Goal: Information Seeking & Learning: Learn about a topic

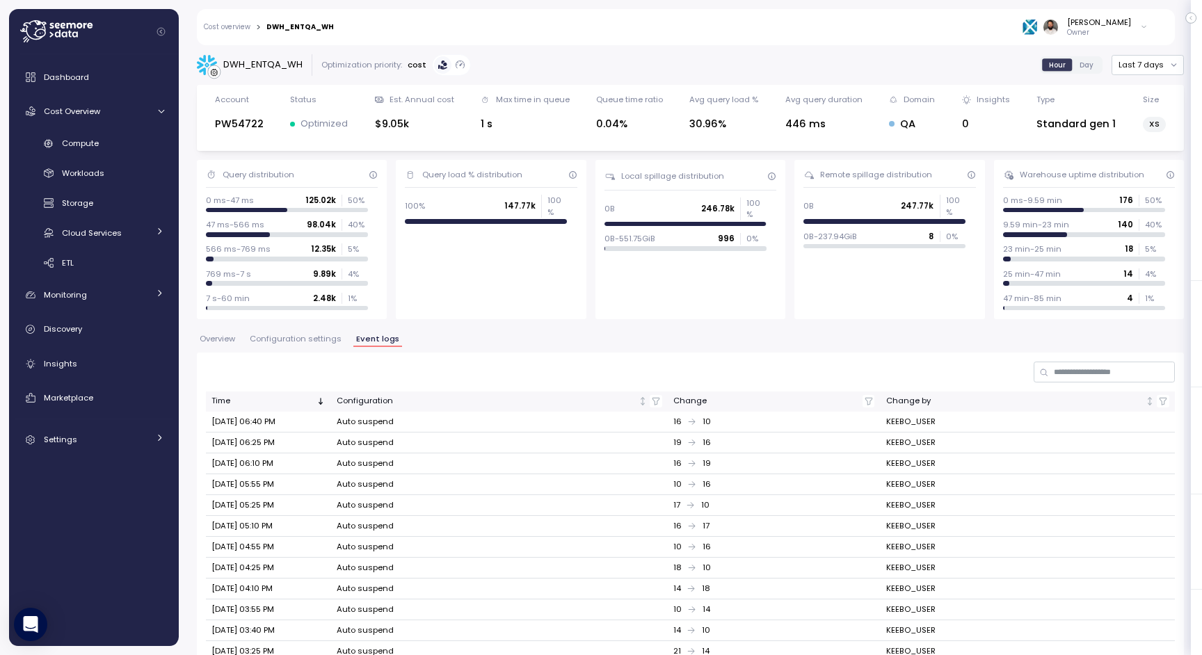
click at [297, 332] on div "DWH_ENTQA_WH Optimization priority: cost Hour Day Last 7 days Account PW54722 S…" at bounding box center [690, 464] width 987 height 820
click at [295, 341] on span "Configuration settings" at bounding box center [296, 339] width 92 height 8
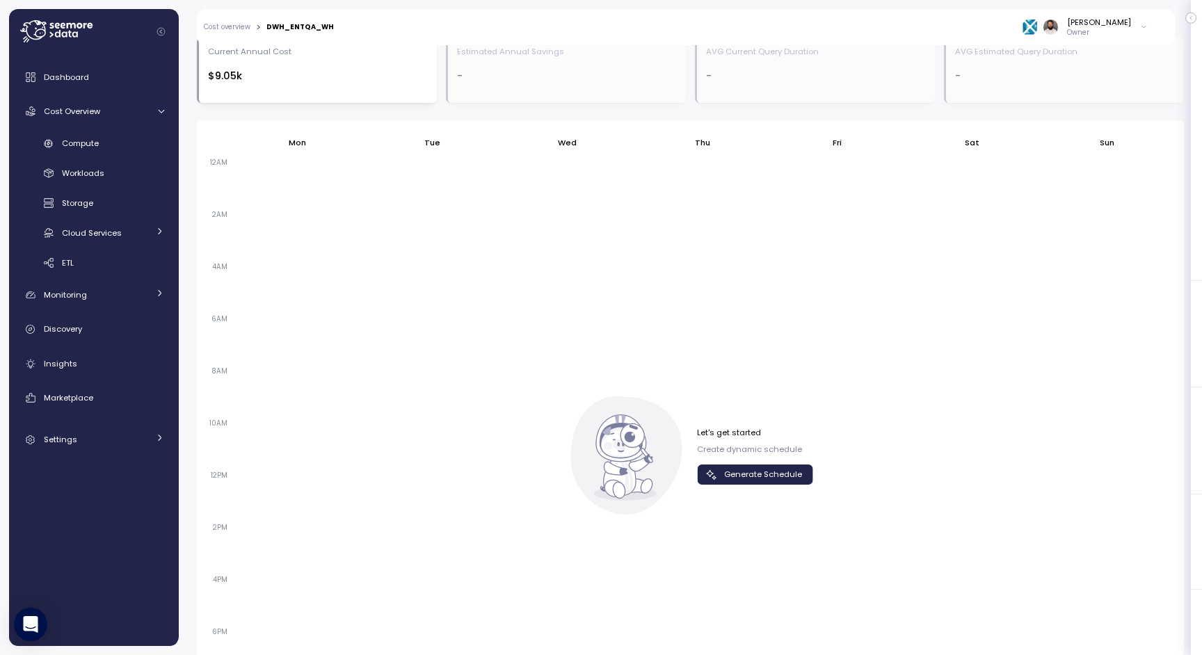
scroll to position [790, 0]
click at [772, 478] on span "Generate Schedule" at bounding box center [763, 478] width 78 height 19
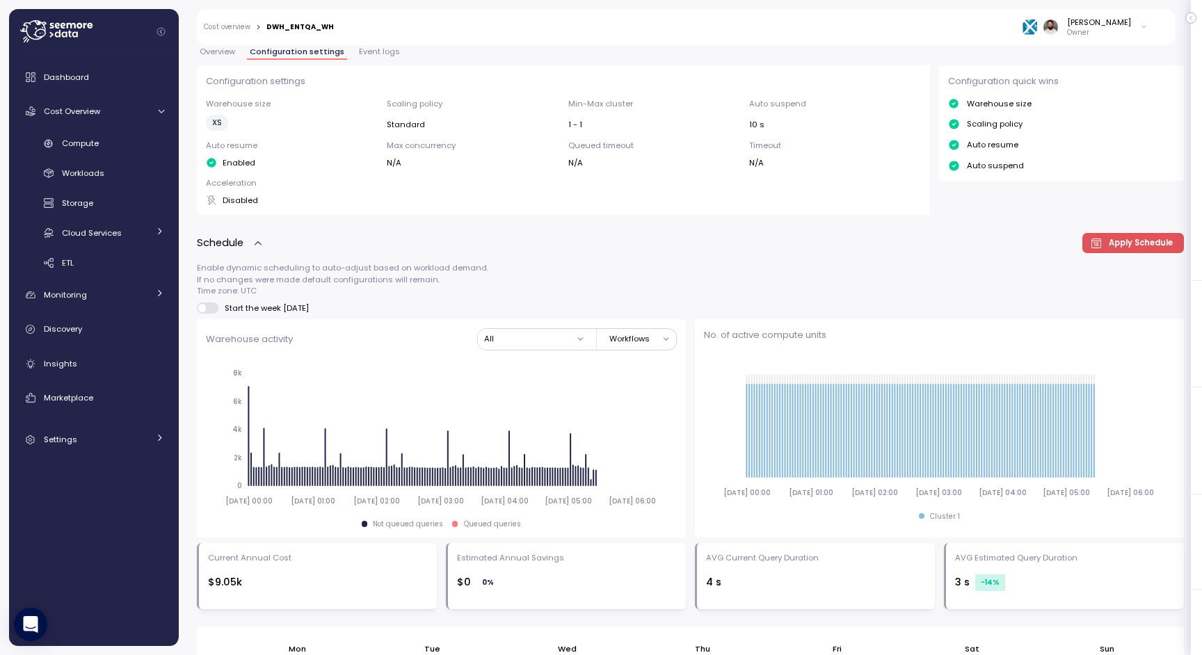
scroll to position [0, 0]
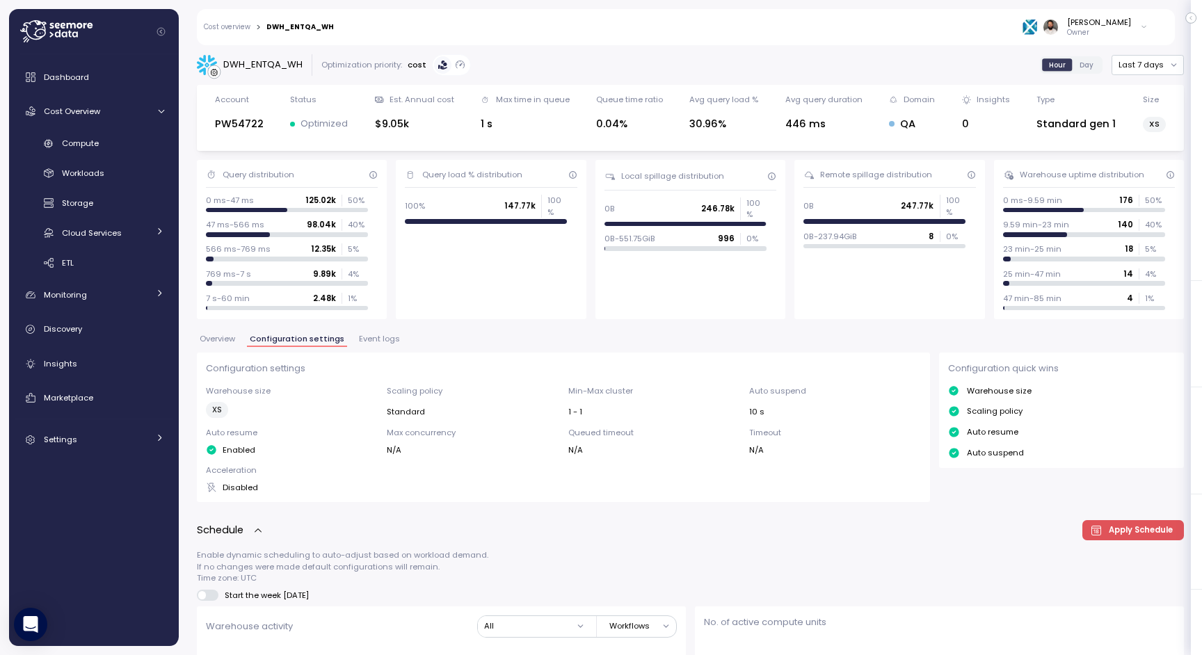
click at [241, 29] on link "Cost overview" at bounding box center [227, 27] width 47 height 7
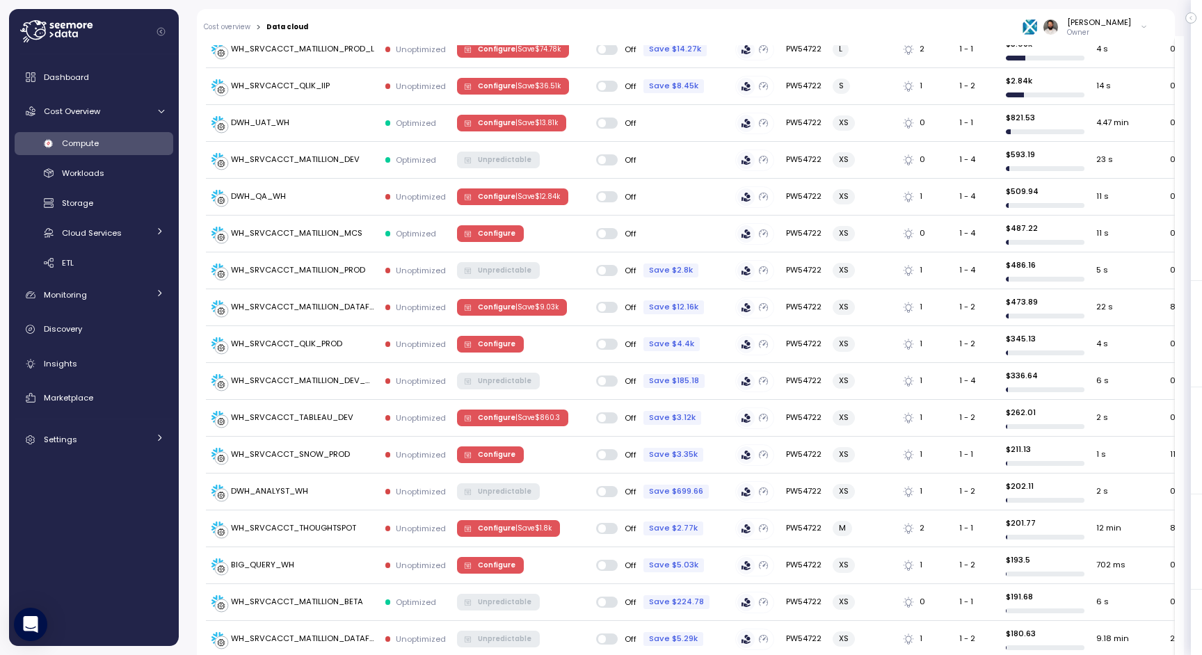
scroll to position [495, 0]
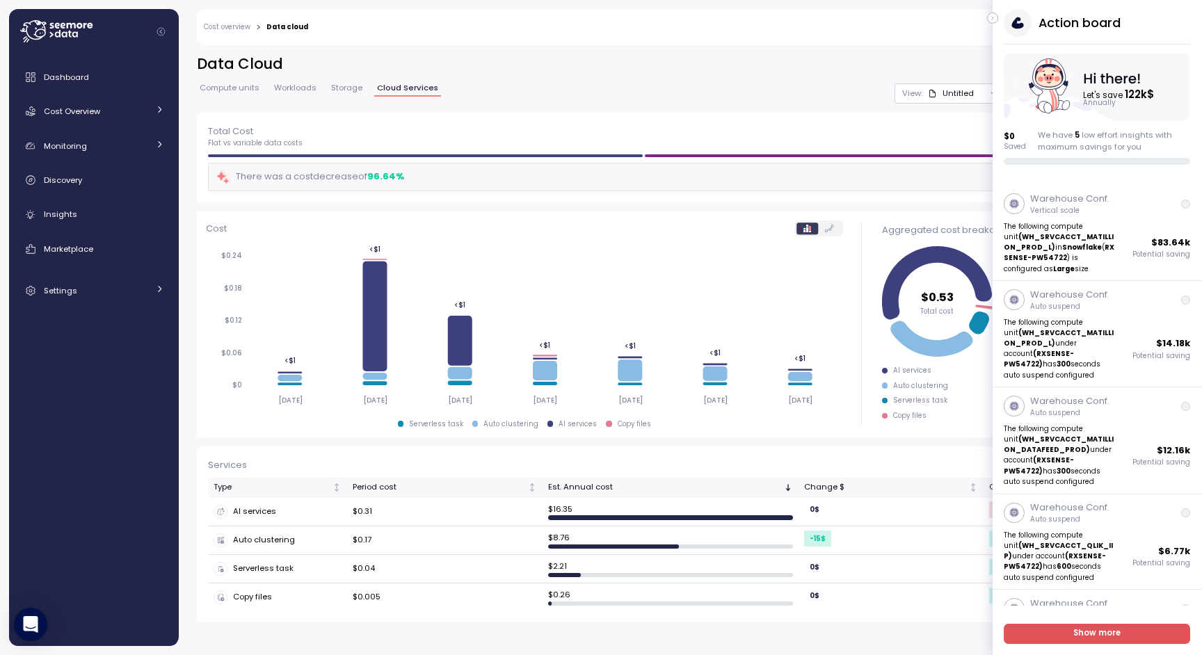
click at [992, 15] on icon "button" at bounding box center [993, 18] width 6 height 17
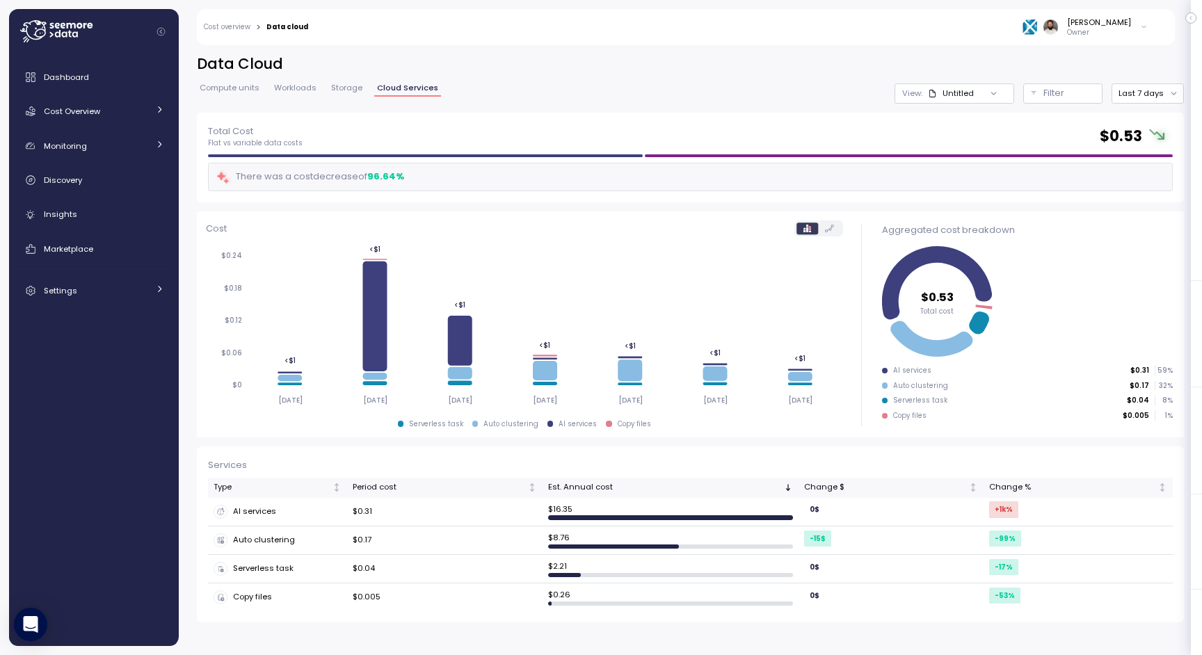
click at [243, 92] on span "Compute units" at bounding box center [230, 88] width 60 height 8
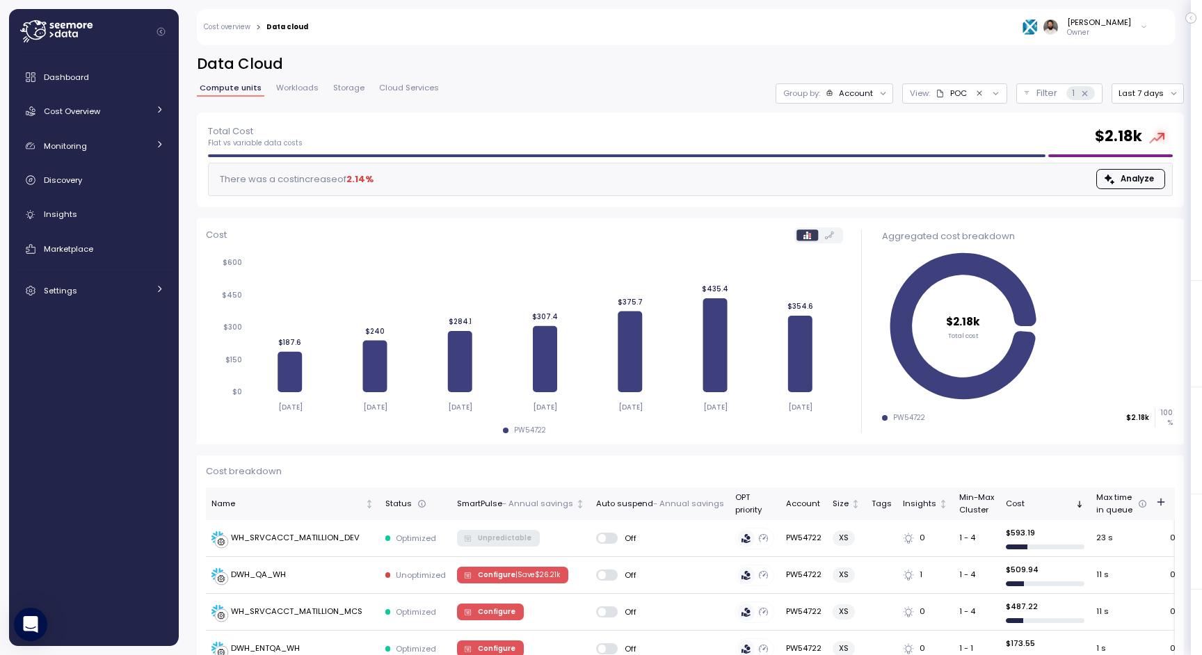
click at [876, 96] on div at bounding box center [883, 92] width 19 height 19
click at [854, 100] on div "Group by: Account" at bounding box center [835, 93] width 118 height 20
click at [850, 170] on p "Compute unit" at bounding box center [846, 170] width 55 height 11
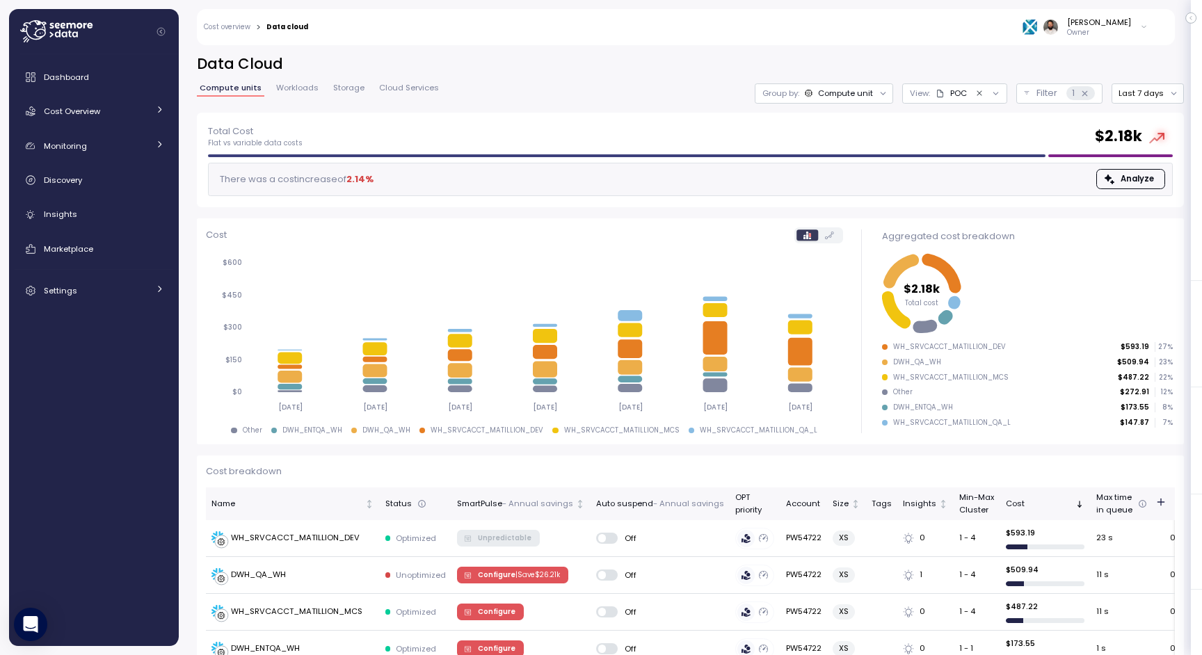
scroll to position [175, 0]
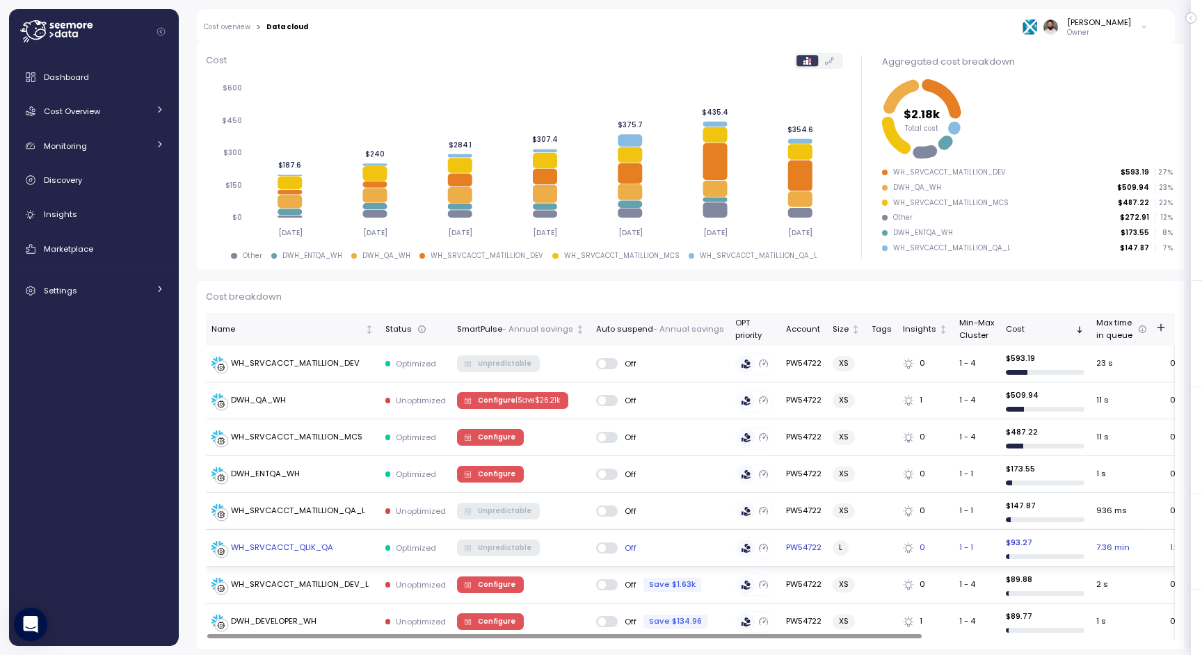
click at [366, 534] on td "WH_SRVCACCT_QLIK_QA" at bounding box center [293, 548] width 174 height 37
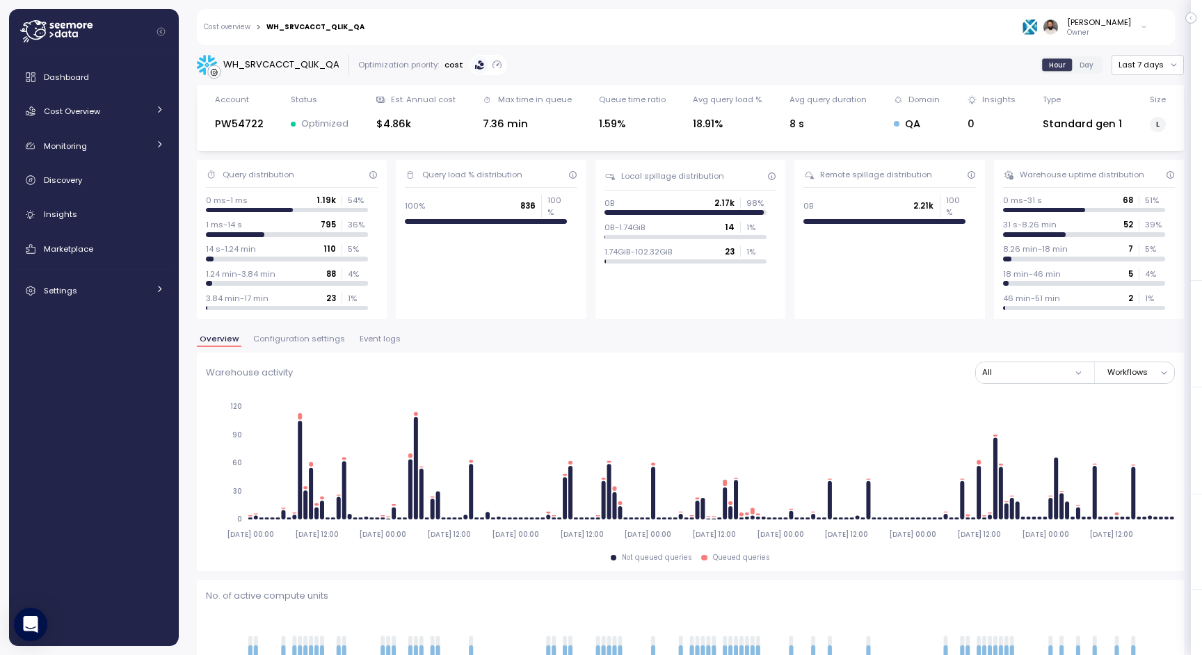
click at [307, 340] on span "Configuration settings" at bounding box center [299, 339] width 92 height 8
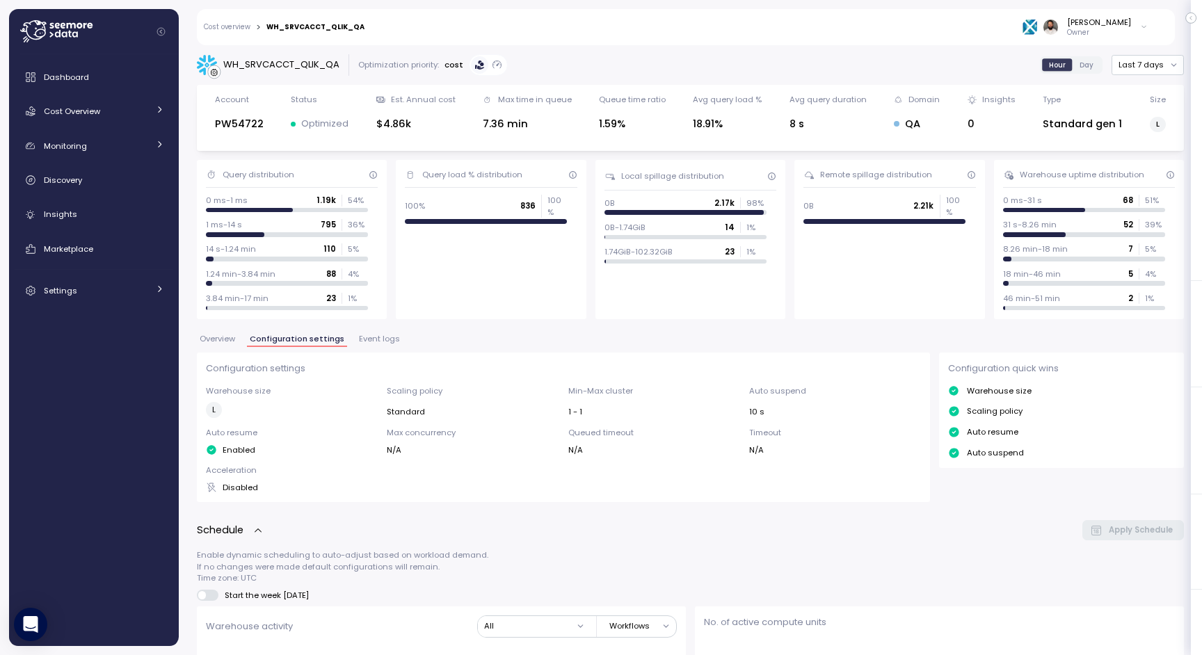
click at [359, 342] on span "Event logs" at bounding box center [379, 339] width 41 height 8
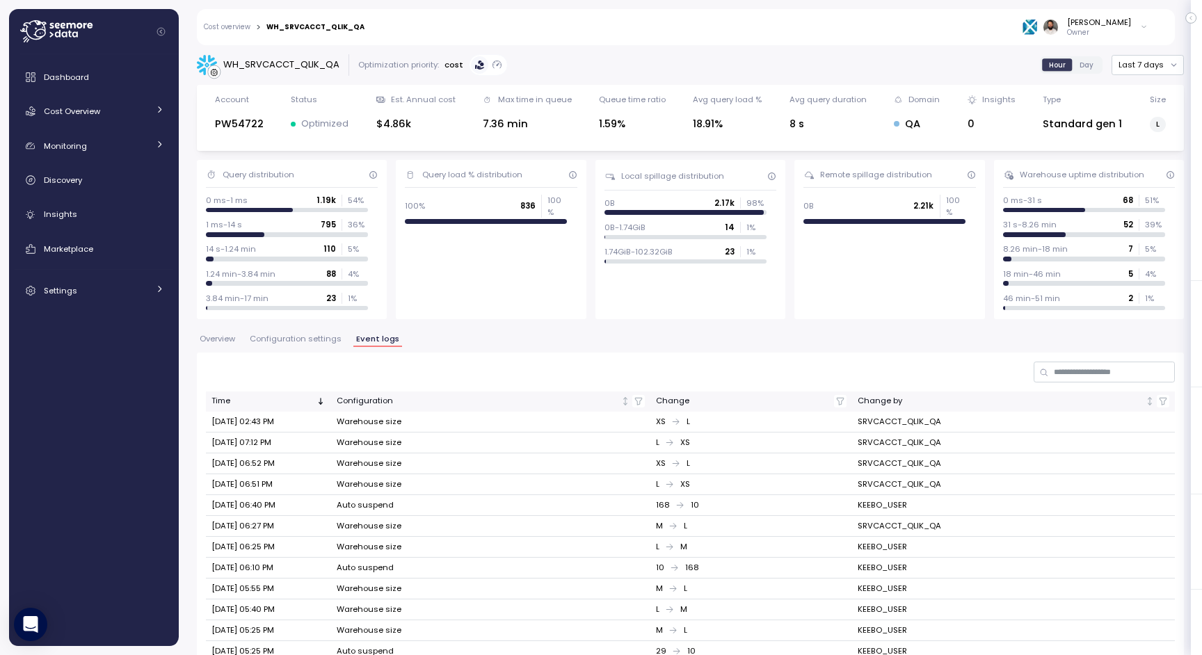
click at [314, 341] on span "Configuration settings" at bounding box center [296, 339] width 92 height 8
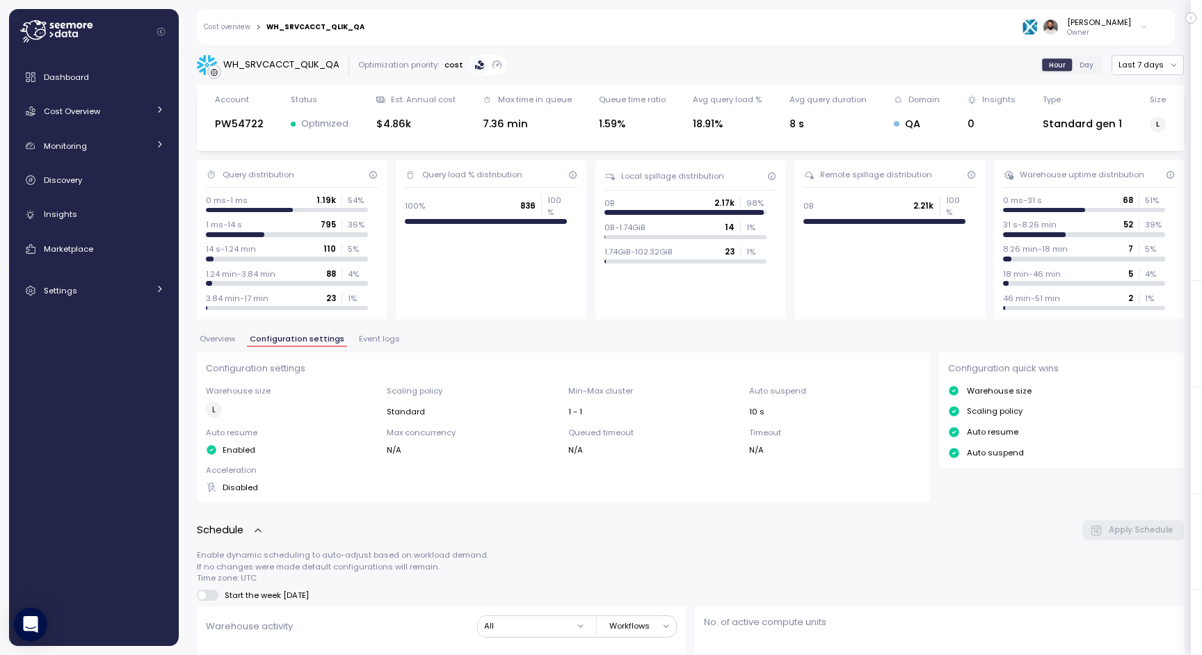
click at [374, 346] on div "Overview Configuration settings Event logs" at bounding box center [690, 344] width 987 height 18
click at [237, 26] on link "Cost overview" at bounding box center [227, 27] width 47 height 7
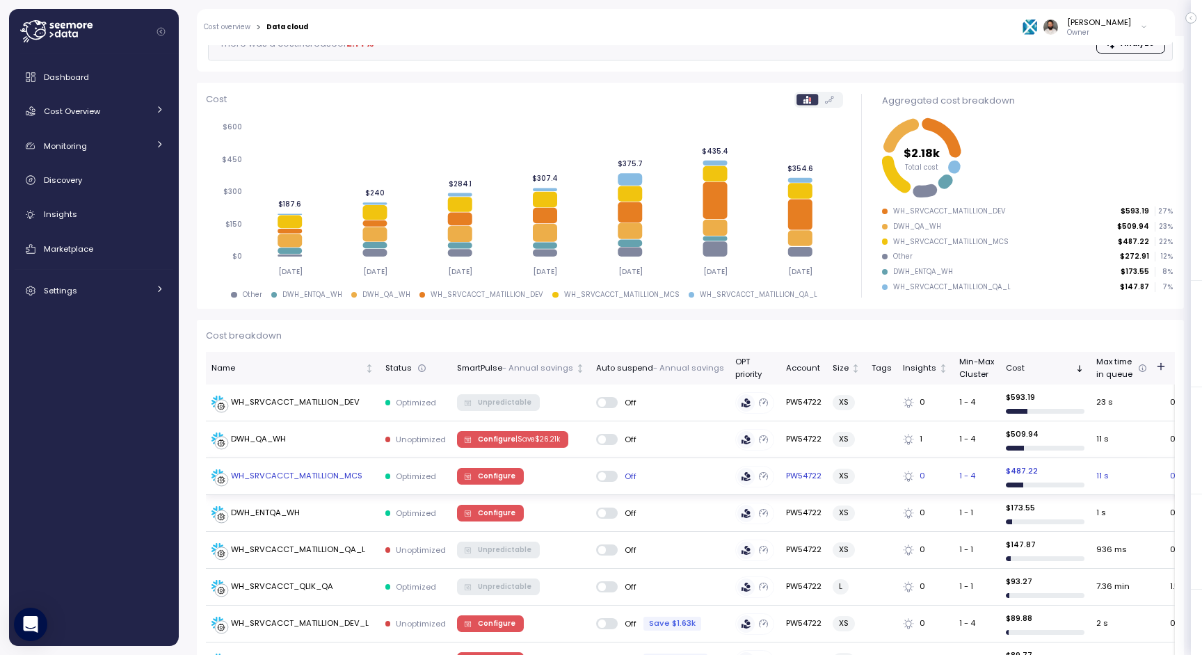
scroll to position [175, 0]
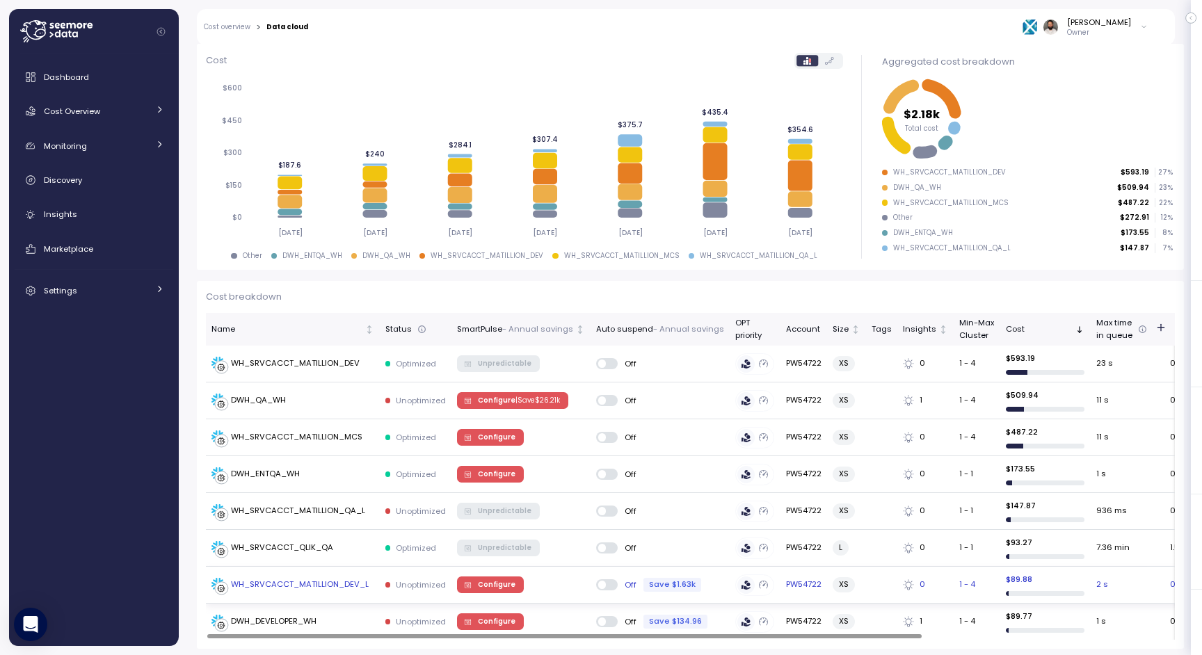
click at [344, 583] on div "WH_SRVCACCT_MATILLION_DEV_L" at bounding box center [300, 585] width 138 height 13
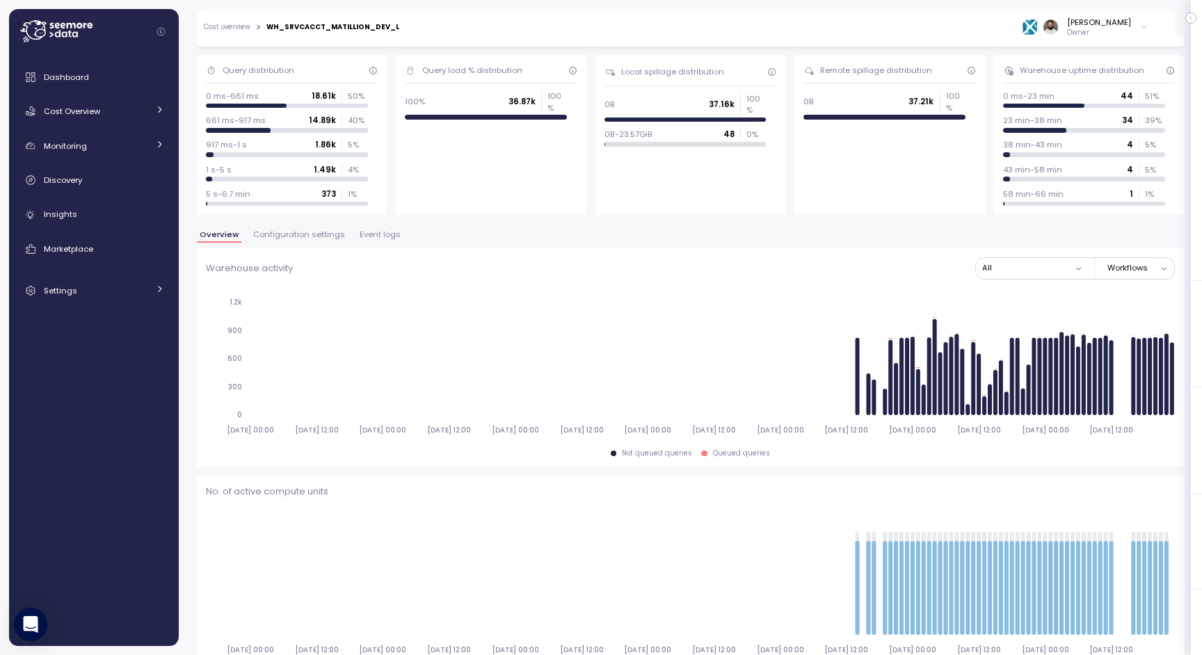
scroll to position [99, 0]
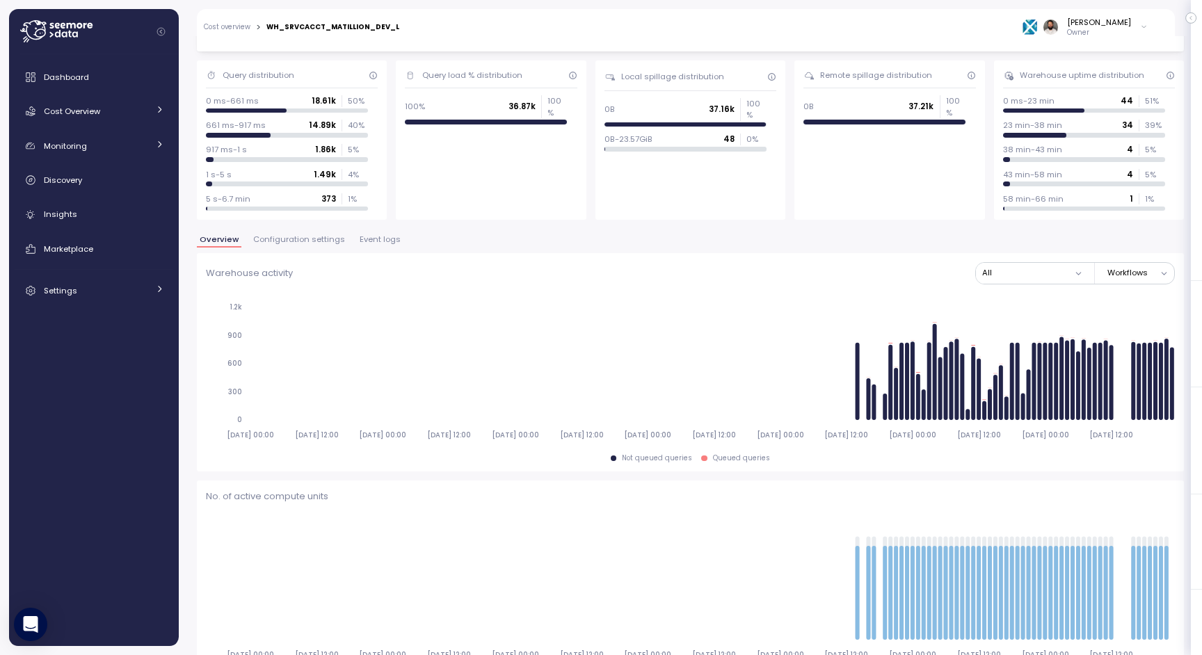
click at [317, 242] on span "Configuration settings" at bounding box center [299, 240] width 92 height 8
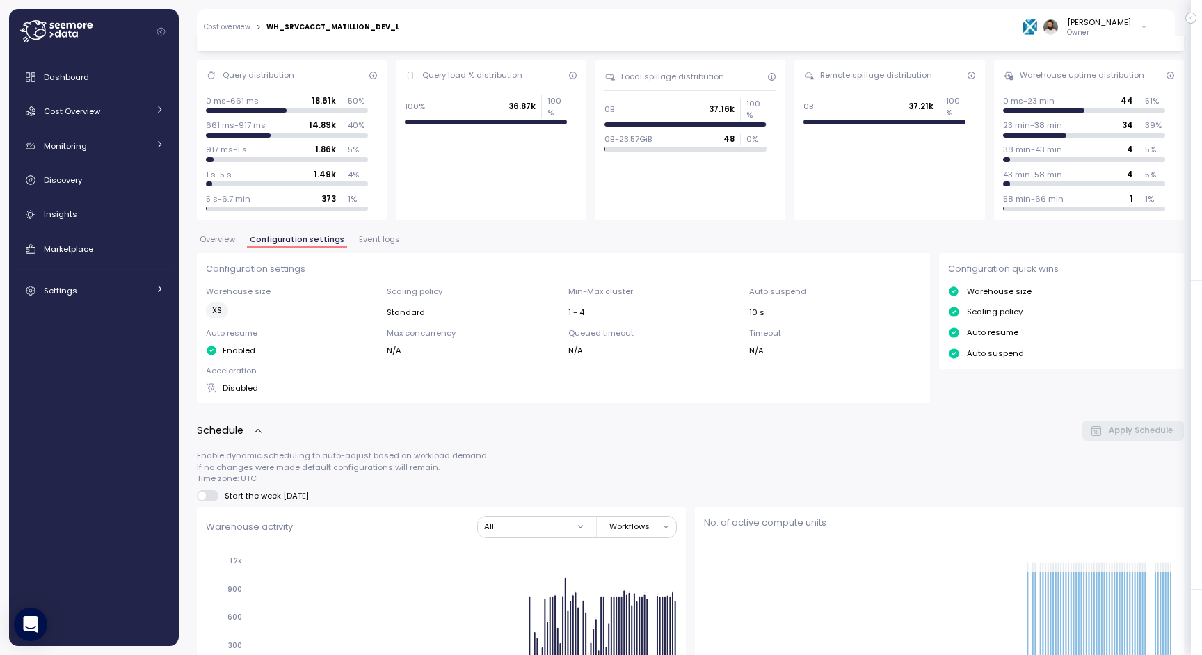
click at [376, 239] on span "Event logs" at bounding box center [379, 240] width 41 height 8
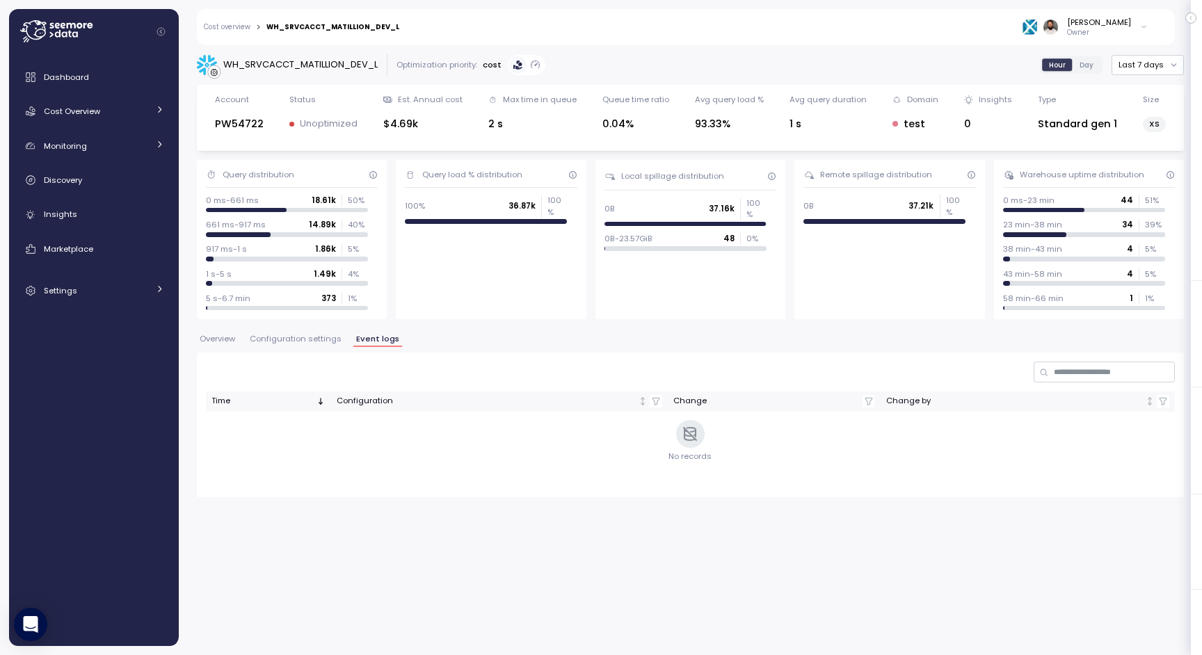
click at [319, 340] on span "Configuration settings" at bounding box center [296, 339] width 92 height 8
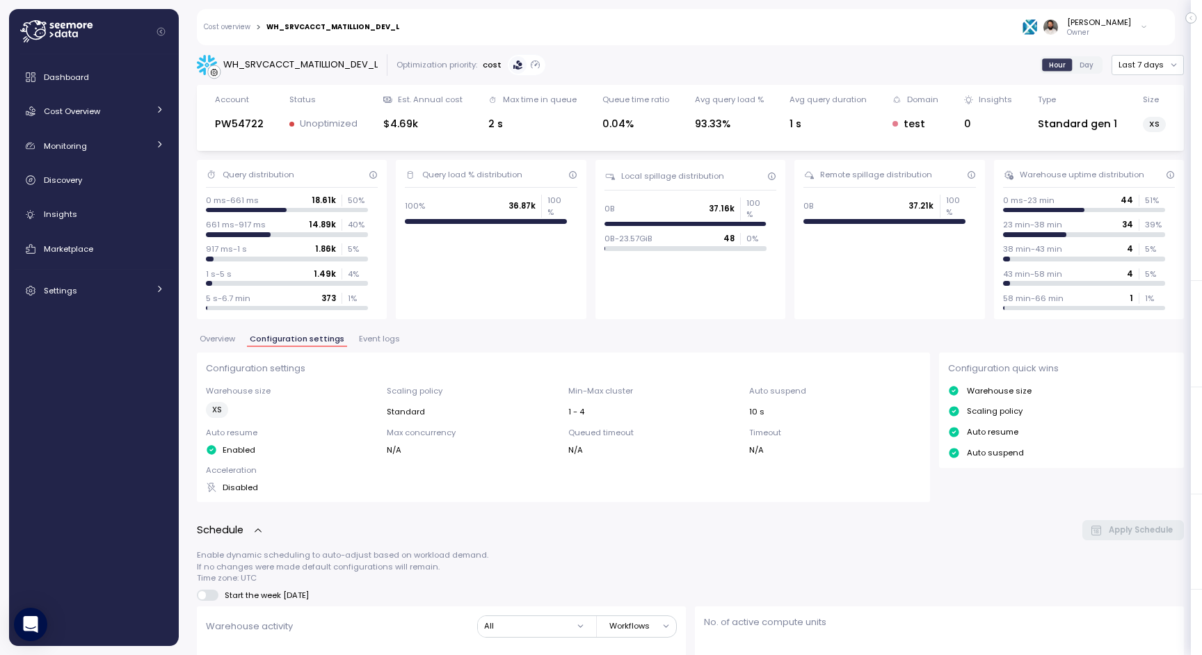
click at [244, 27] on link "Cost overview" at bounding box center [227, 27] width 47 height 7
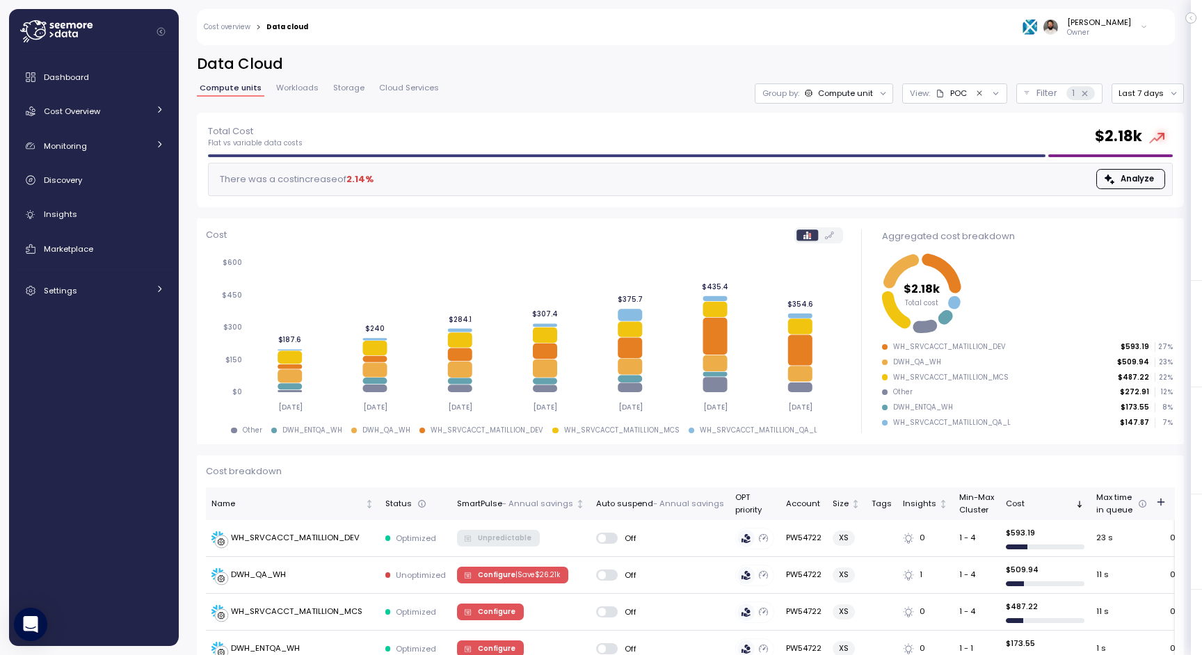
click at [948, 99] on div "POC" at bounding box center [951, 93] width 31 height 11
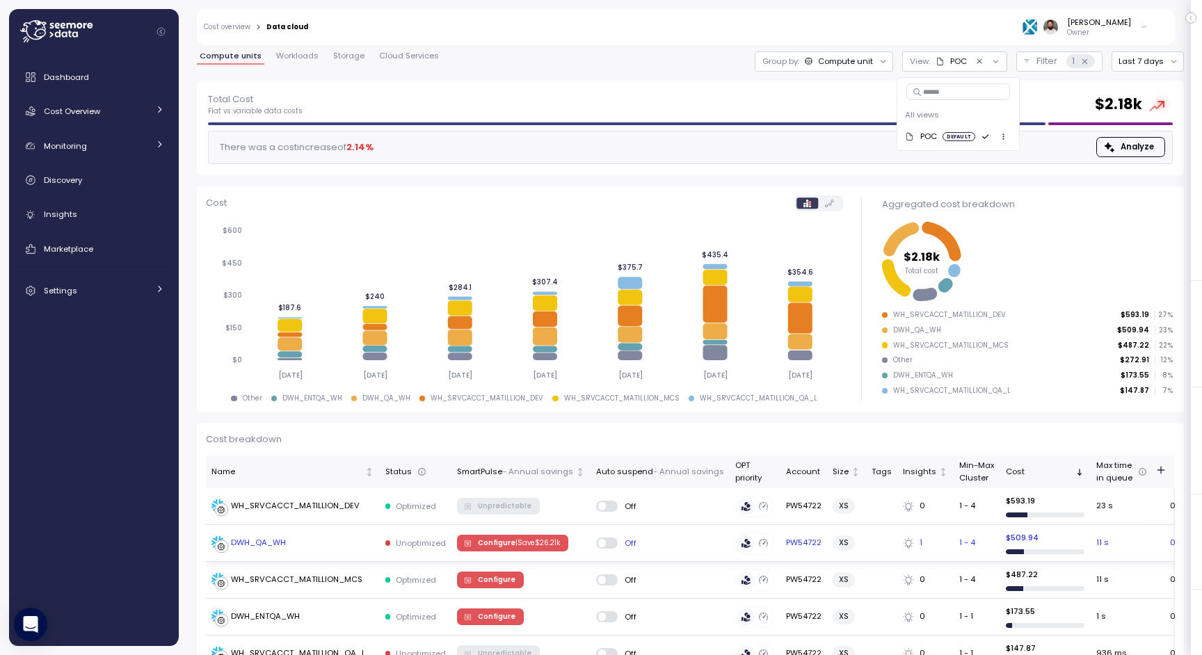
scroll to position [31, 0]
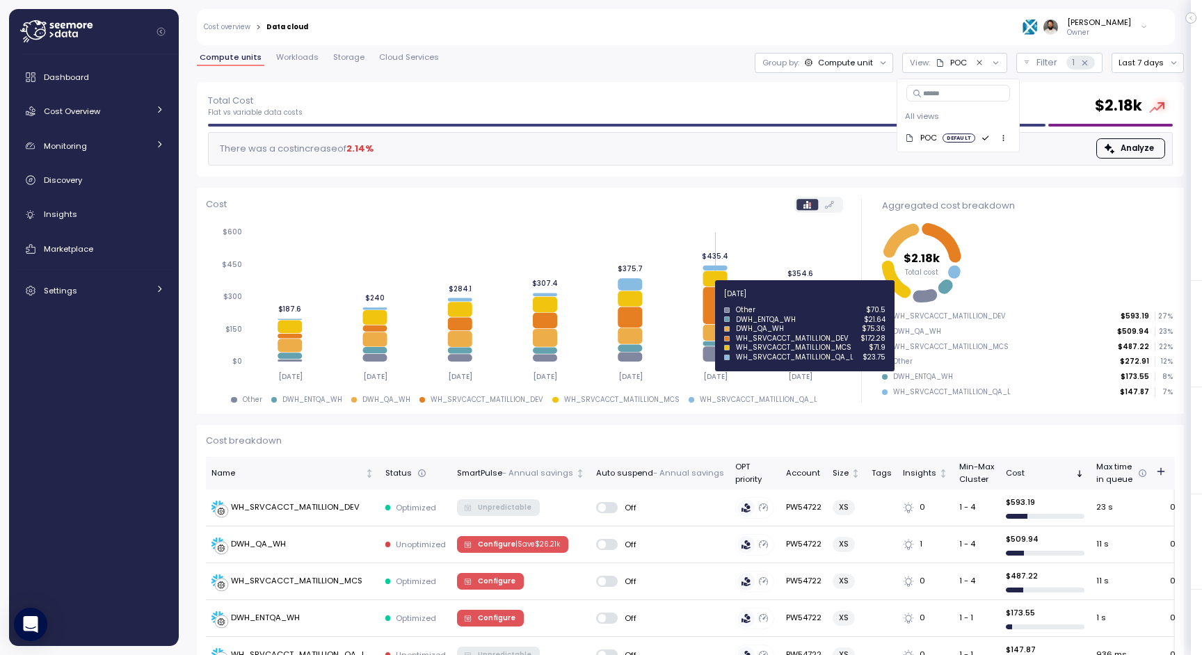
click at [714, 301] on icon at bounding box center [715, 305] width 24 height 37
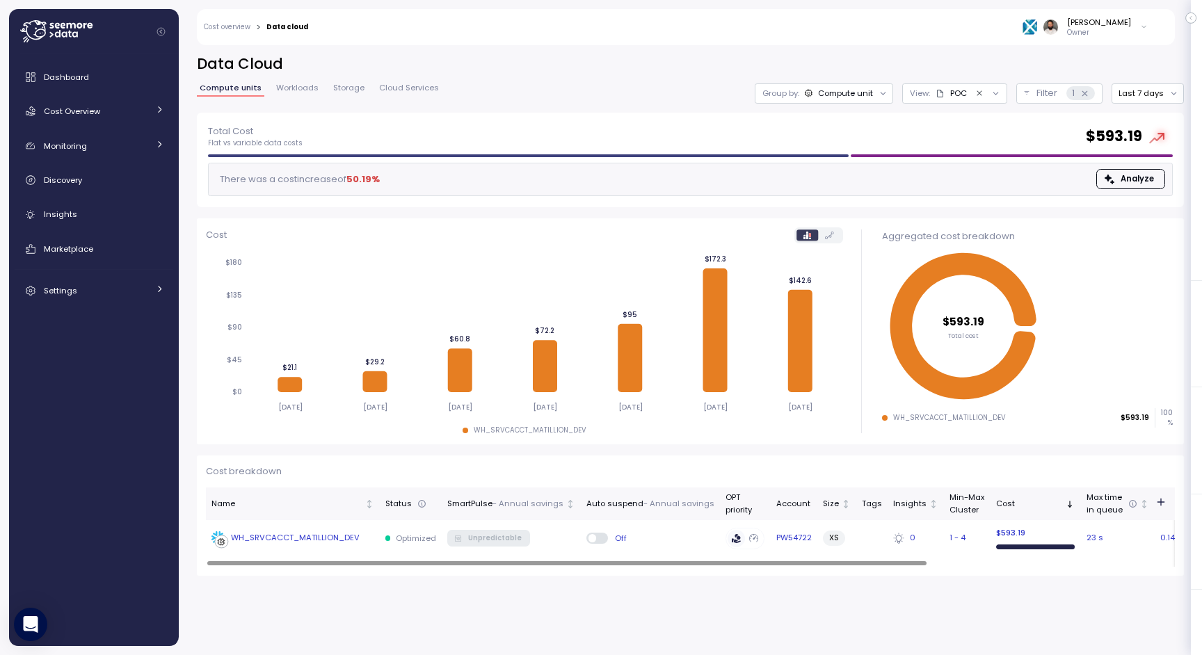
click at [315, 536] on div "WH_SRVCACCT_MATILLION_DEV" at bounding box center [295, 538] width 129 height 13
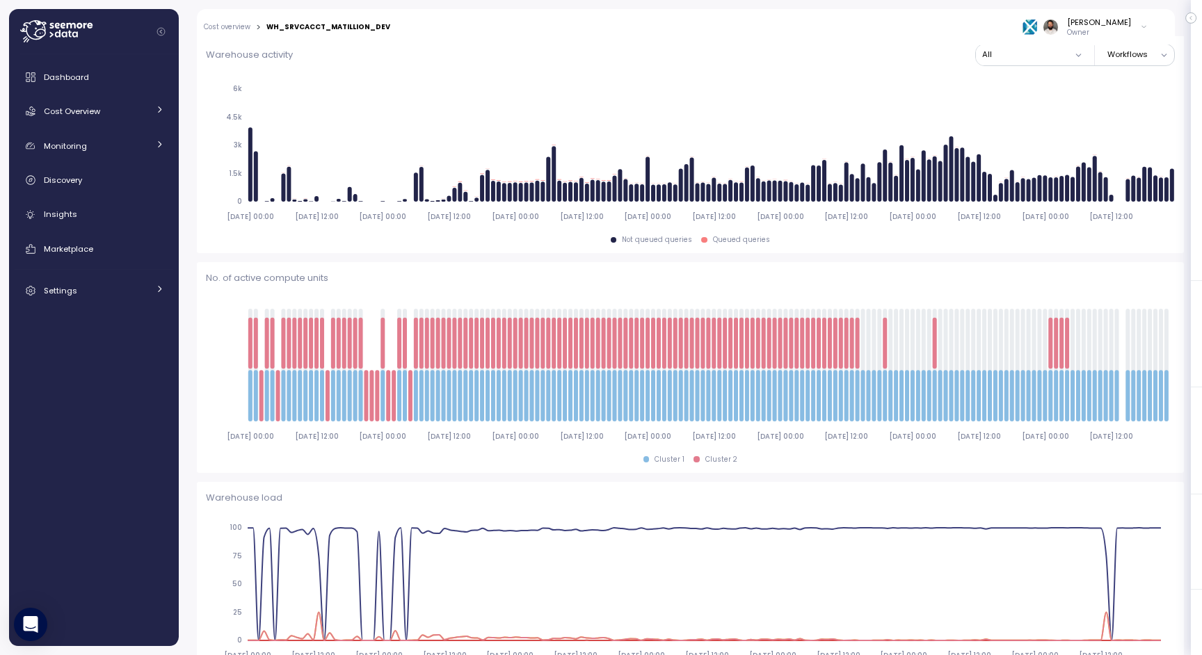
scroll to position [226, 0]
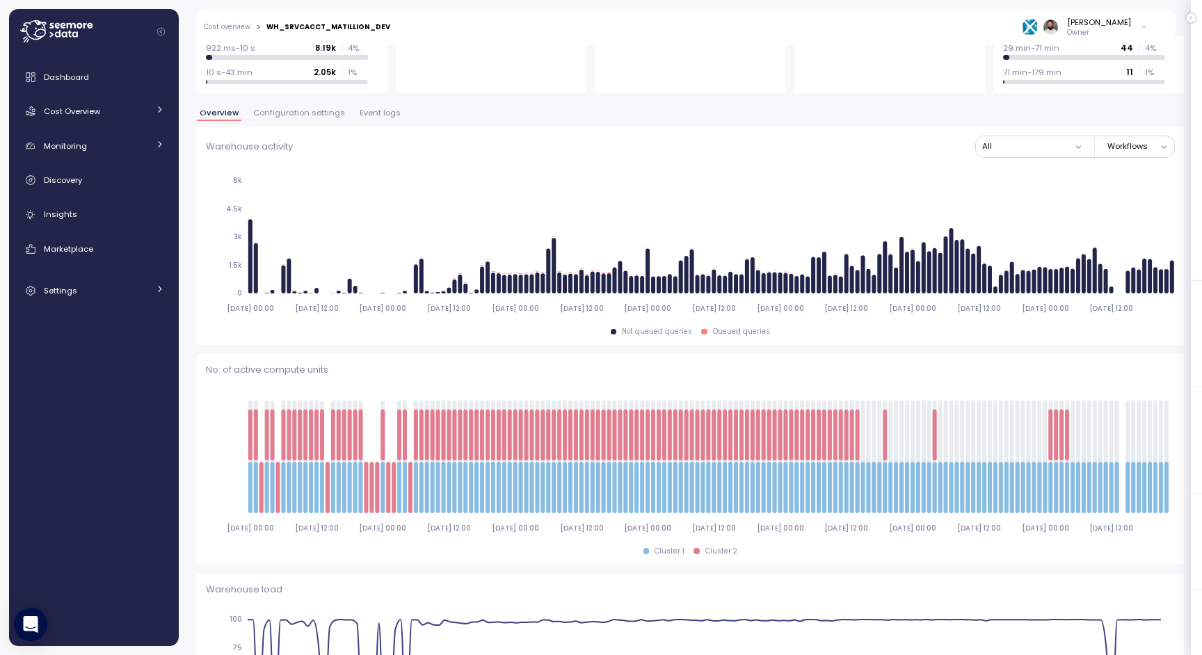
click at [319, 109] on span "Configuration settings" at bounding box center [299, 113] width 92 height 8
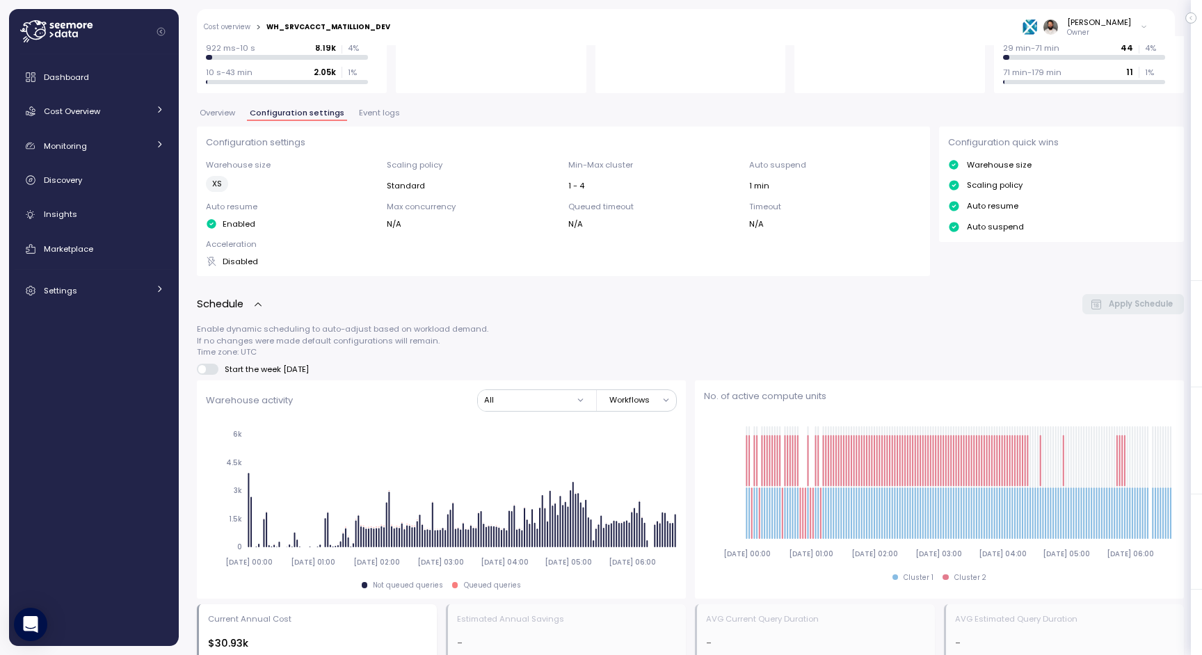
click at [364, 113] on span "Event logs" at bounding box center [379, 113] width 41 height 8
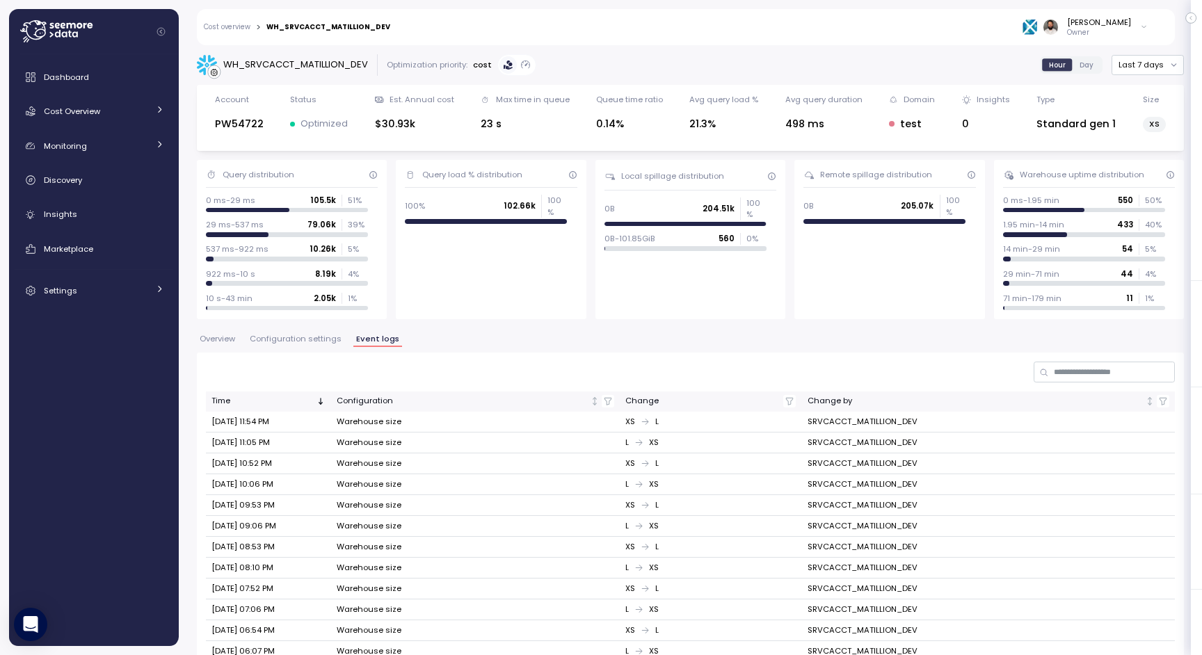
scroll to position [221, 0]
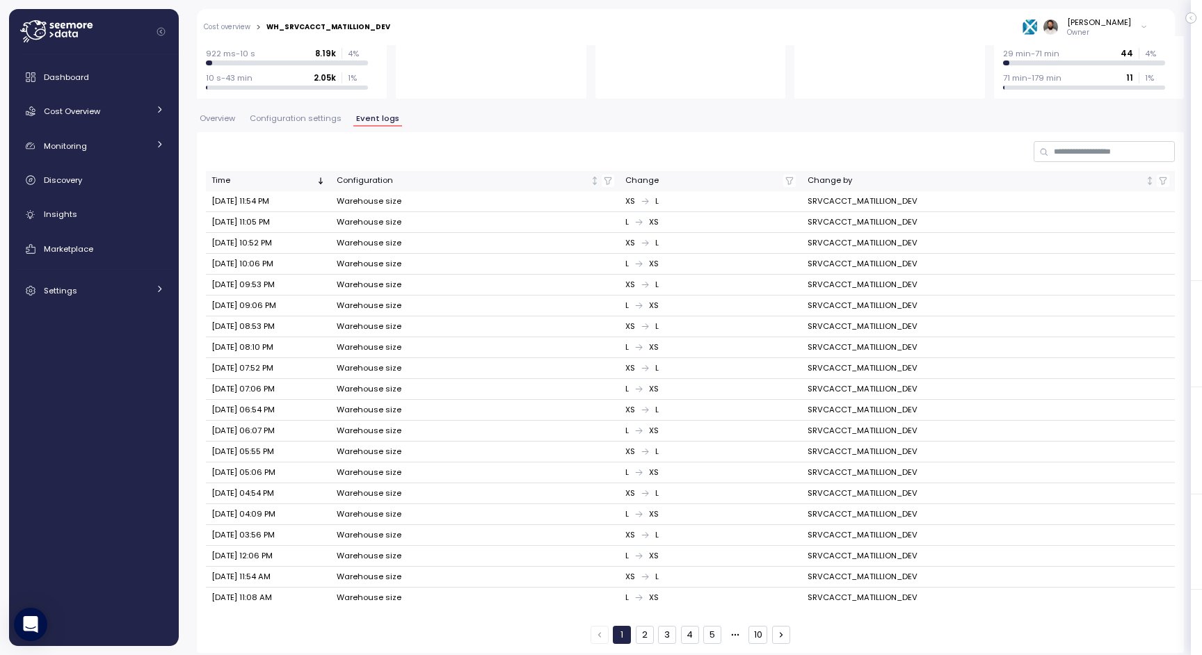
click at [290, 115] on span "Configuration settings" at bounding box center [296, 119] width 92 height 8
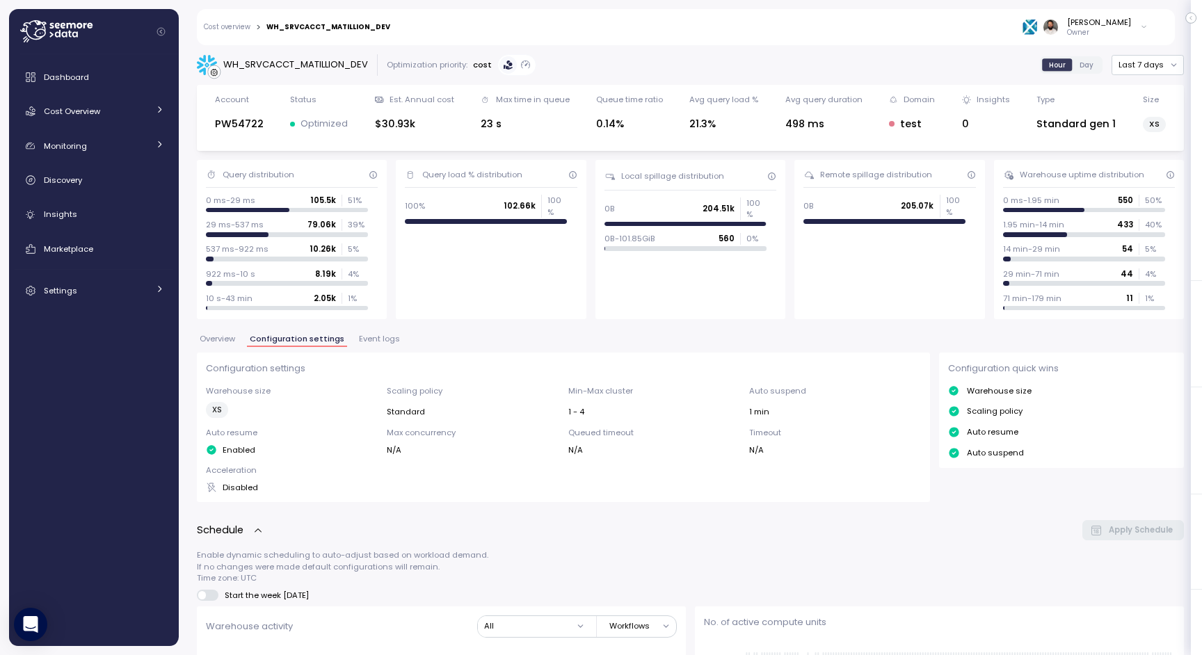
click at [231, 350] on div "Overview Configuration settings Event logs" at bounding box center [690, 344] width 987 height 18
click at [231, 343] on span "Overview" at bounding box center [217, 339] width 35 height 8
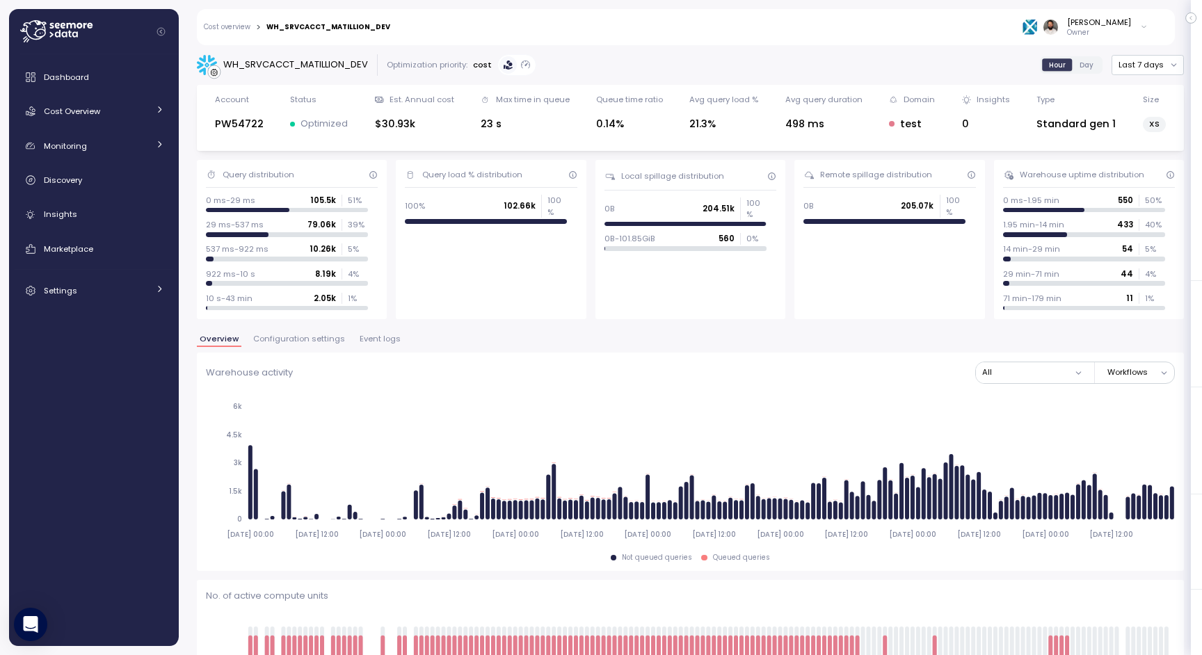
click at [317, 335] on span "Configuration settings" at bounding box center [299, 339] width 92 height 8
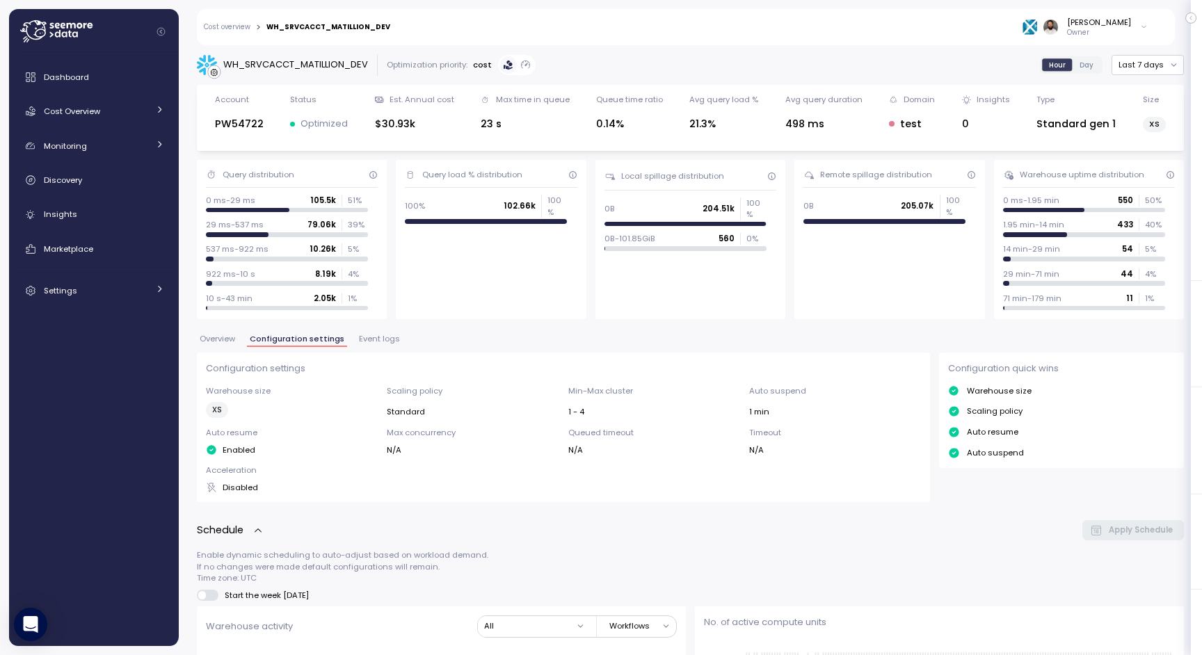
click at [378, 342] on span "Event logs" at bounding box center [379, 339] width 41 height 8
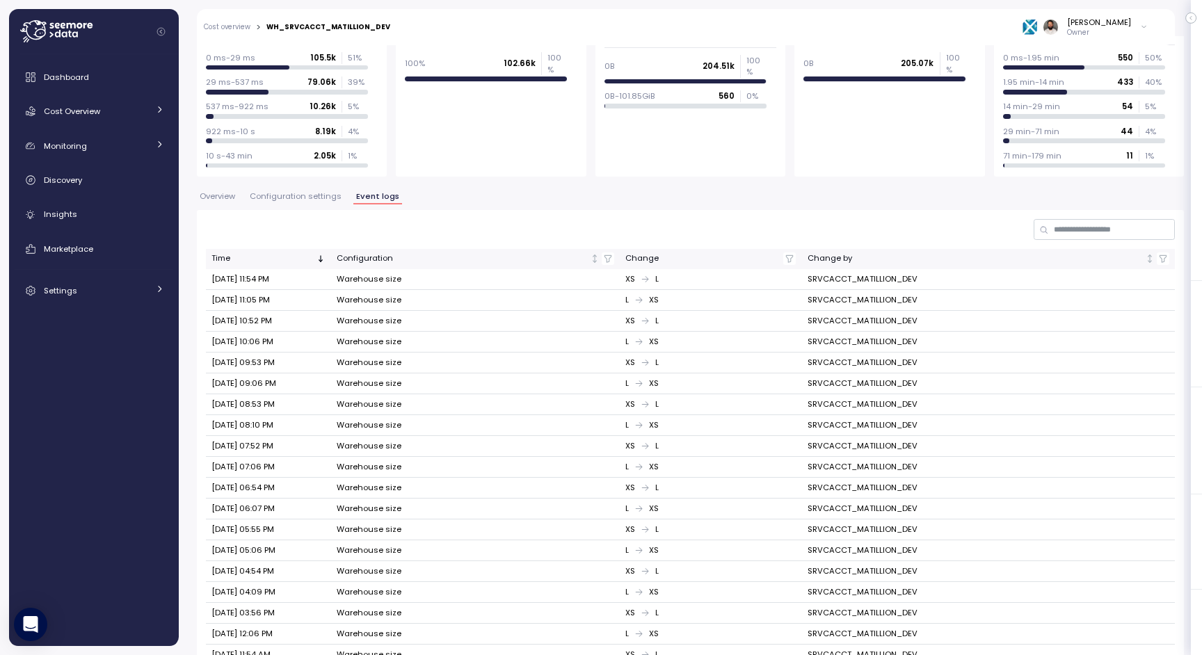
scroll to position [221, 0]
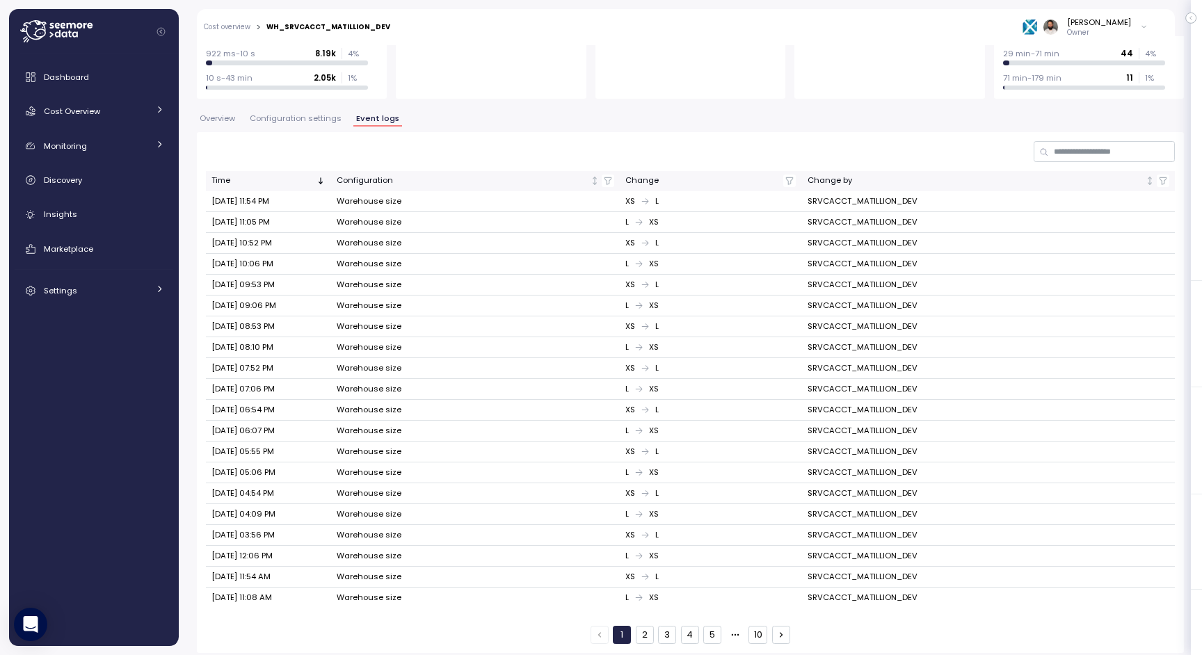
click at [760, 626] on button "10" at bounding box center [758, 635] width 19 height 18
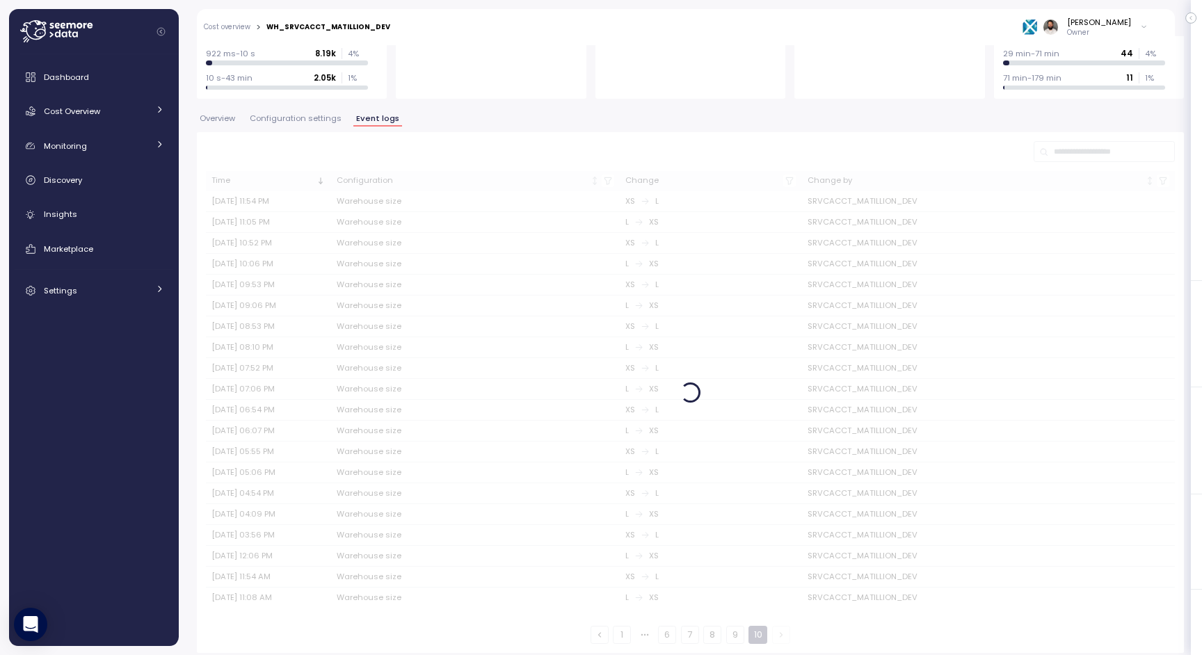
scroll to position [15, 0]
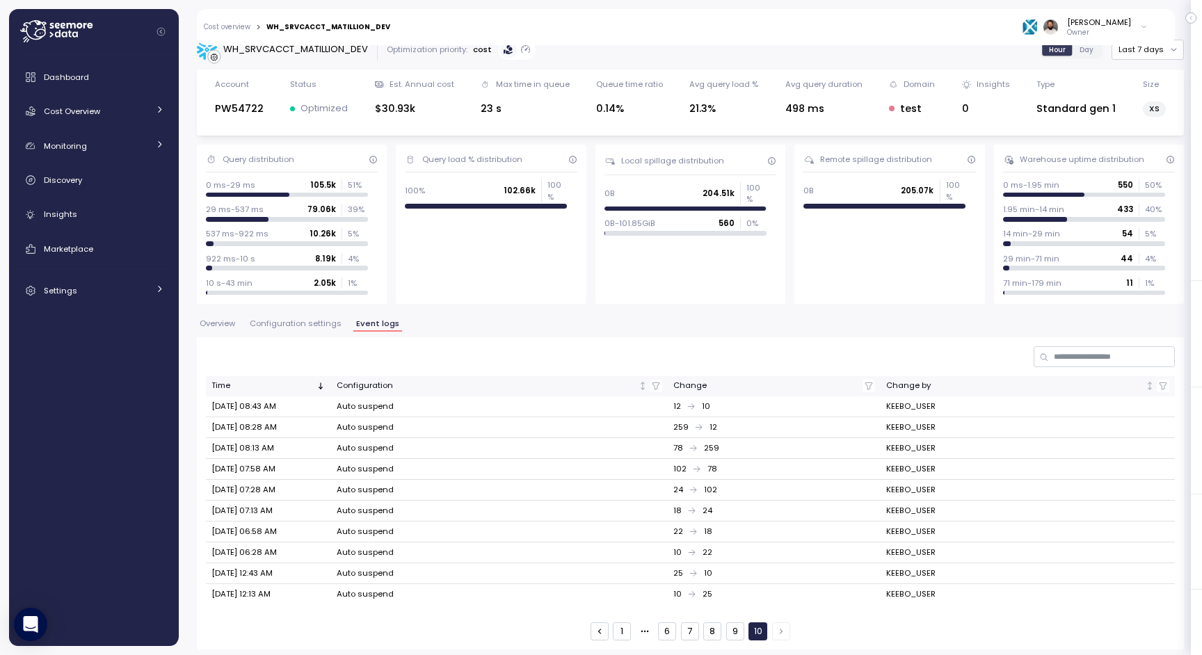
click at [308, 325] on span "Configuration settings" at bounding box center [296, 324] width 92 height 8
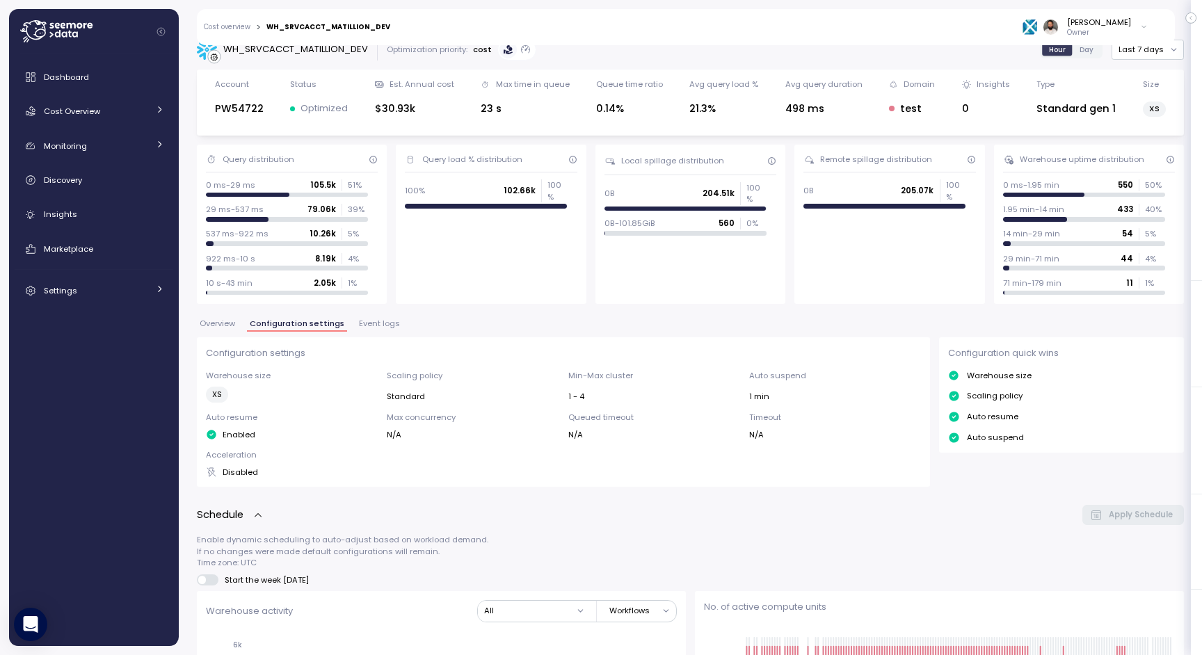
click at [1148, 56] on button "Last 7 days" at bounding box center [1148, 50] width 72 height 20
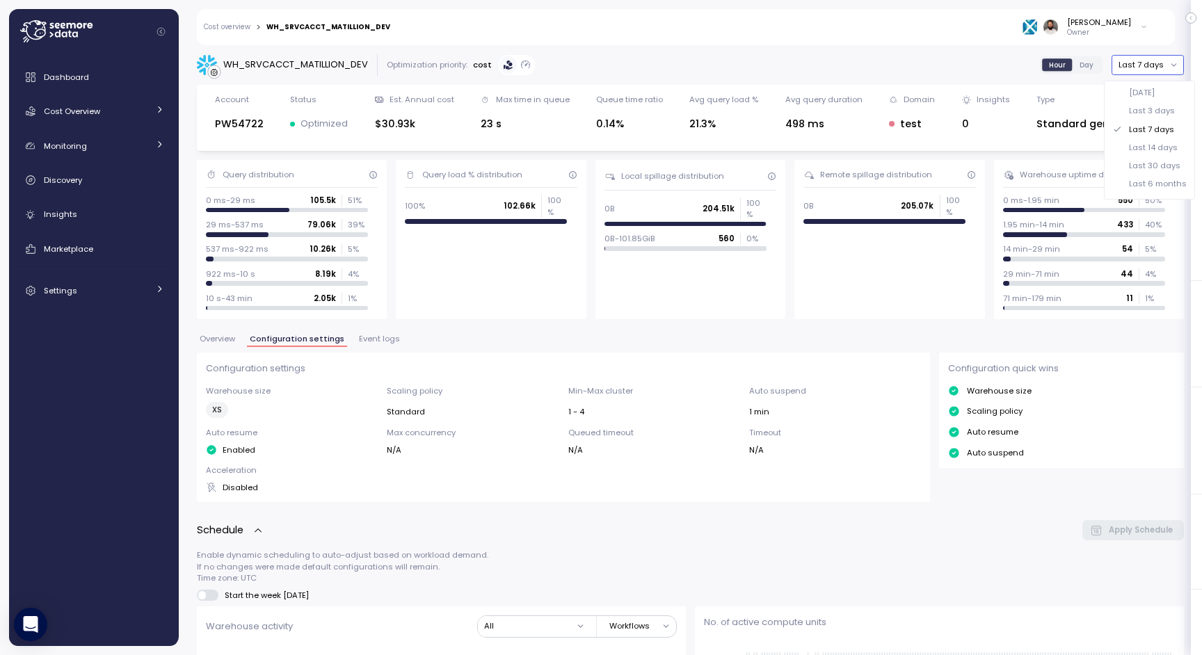
click at [1165, 169] on div "Last 30 days" at bounding box center [1154, 165] width 51 height 11
click at [216, 343] on span "Overview" at bounding box center [217, 339] width 35 height 8
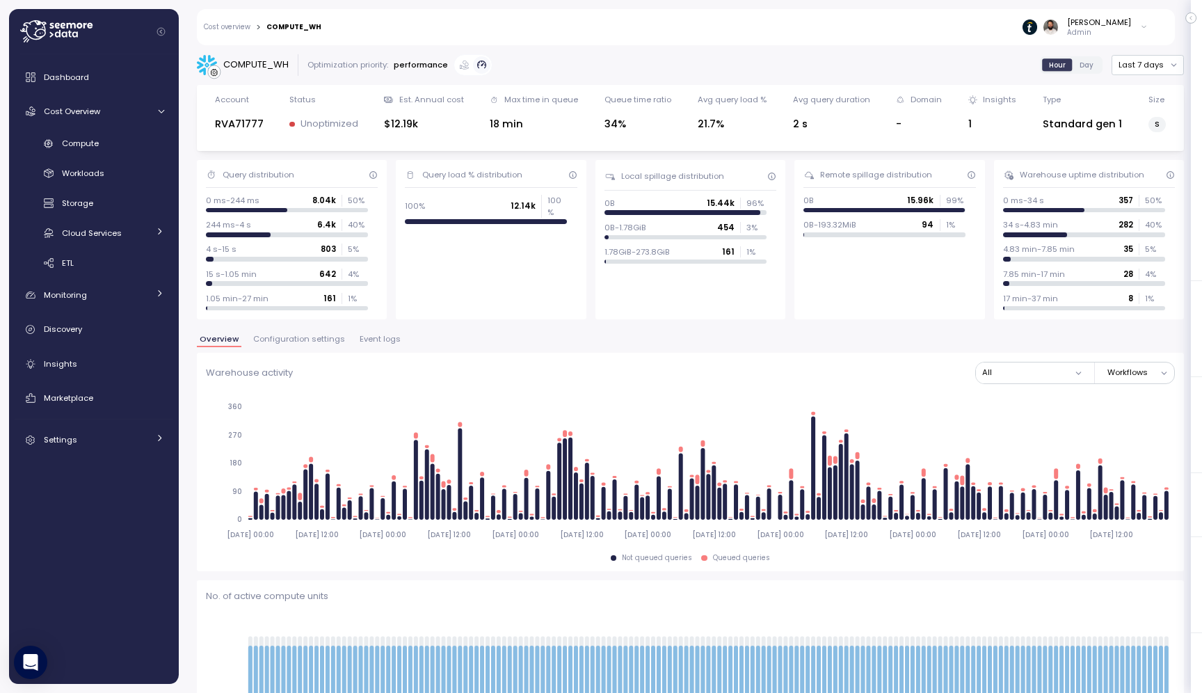
scroll to position [270, 0]
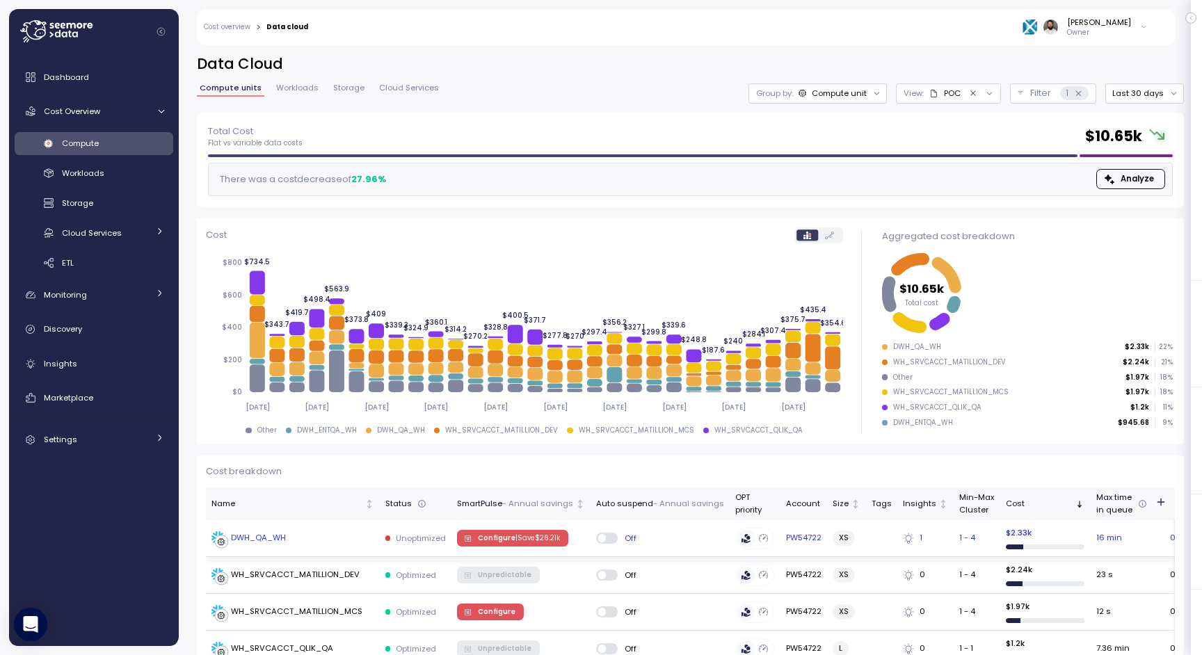
click at [314, 544] on div "DWH_QA_WH" at bounding box center [293, 539] width 163 height 14
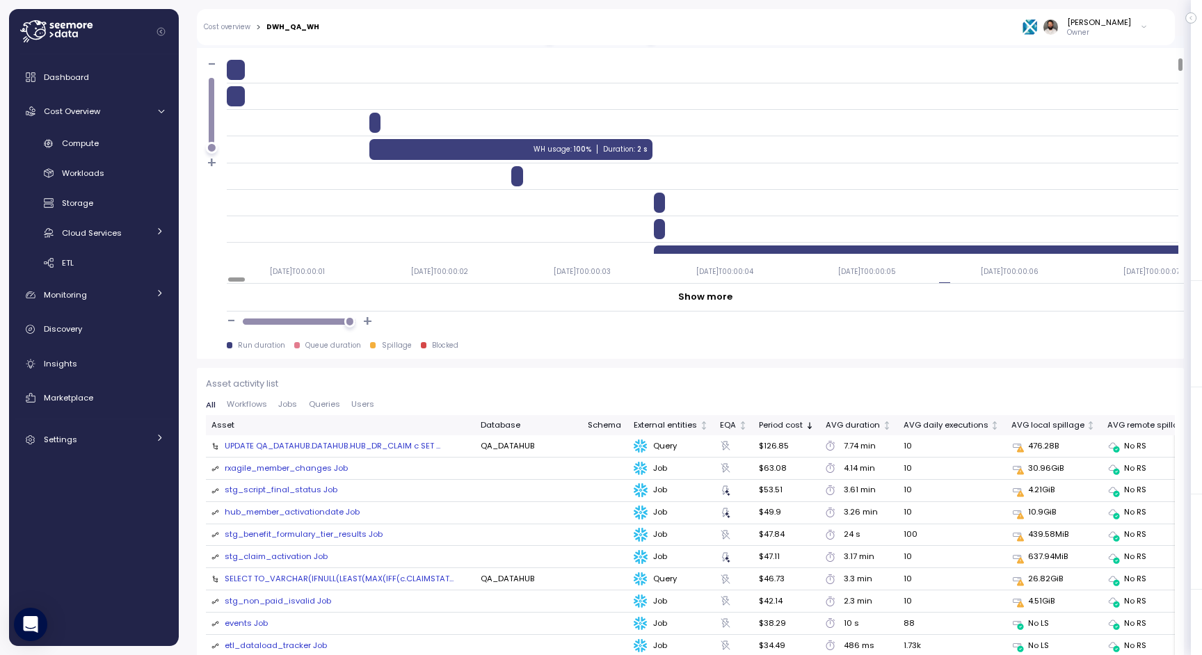
scroll to position [1218, 0]
click at [308, 469] on div "rxagile_member_changes Job" at bounding box center [286, 468] width 123 height 13
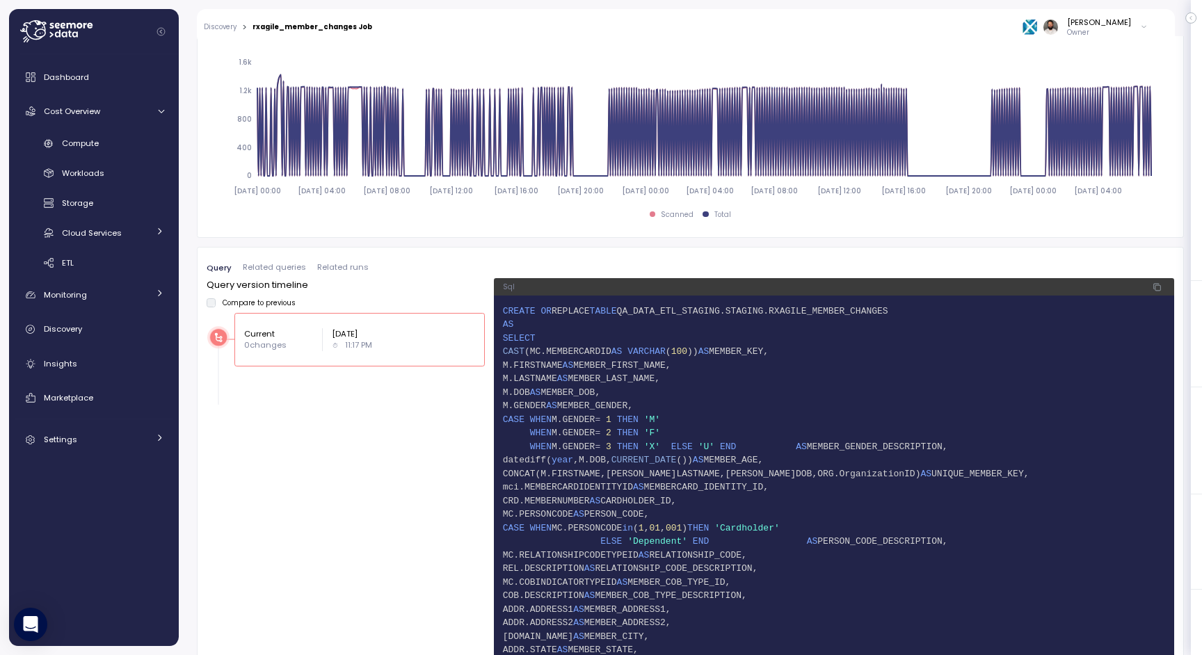
scroll to position [744, 0]
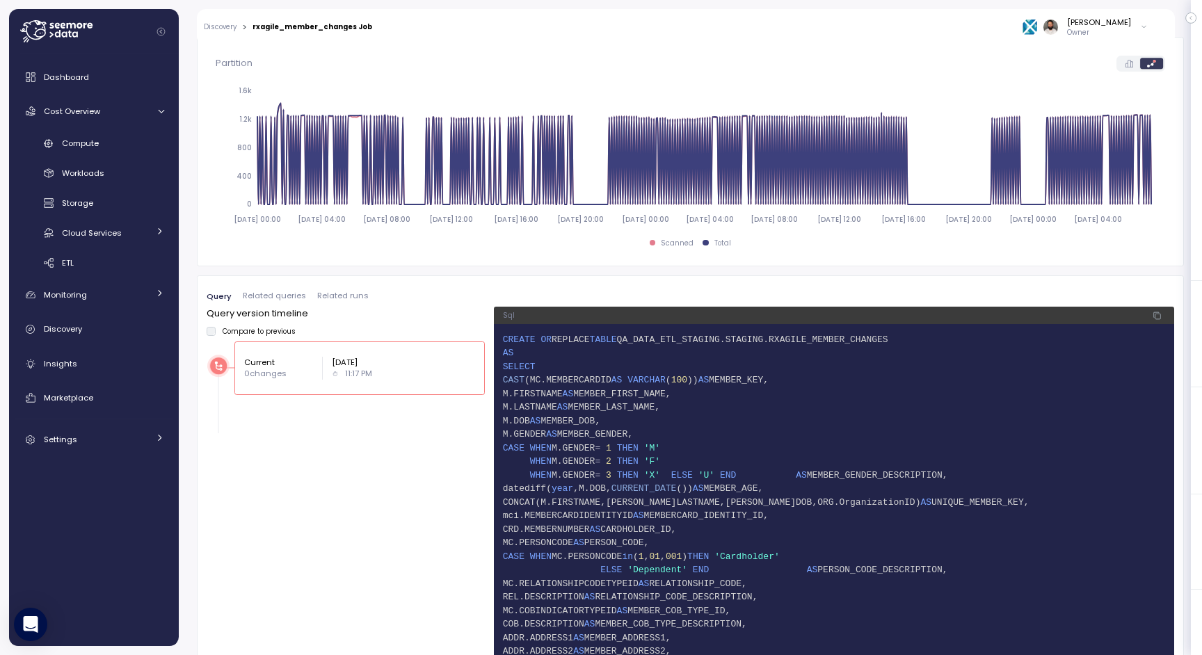
click at [282, 294] on span "Related queries" at bounding box center [274, 296] width 63 height 8
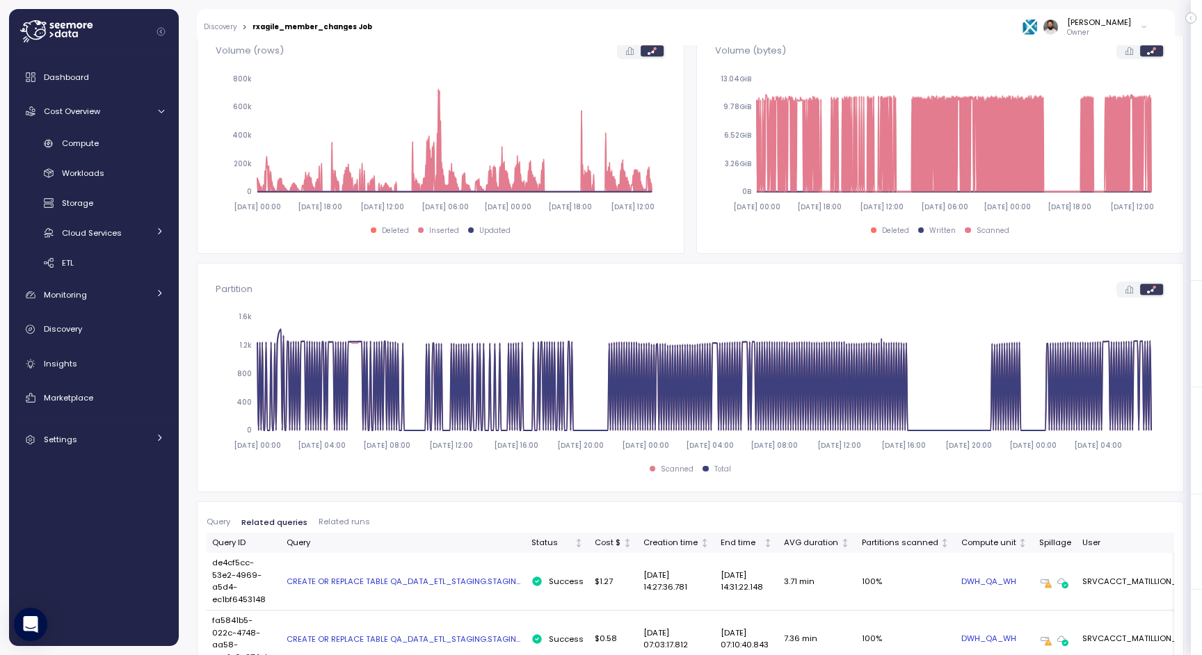
scroll to position [0, 0]
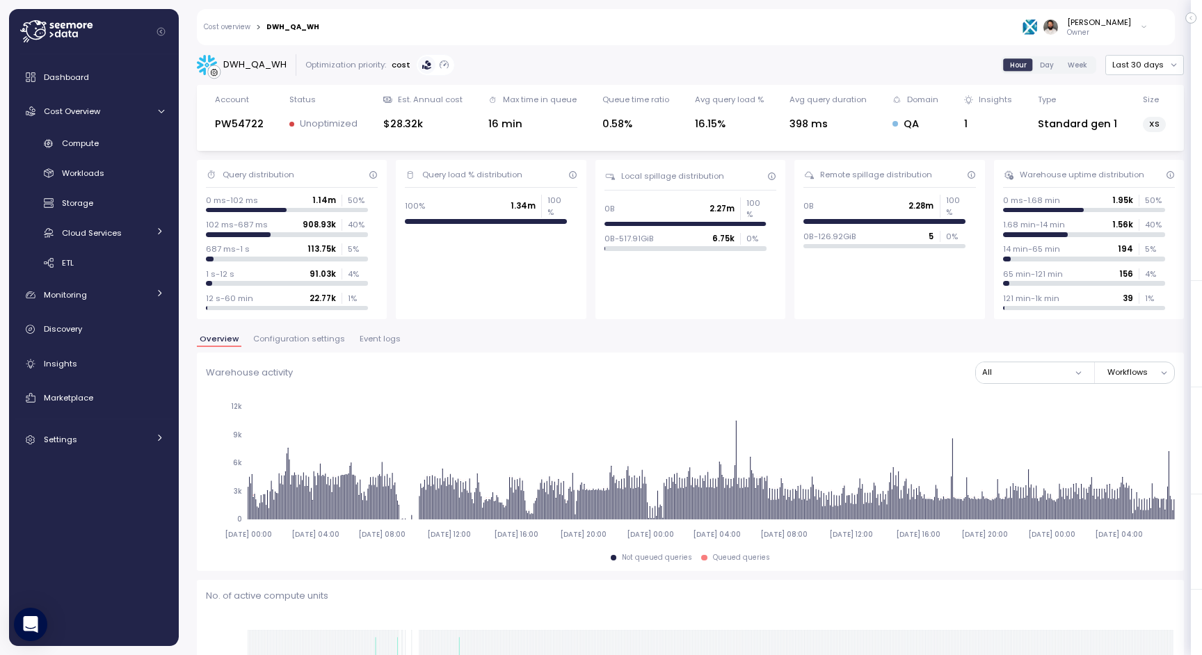
click at [278, 340] on span "Configuration settings" at bounding box center [299, 339] width 92 height 8
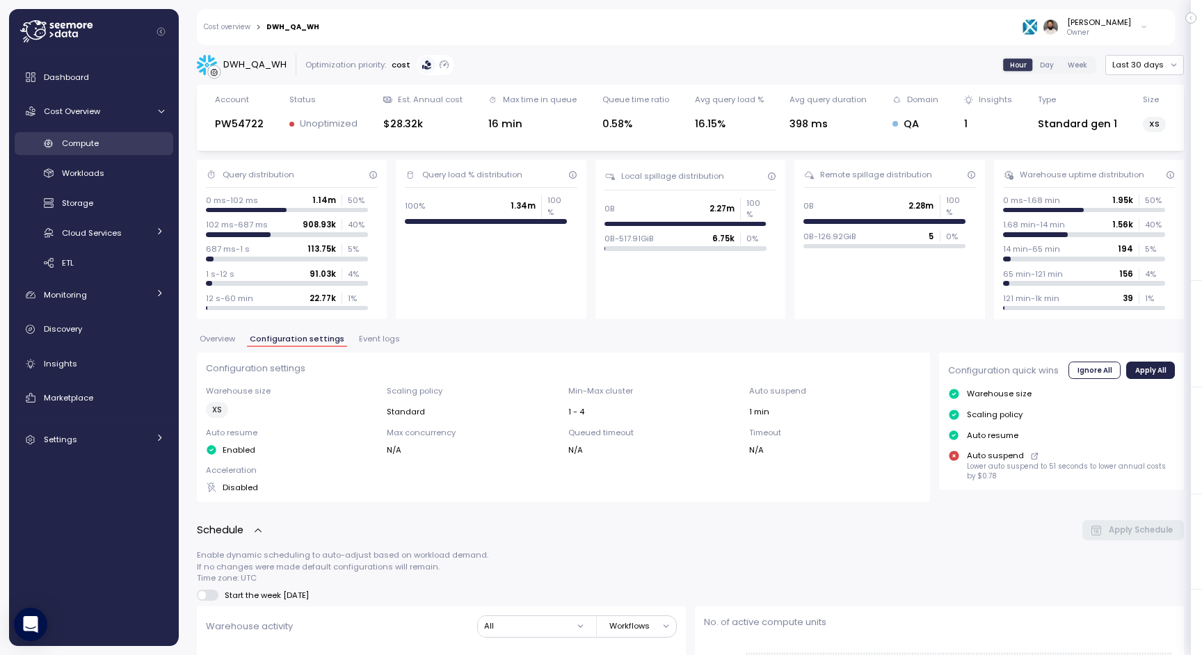
click at [79, 141] on span "Compute" at bounding box center [80, 143] width 37 height 11
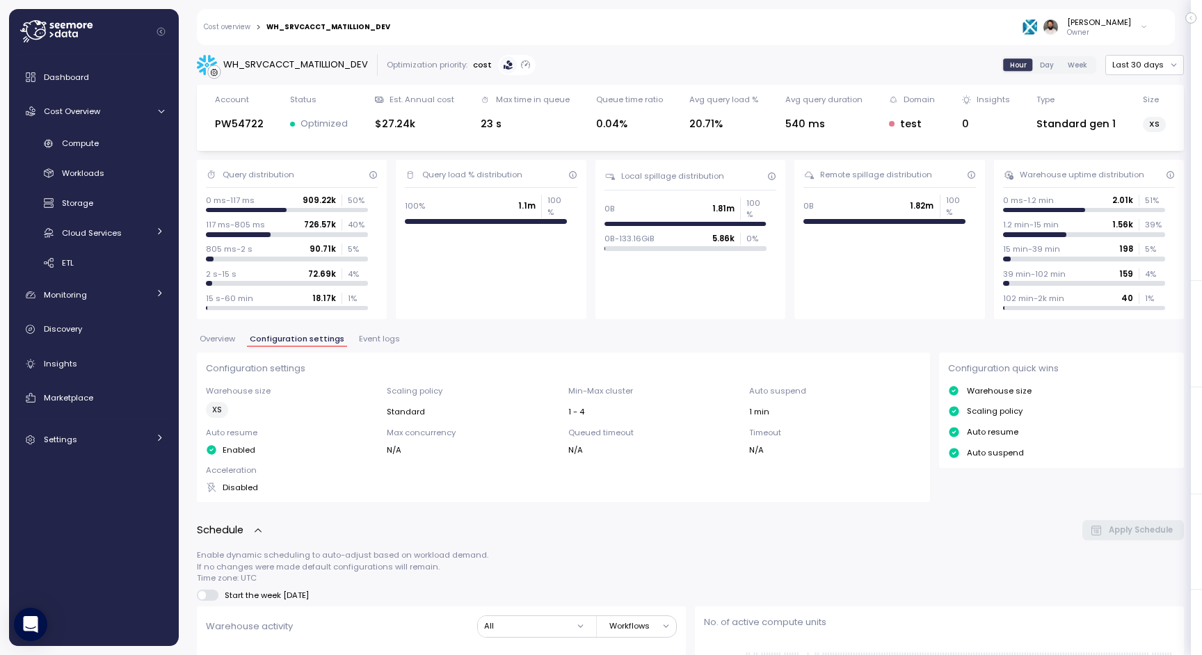
click at [318, 62] on div "WH_SRVCACCT_MATILLION_DEV" at bounding box center [295, 65] width 145 height 14
copy div "WH_SRVCACCT_MATILLION_DEV"
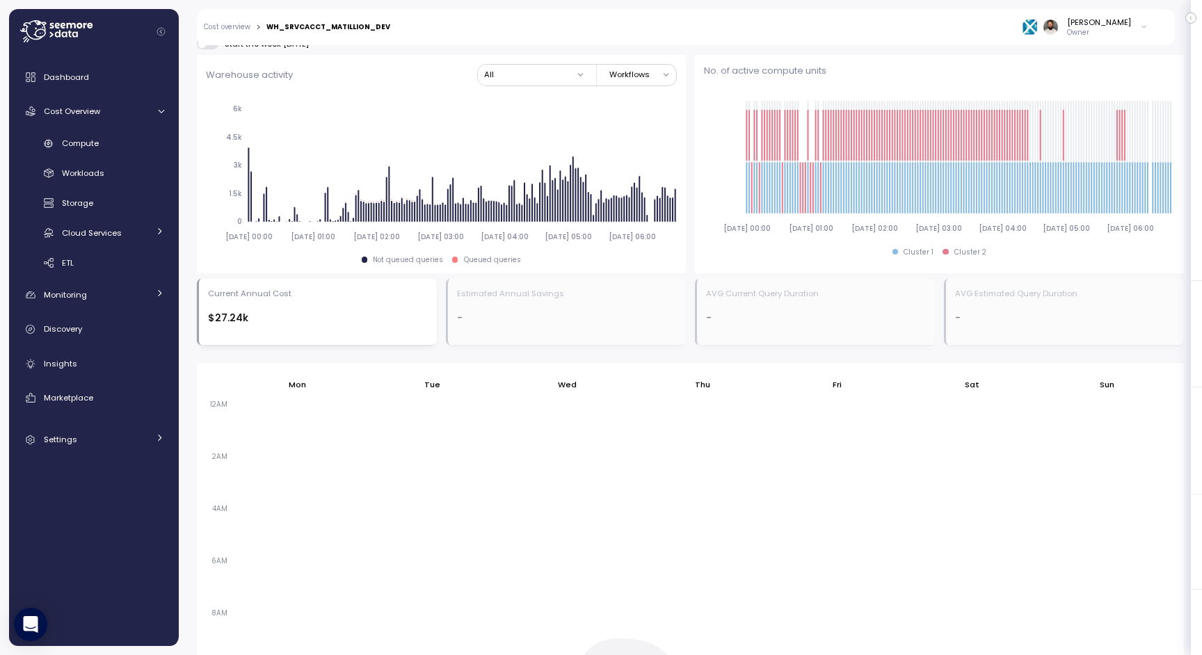
scroll to position [552, 0]
click at [118, 148] on div "Compute" at bounding box center [113, 143] width 102 height 14
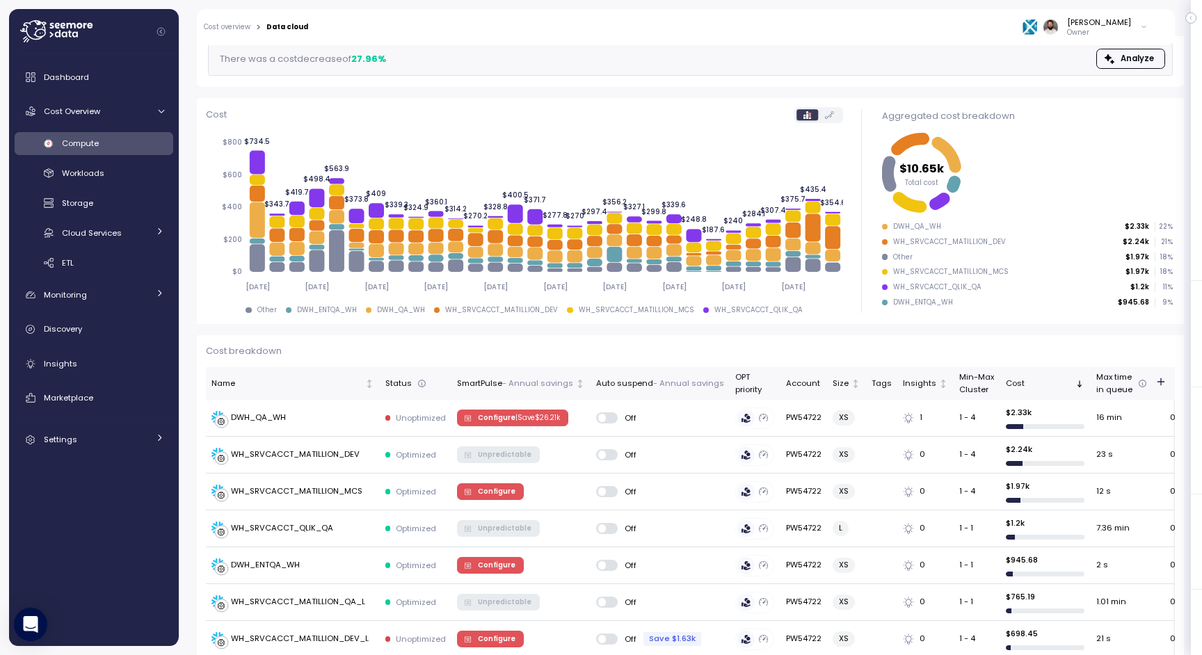
scroll to position [107, 0]
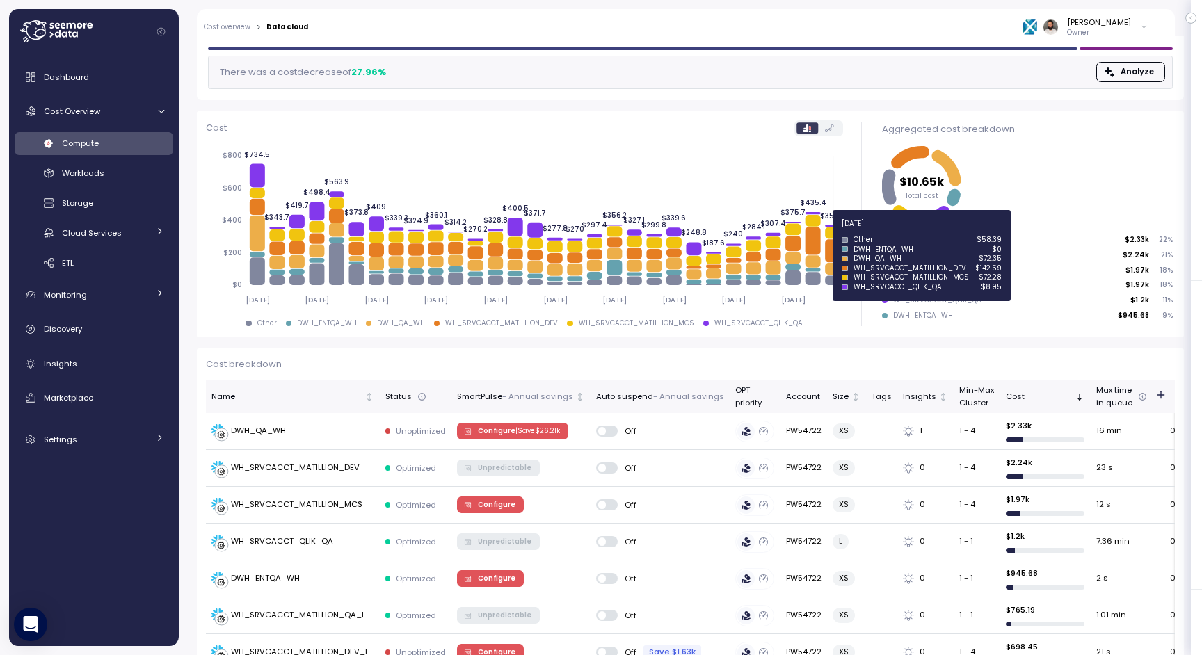
click at [831, 231] on icon at bounding box center [832, 234] width 15 height 12
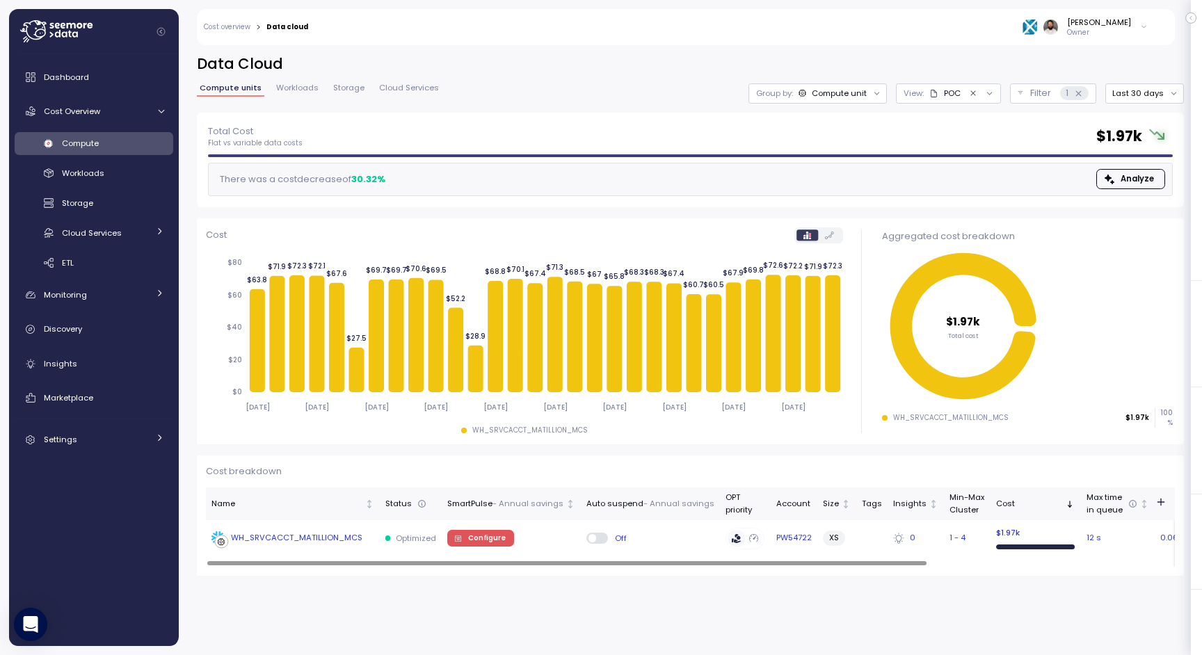
click at [303, 541] on div "WH_SRVCACCT_MATILLION_MCS" at bounding box center [297, 538] width 132 height 13
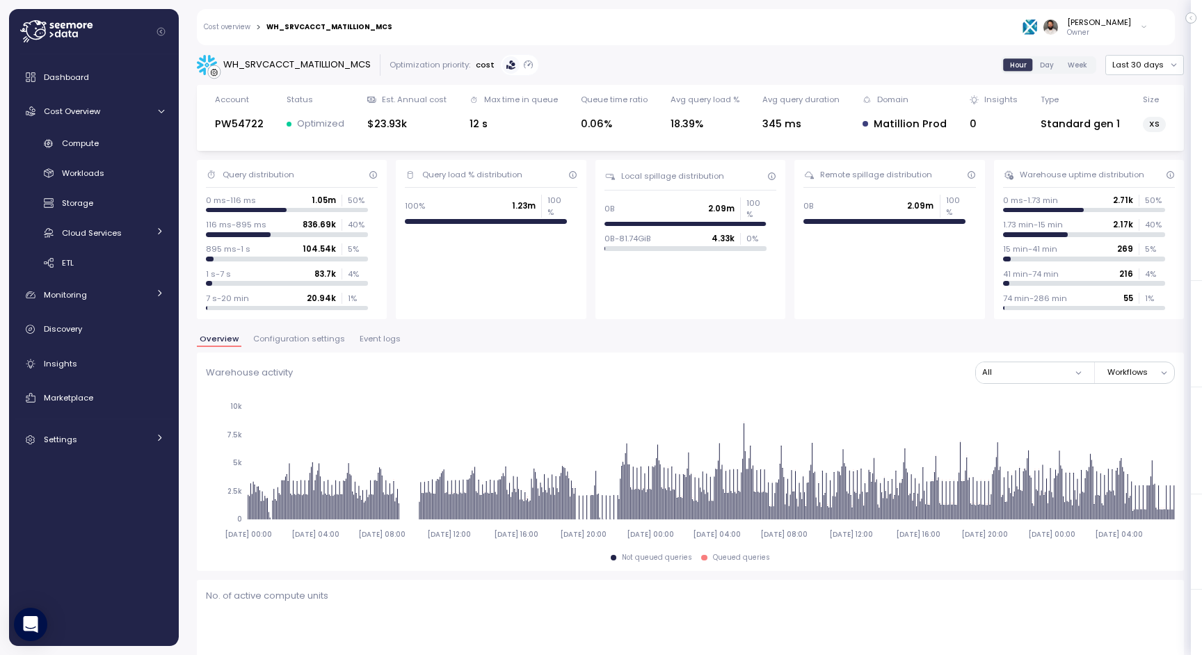
click at [302, 350] on div "Overview Configuration settings Event logs" at bounding box center [690, 344] width 987 height 18
click at [302, 336] on span "Configuration settings" at bounding box center [299, 339] width 92 height 8
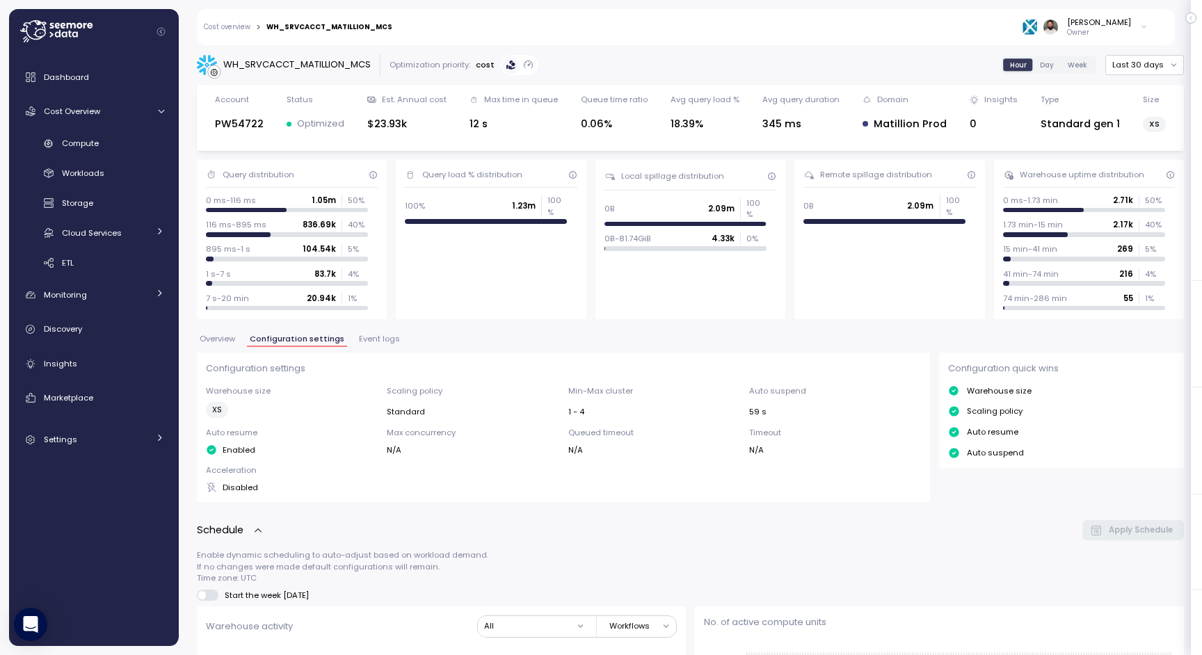
click at [233, 340] on span "Overview" at bounding box center [217, 339] width 35 height 8
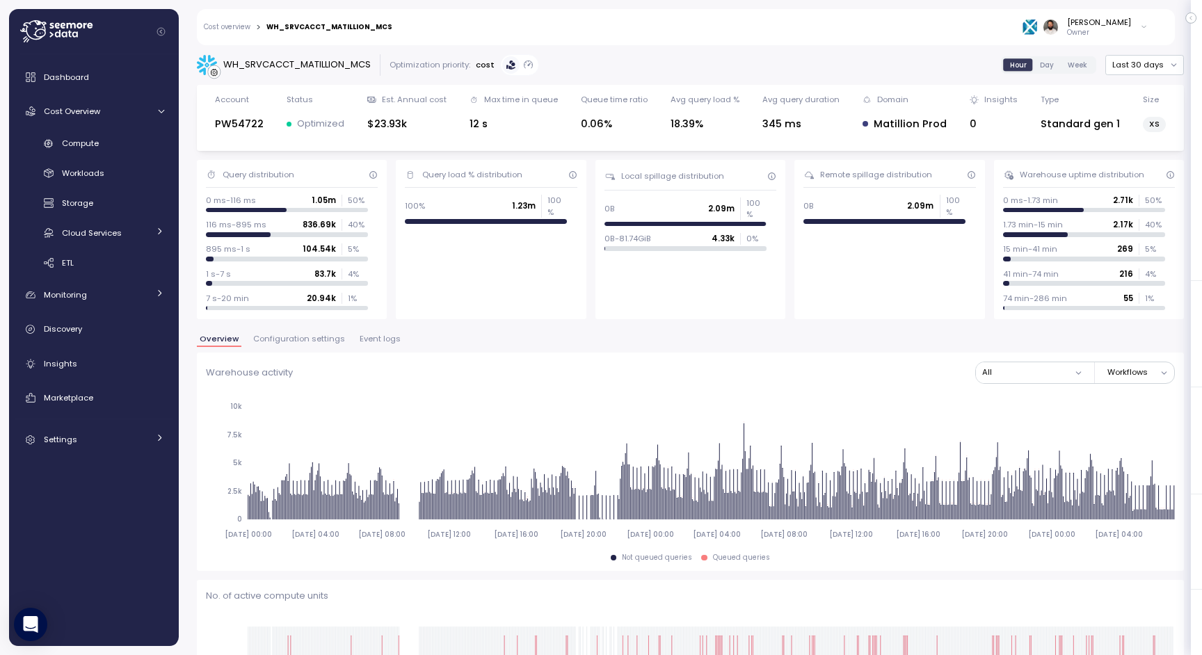
click at [340, 67] on div "WH_SRVCACCT_MATILLION_MCS" at bounding box center [297, 65] width 148 height 14
copy div "WH_SRVCACCT_MATILLION_MCS"
click at [136, 148] on div "Compute" at bounding box center [113, 143] width 102 height 14
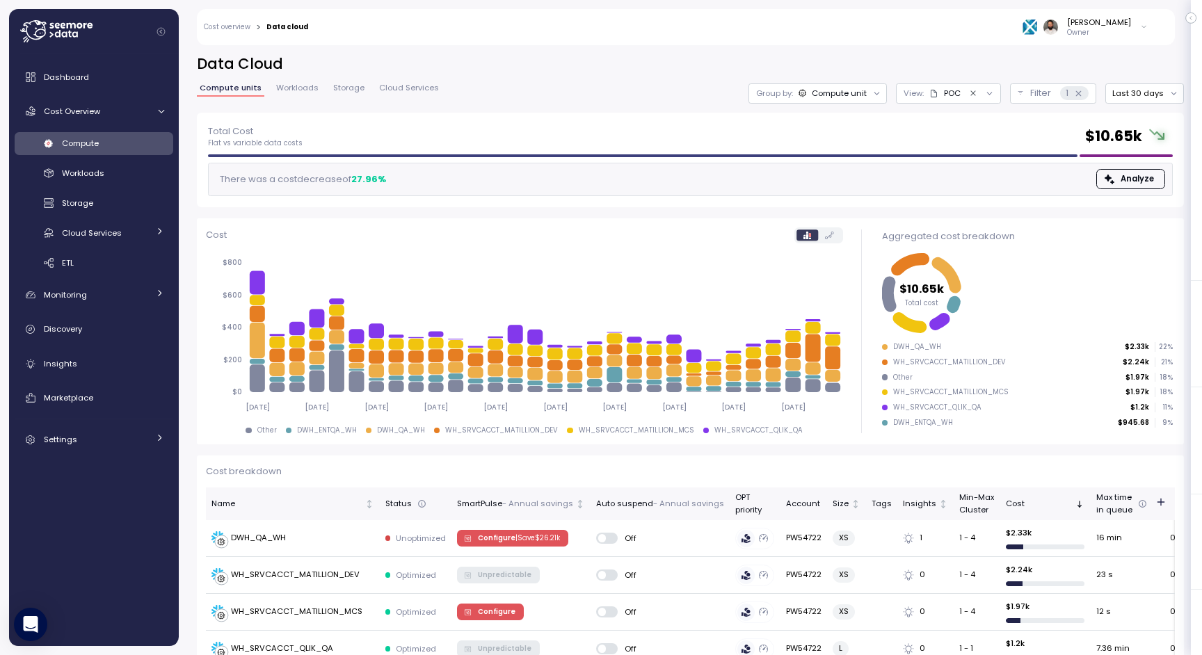
click at [852, 92] on div "Compute unit" at bounding box center [839, 93] width 55 height 11
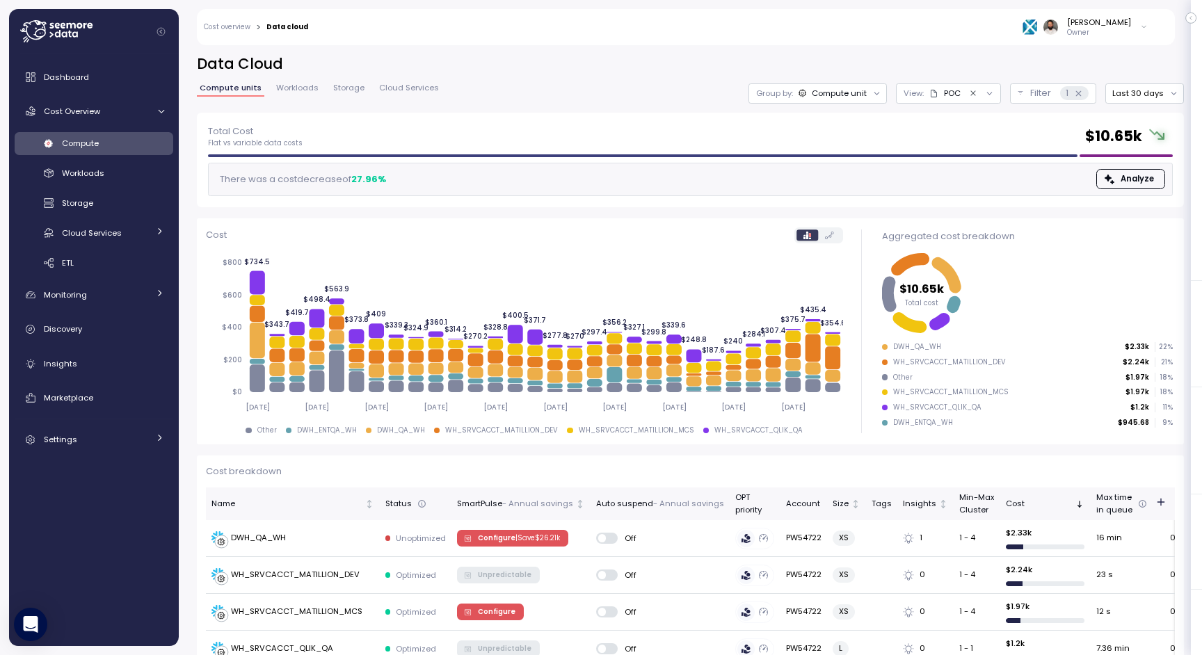
click at [939, 63] on h2 "Data Cloud" at bounding box center [690, 64] width 987 height 20
click at [1025, 89] on button "Filter 1" at bounding box center [1053, 93] width 86 height 20
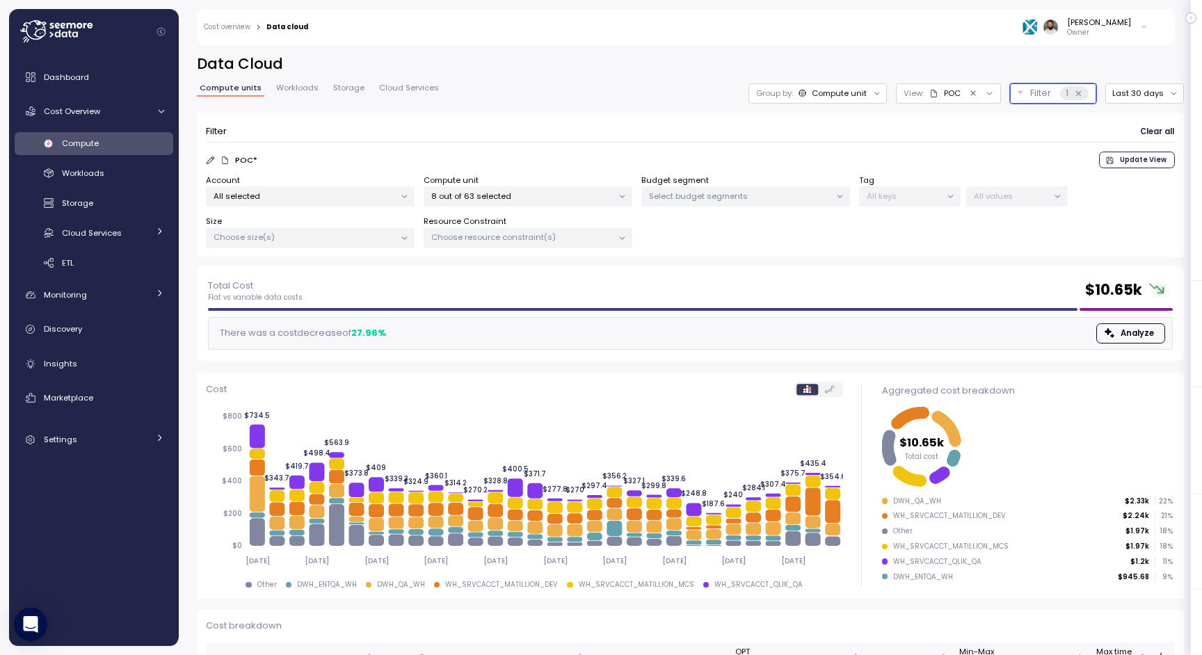
click at [466, 196] on p "8 out of 63 selected" at bounding box center [522, 196] width 182 height 11
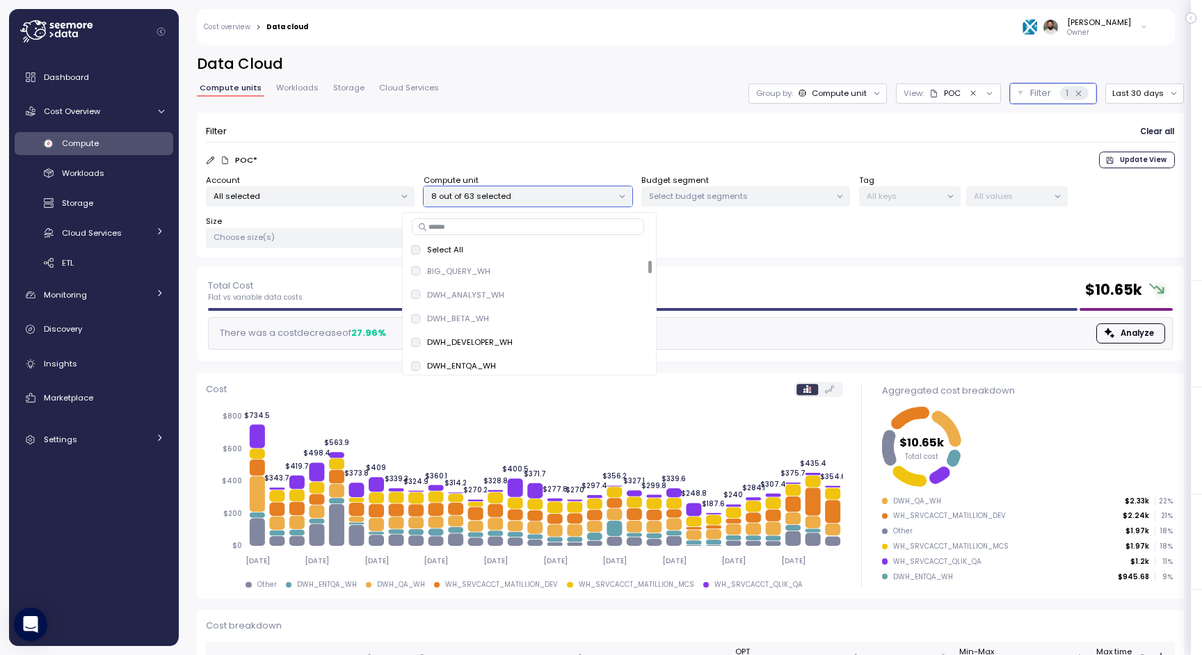
click at [456, 230] on input at bounding box center [528, 226] width 232 height 17
paste input "**********"
type input "**********"
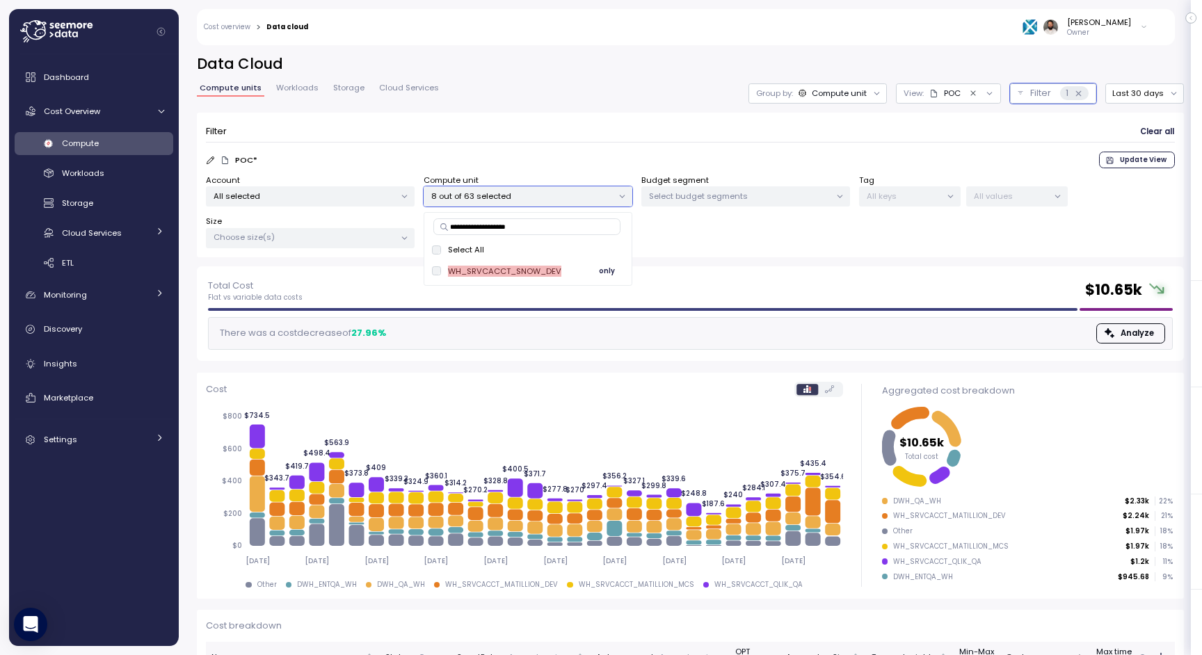
click at [605, 271] on span "only" at bounding box center [607, 271] width 16 height 15
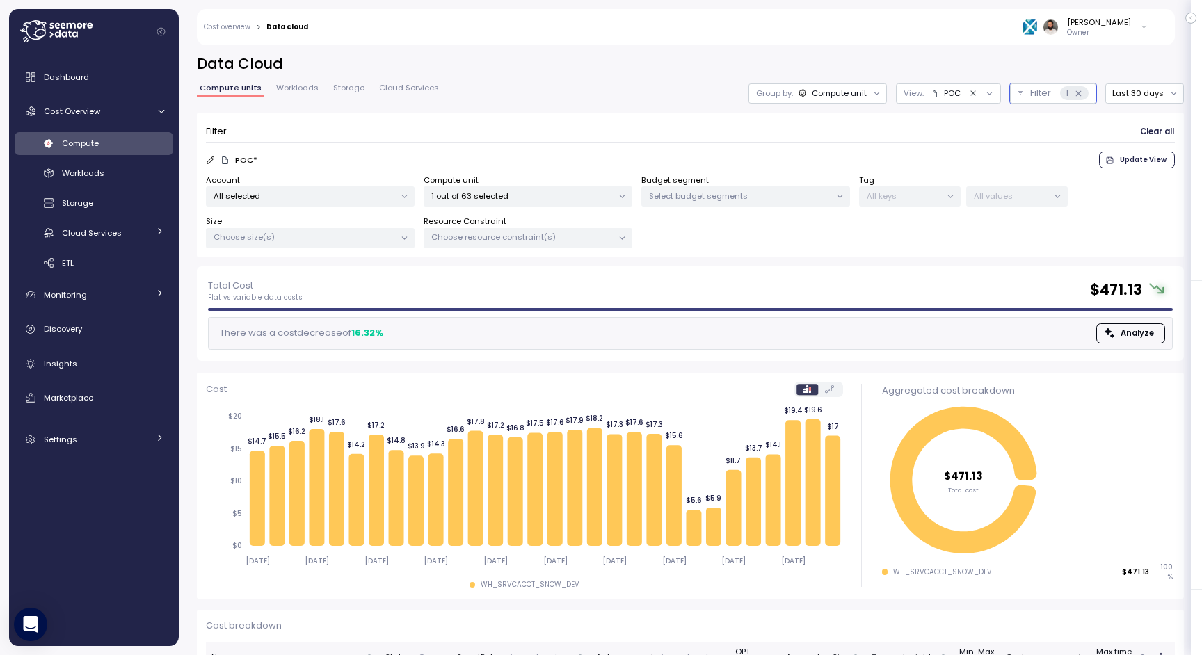
click at [650, 106] on div "Data Cloud Compute units Workloads Storage Cloud Services Group by: Compute uni…" at bounding box center [690, 160] width 987 height 212
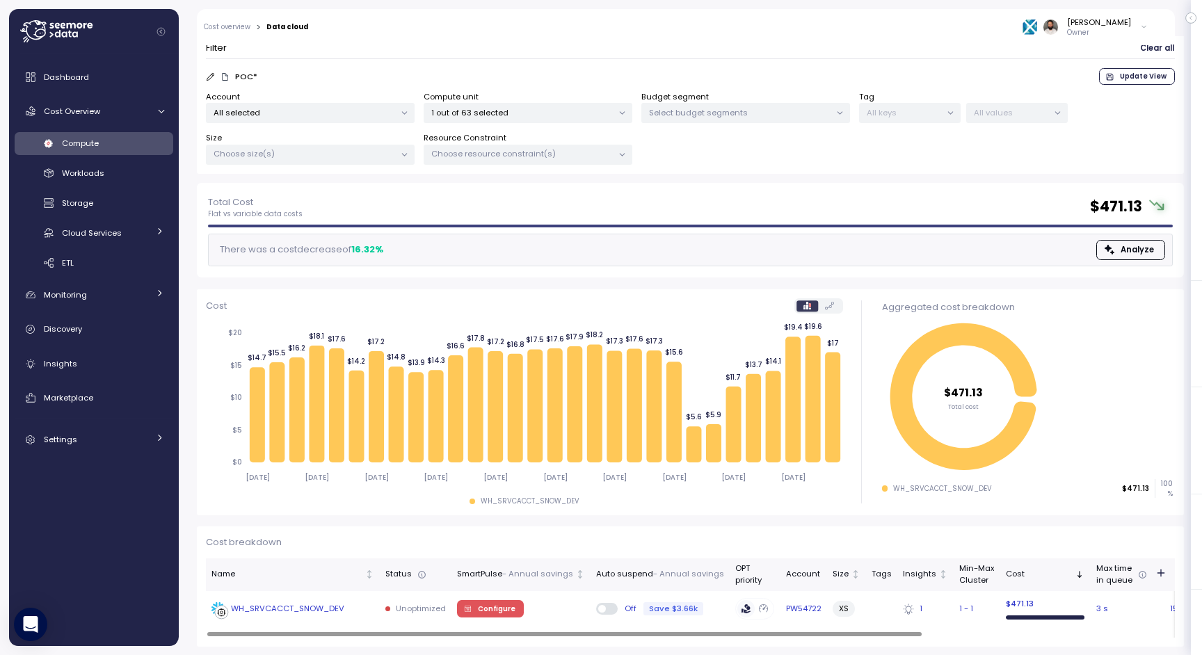
click at [326, 601] on td "WH_SRVCACCT_SNOW_DEV" at bounding box center [293, 609] width 174 height 36
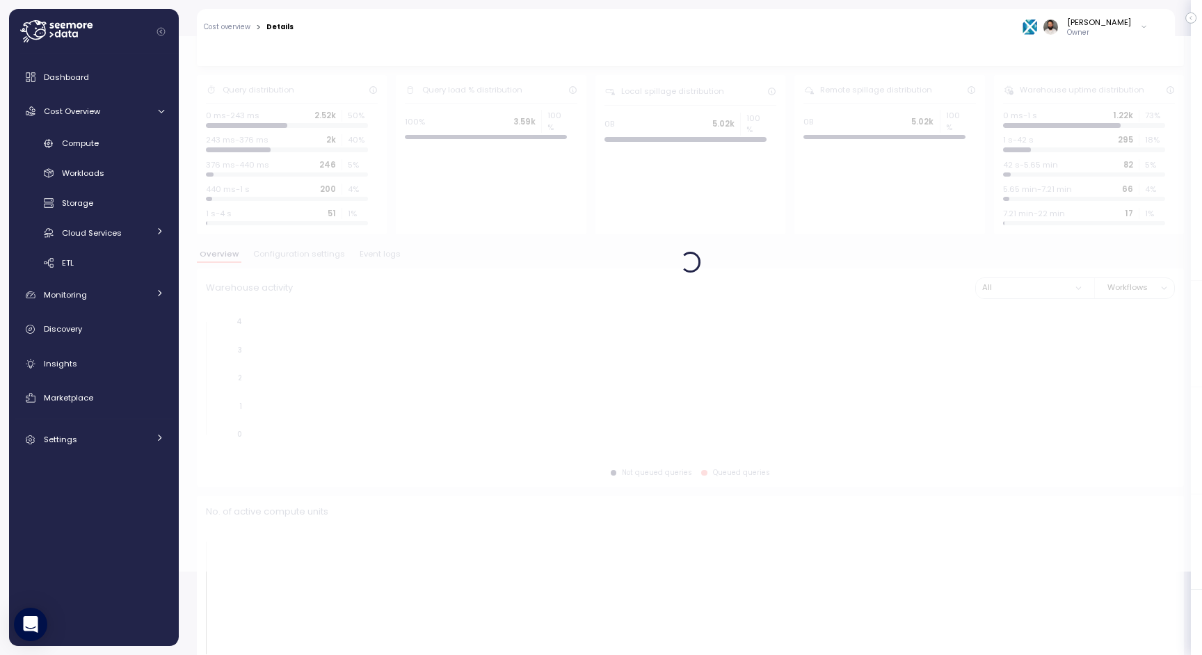
scroll to position [85, 0]
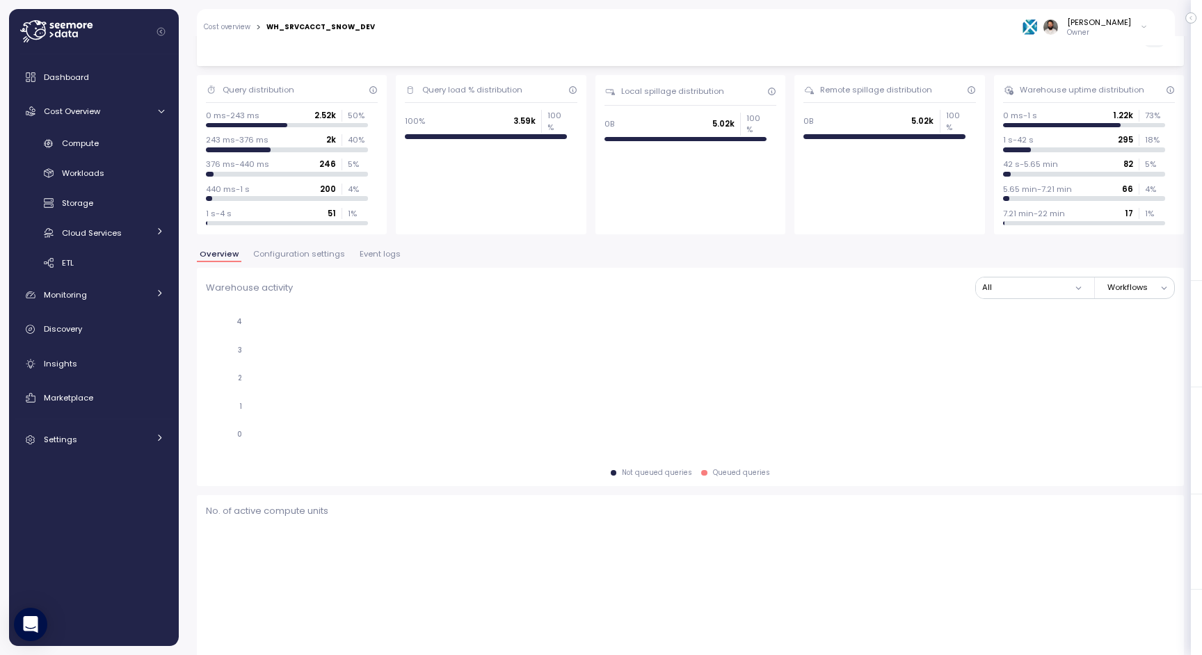
click at [326, 254] on span "Configuration settings" at bounding box center [299, 254] width 92 height 8
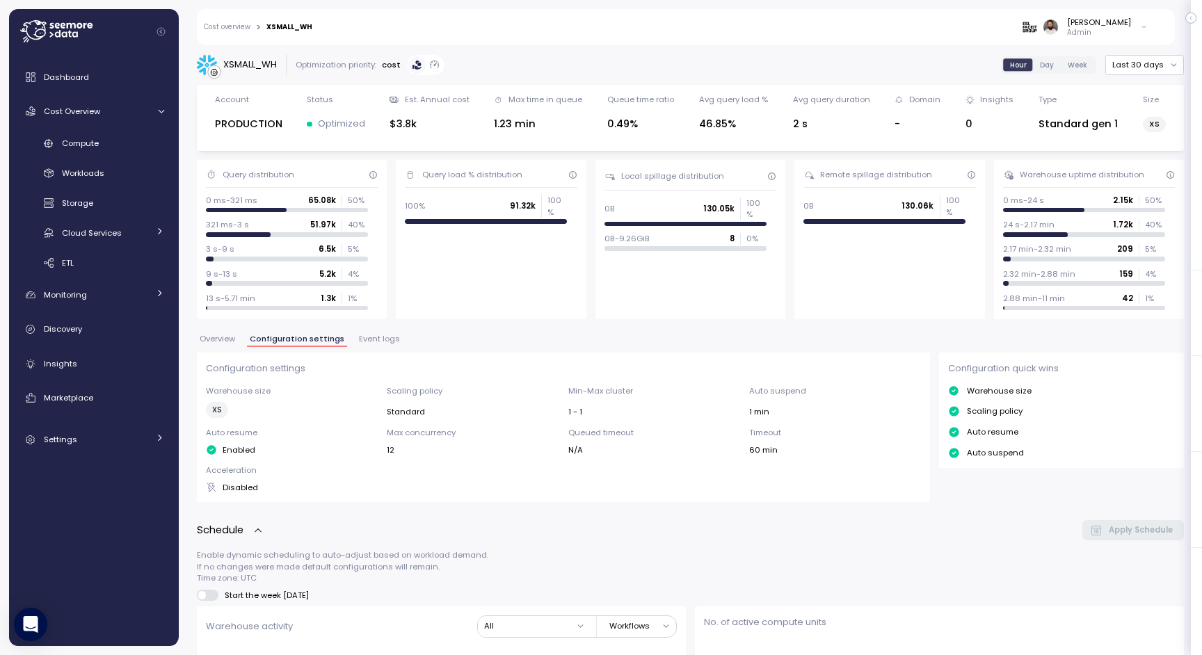
click at [374, 335] on span "Event logs" at bounding box center [379, 339] width 41 height 8
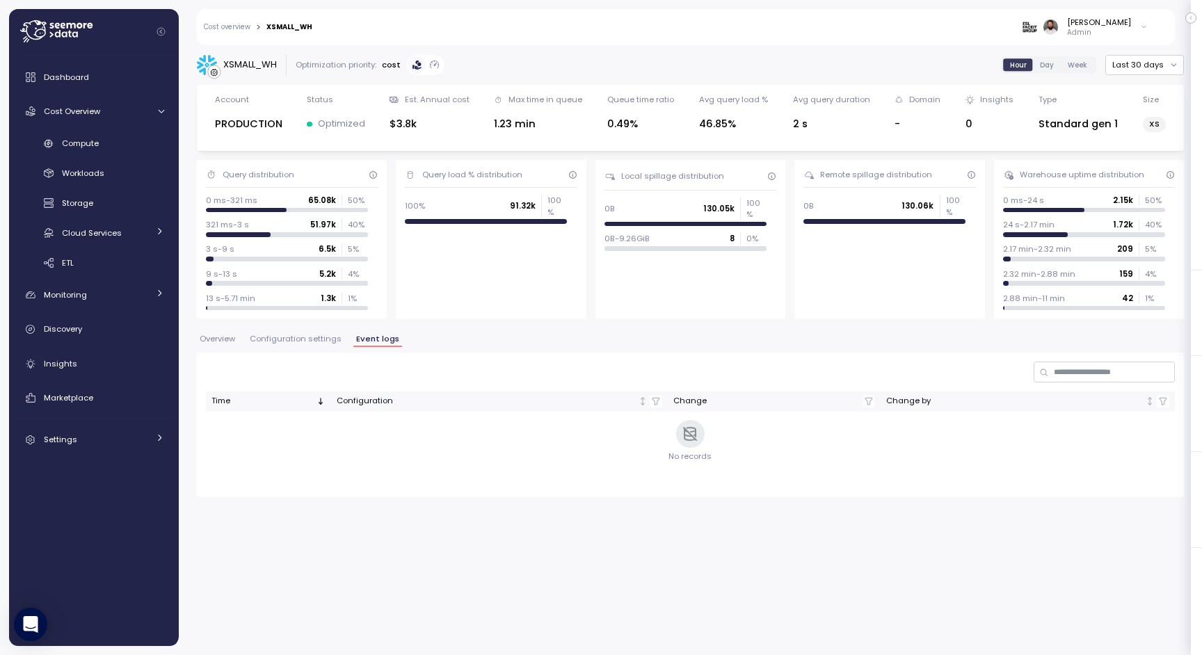
click at [322, 345] on button "Configuration settings" at bounding box center [295, 341] width 97 height 12
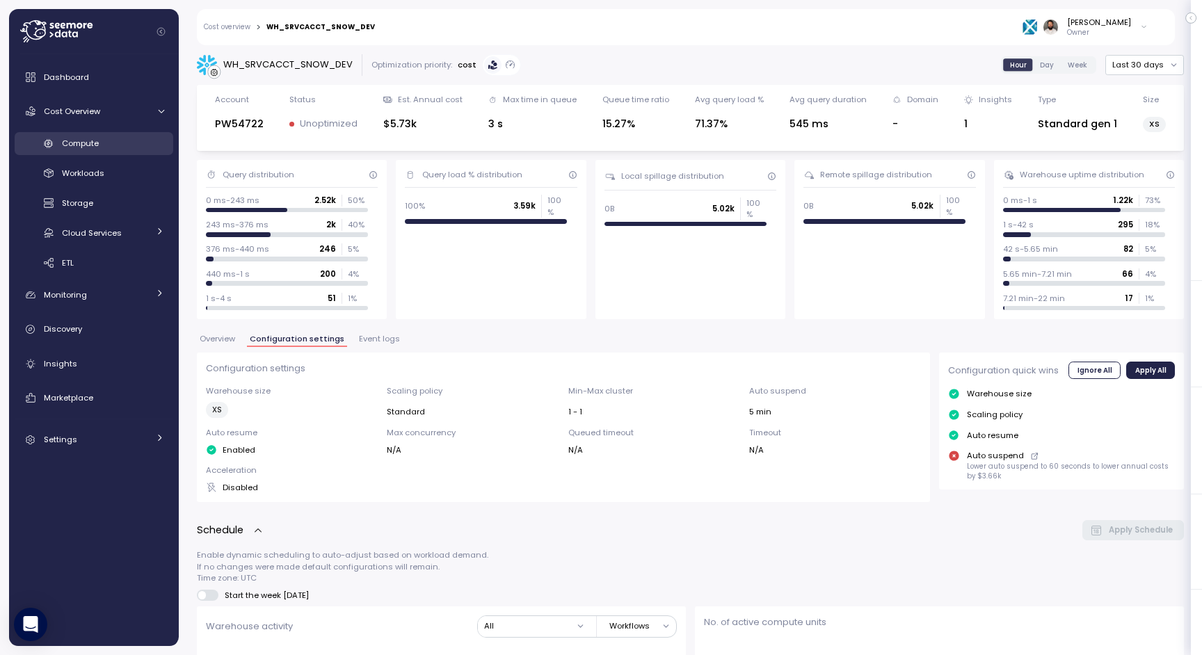
click at [111, 143] on div "Compute" at bounding box center [113, 143] width 102 height 14
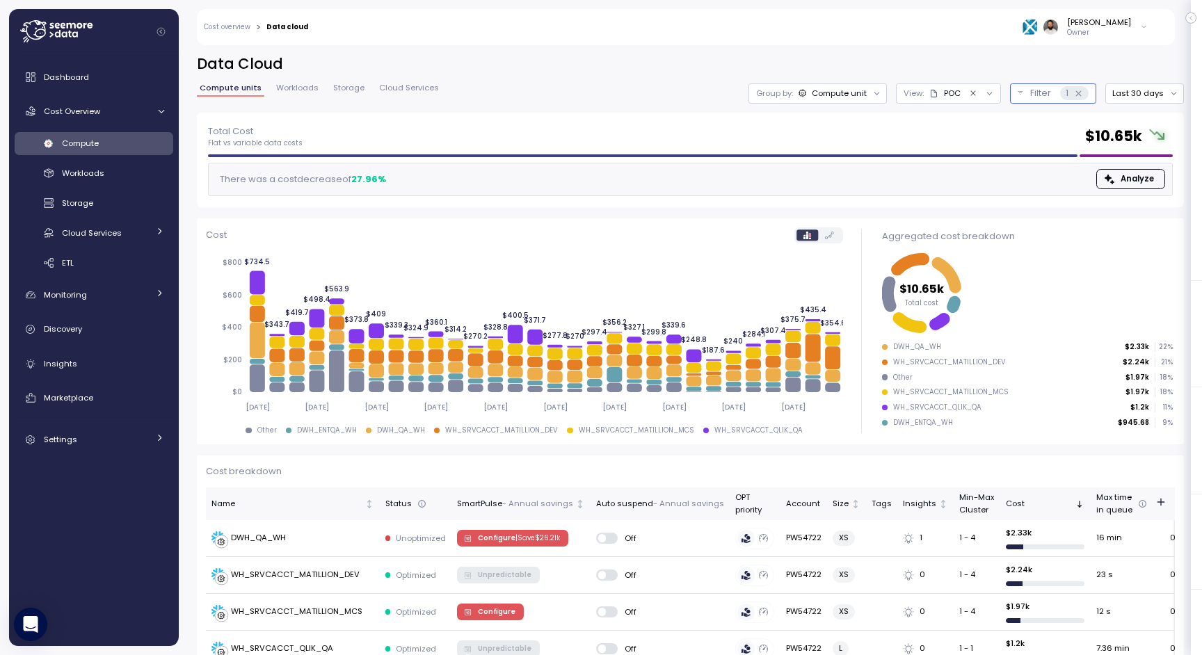
click at [1039, 100] on p "Filter" at bounding box center [1040, 93] width 21 height 14
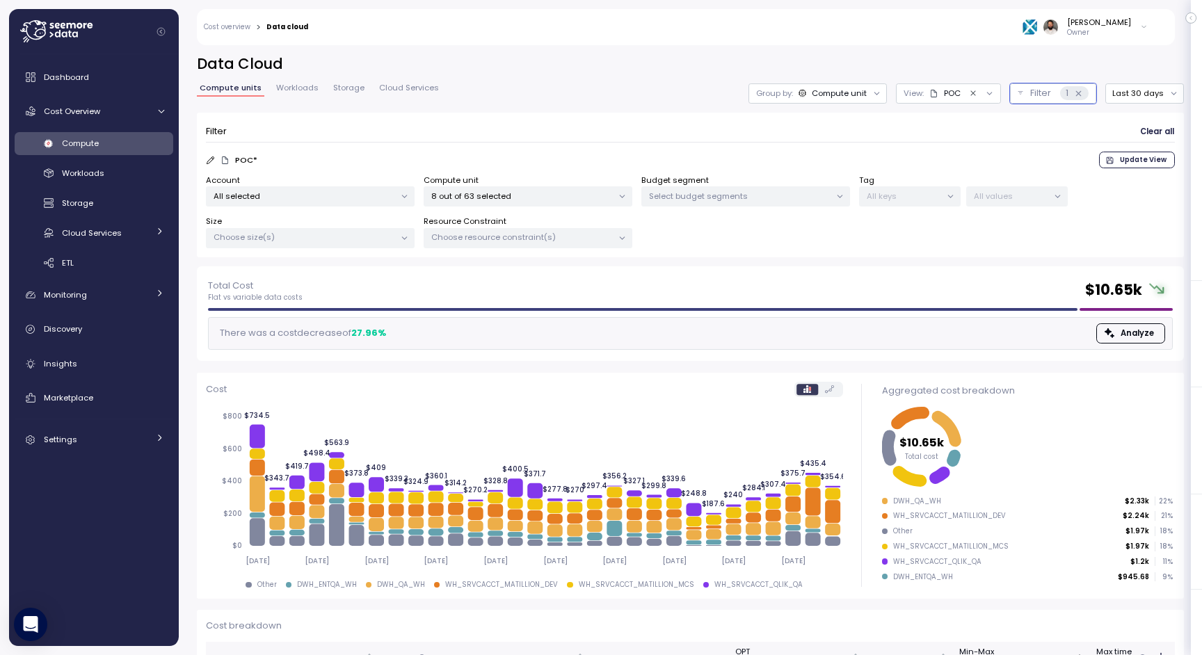
click at [1046, 47] on div "Data Cloud Compute units Workloads Storage Cloud Services Group by: Compute uni…" at bounding box center [690, 345] width 1023 height 619
click at [543, 200] on p "8 out of 63 selected" at bounding box center [522, 196] width 182 height 11
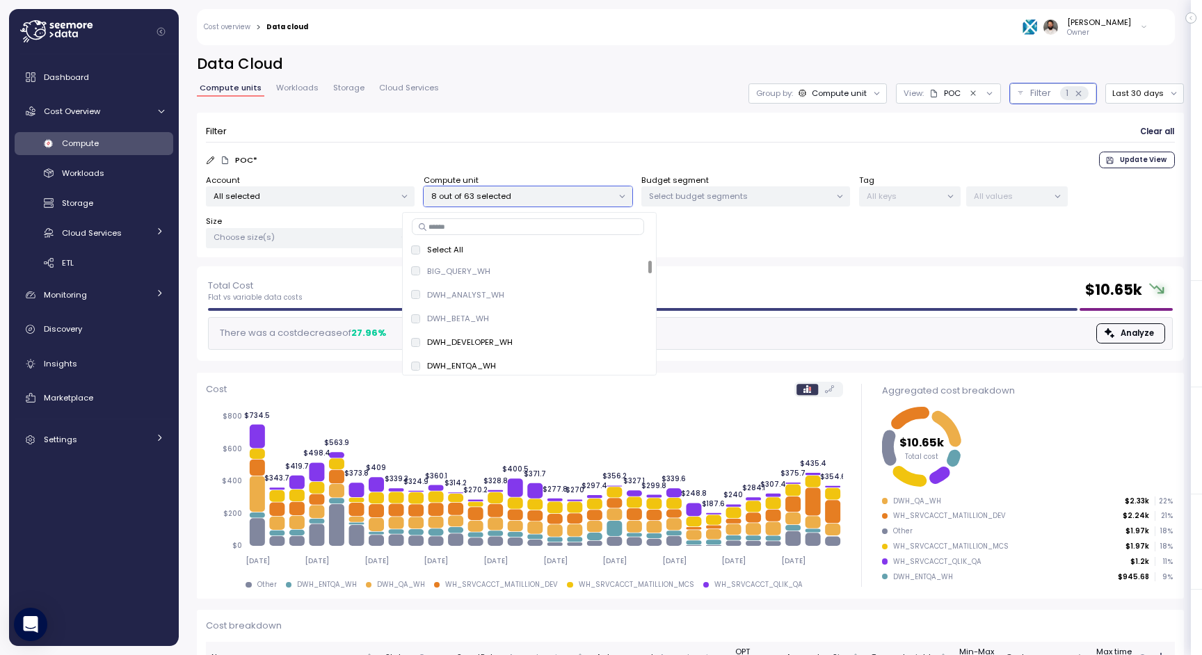
click at [536, 225] on input at bounding box center [528, 226] width 232 height 17
paste input "**********"
type input "**********"
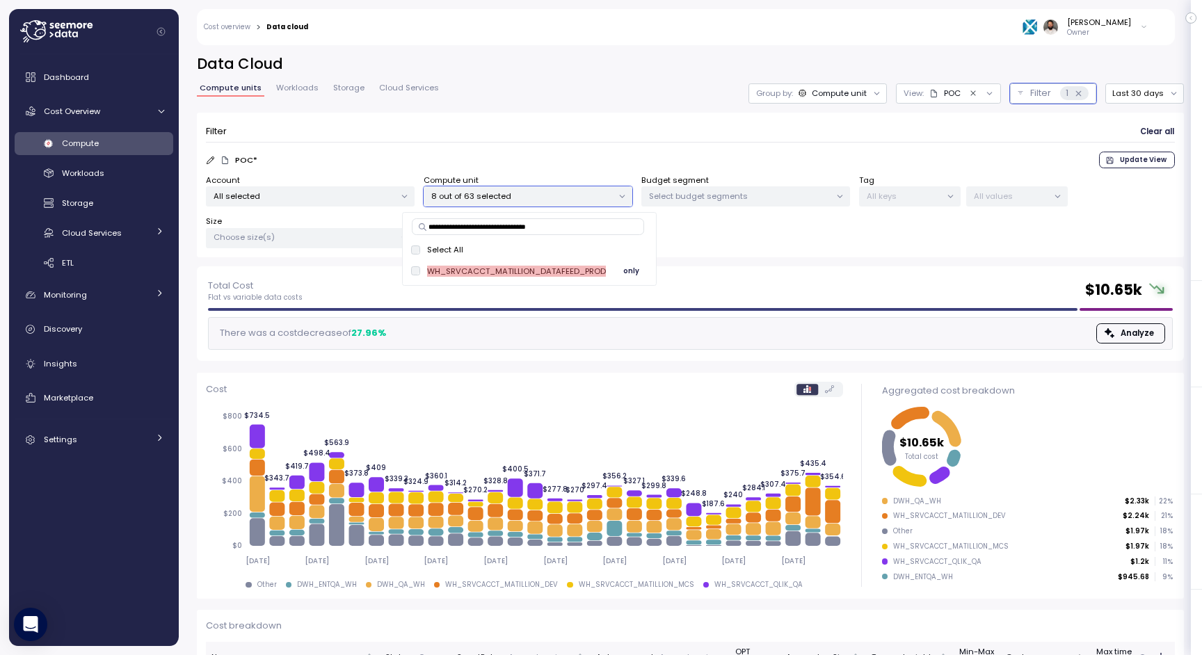
click at [635, 273] on span "only" at bounding box center [631, 271] width 16 height 15
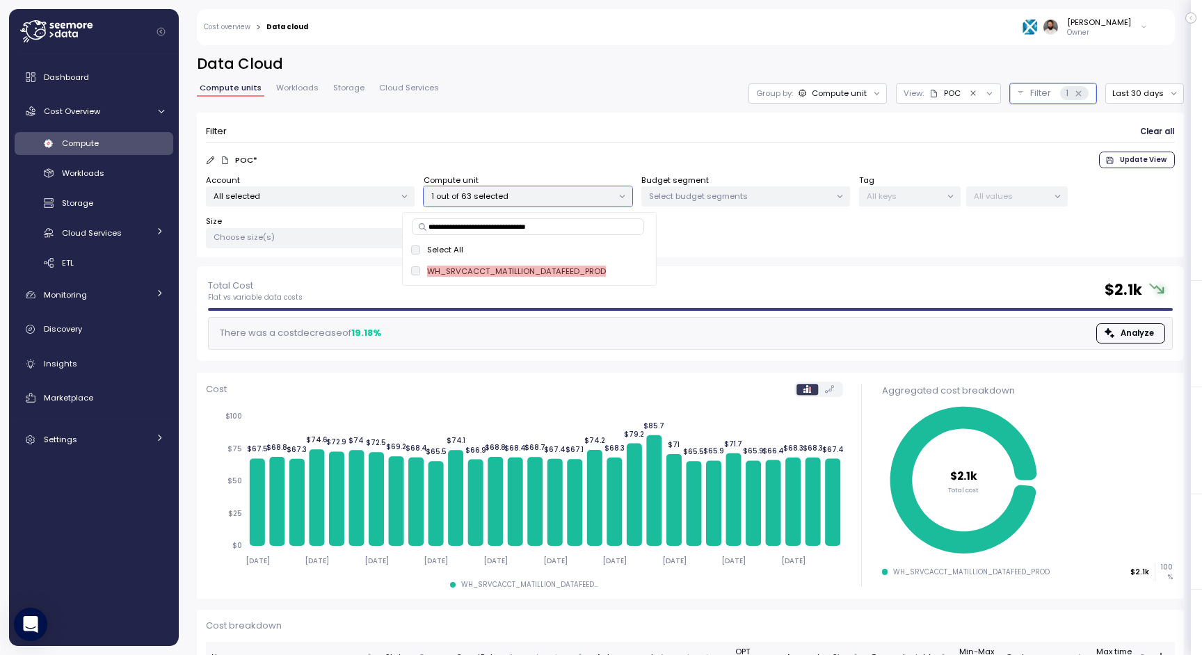
scroll to position [83, 0]
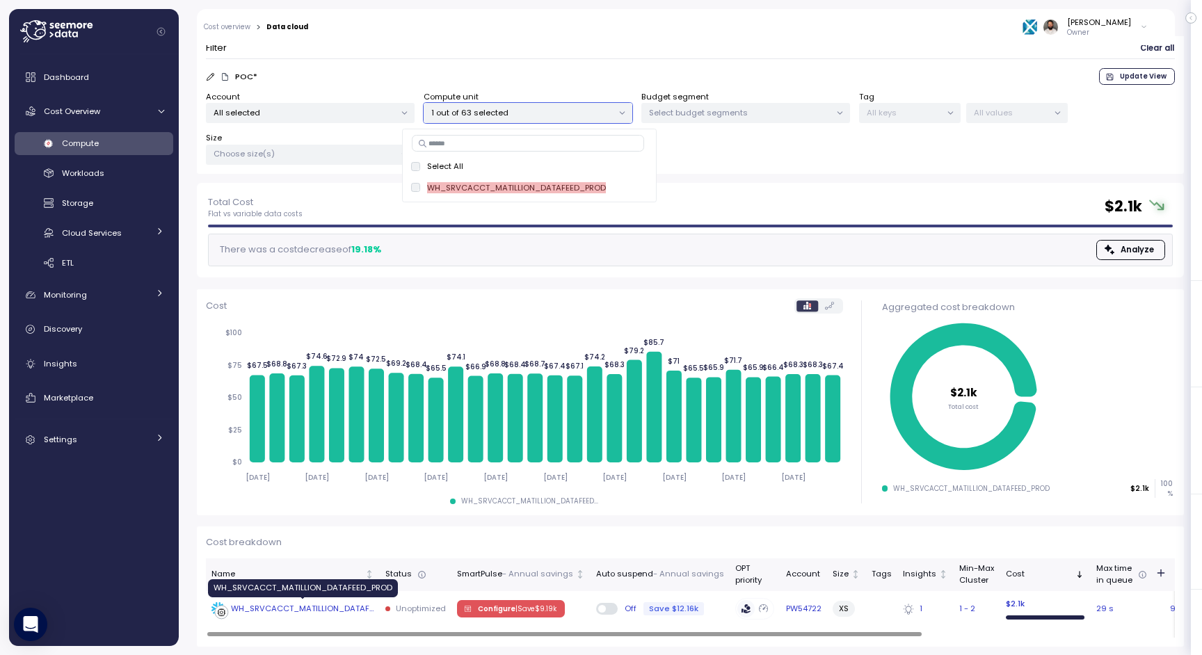
click at [350, 613] on div "WH_SRVCACCT_MATILLION_DATAFEED_PROD" at bounding box center [302, 609] width 143 height 13
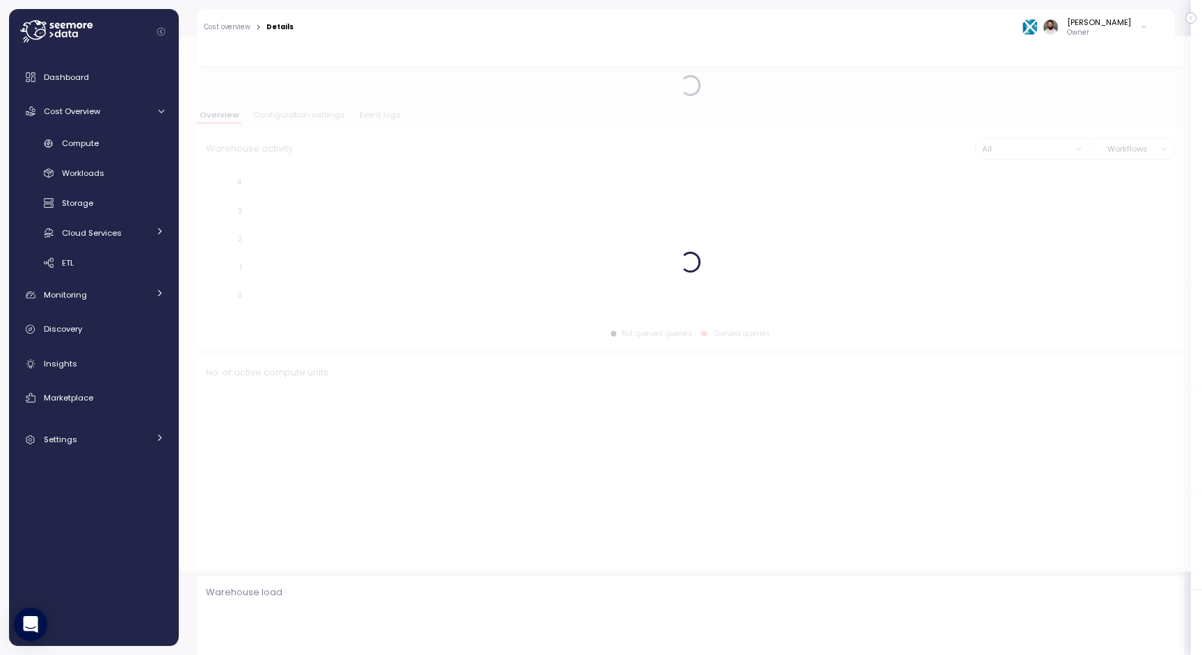
scroll to position [85, 0]
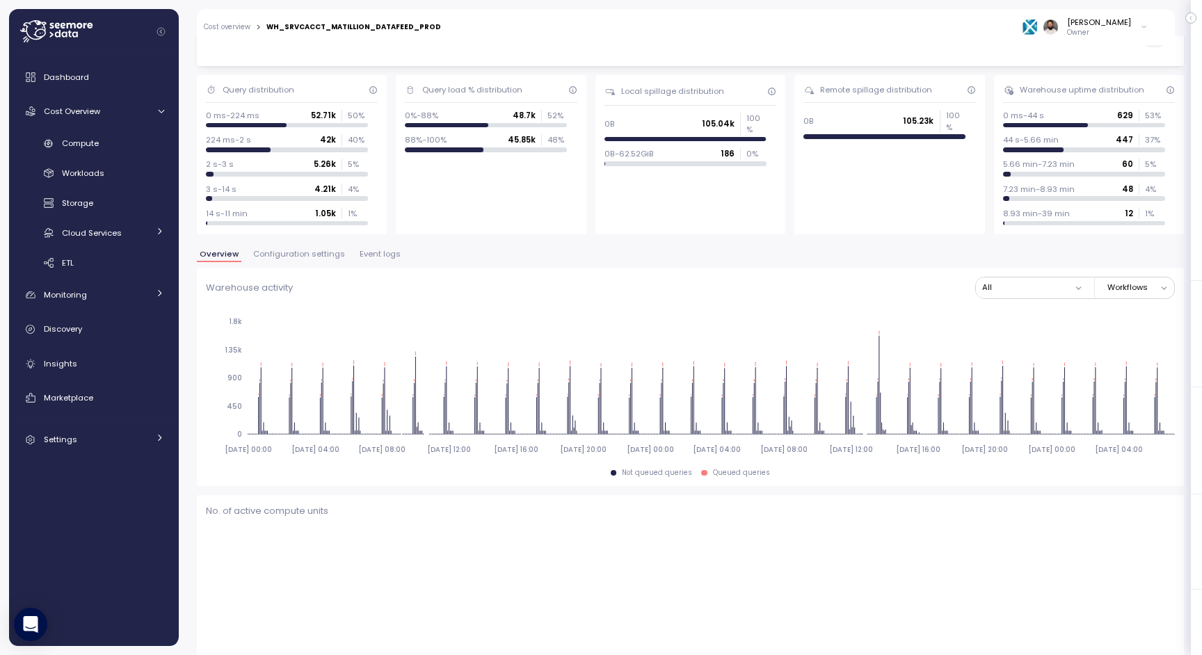
type input "*********"
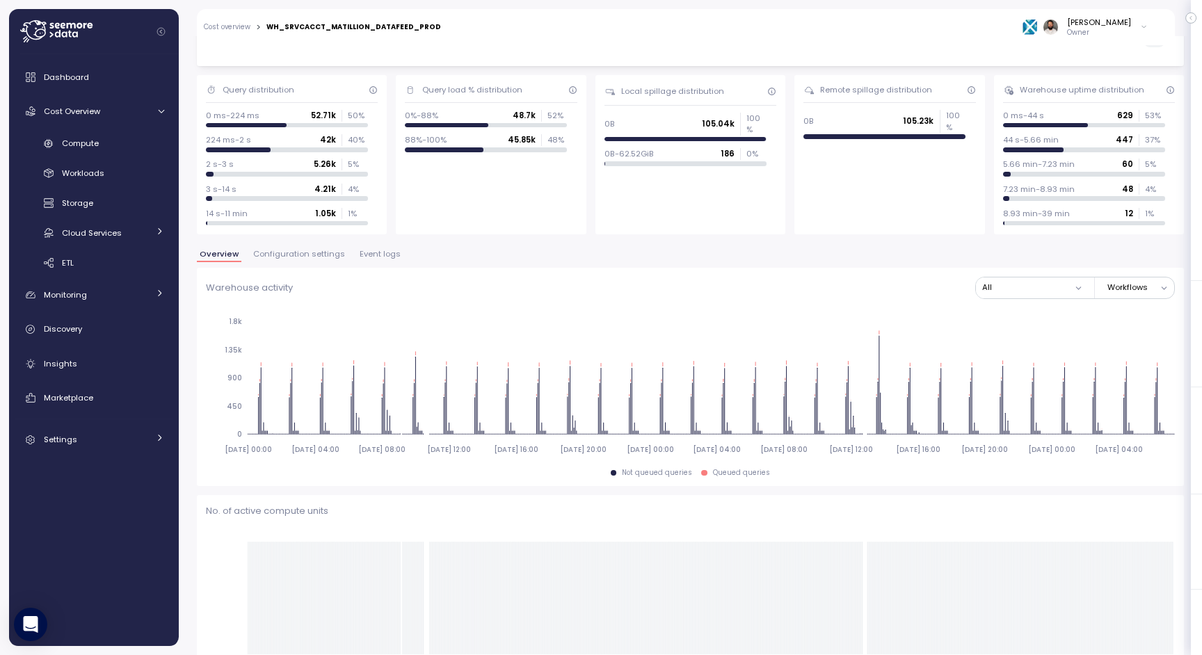
click at [369, 257] on span "Event logs" at bounding box center [380, 254] width 41 height 8
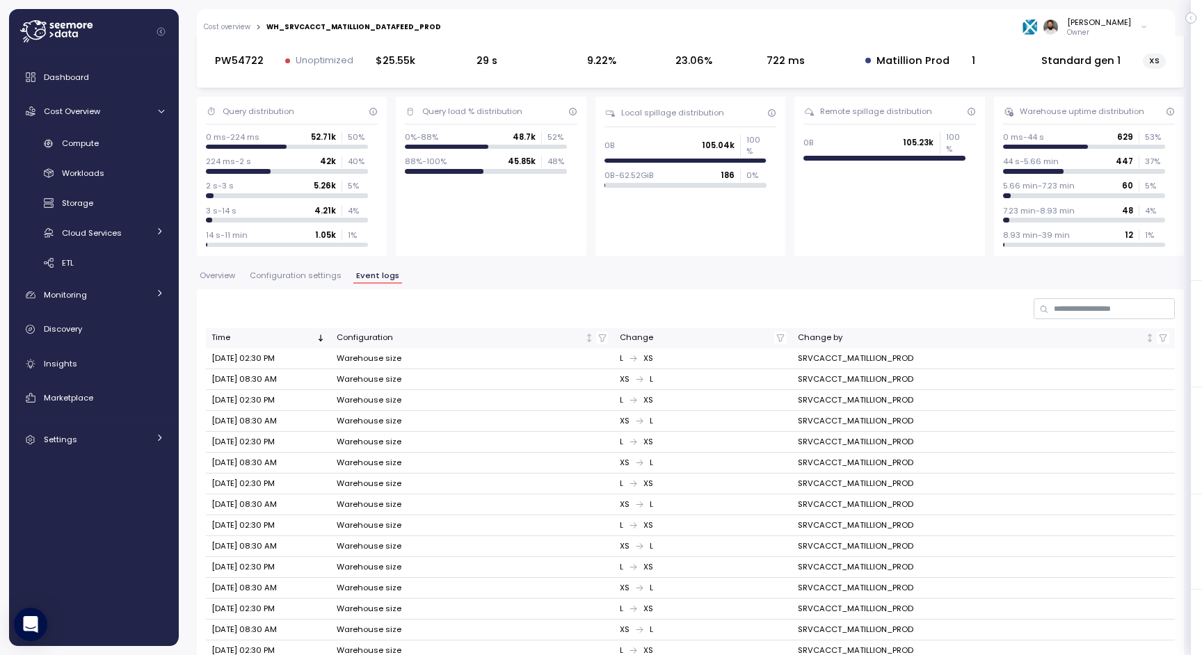
scroll to position [67, 0]
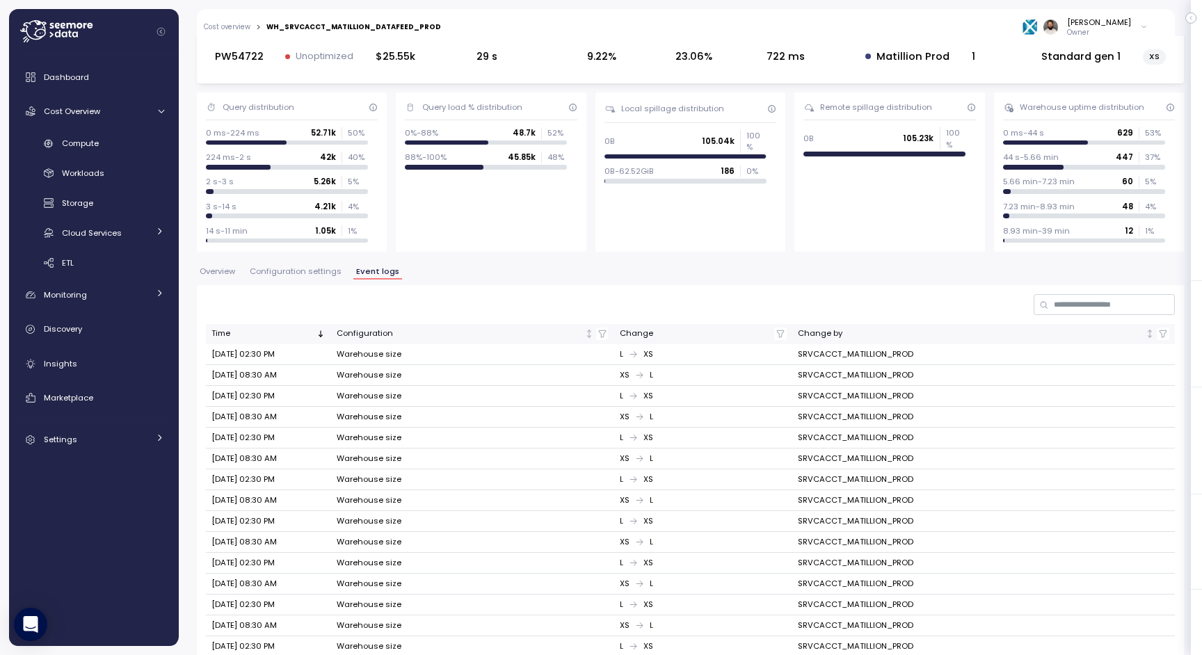
click at [327, 279] on button "Configuration settings" at bounding box center [295, 274] width 97 height 12
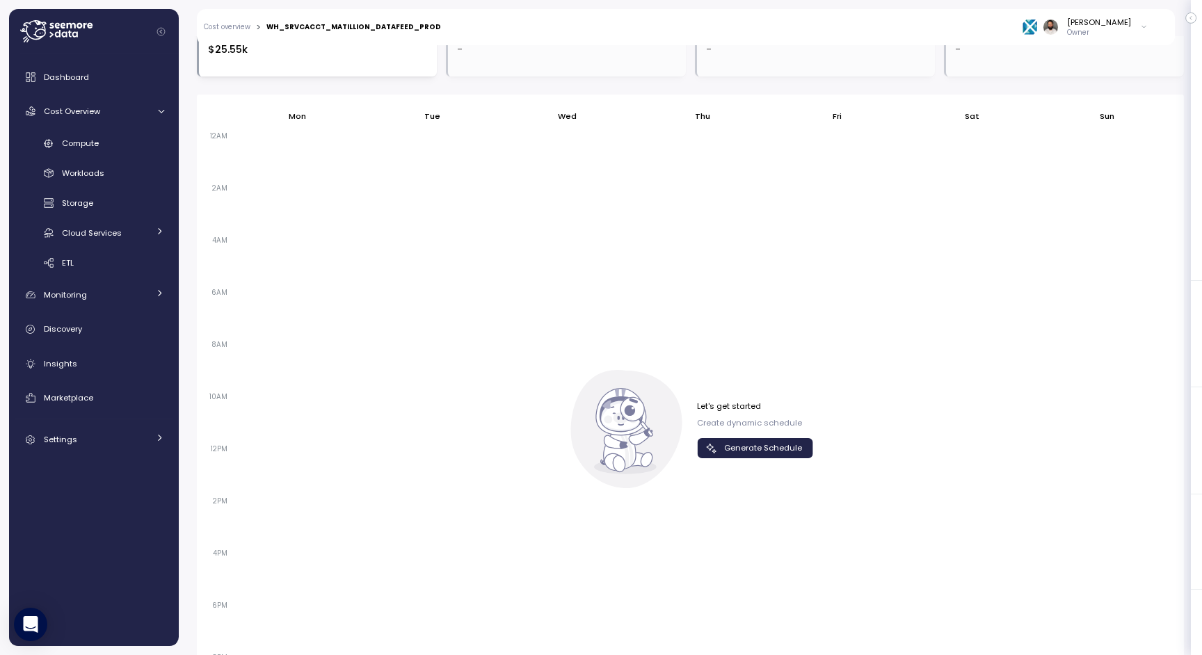
scroll to position [815, 0]
click at [732, 454] on span "Generate Schedule" at bounding box center [763, 454] width 78 height 19
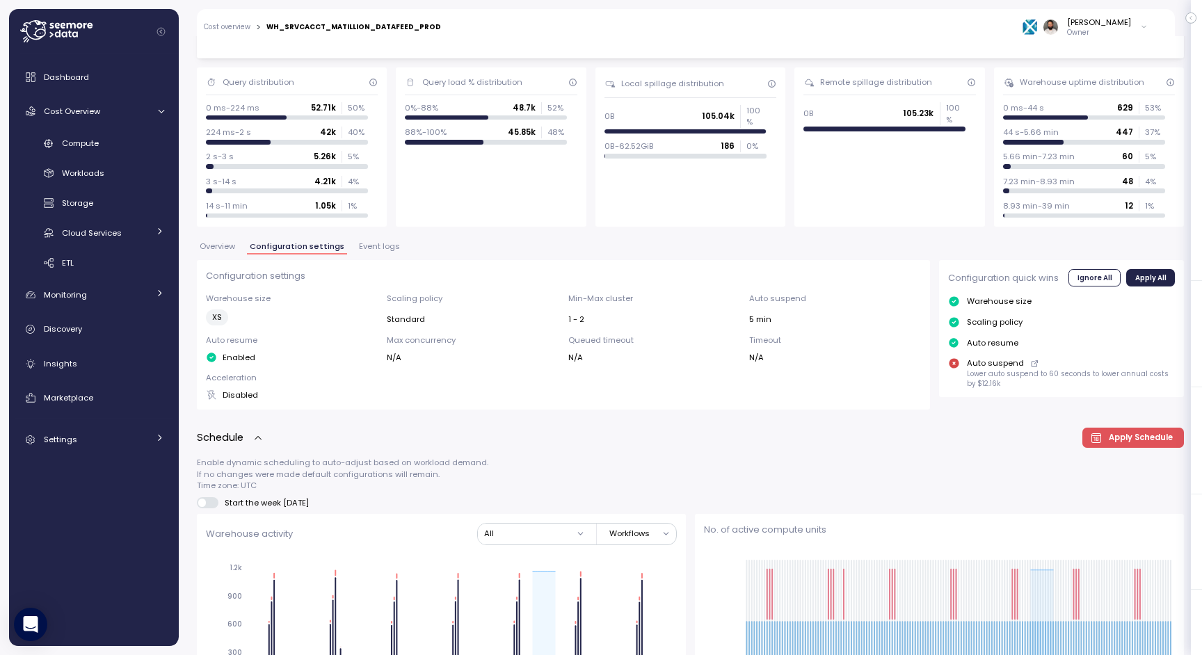
scroll to position [0, 0]
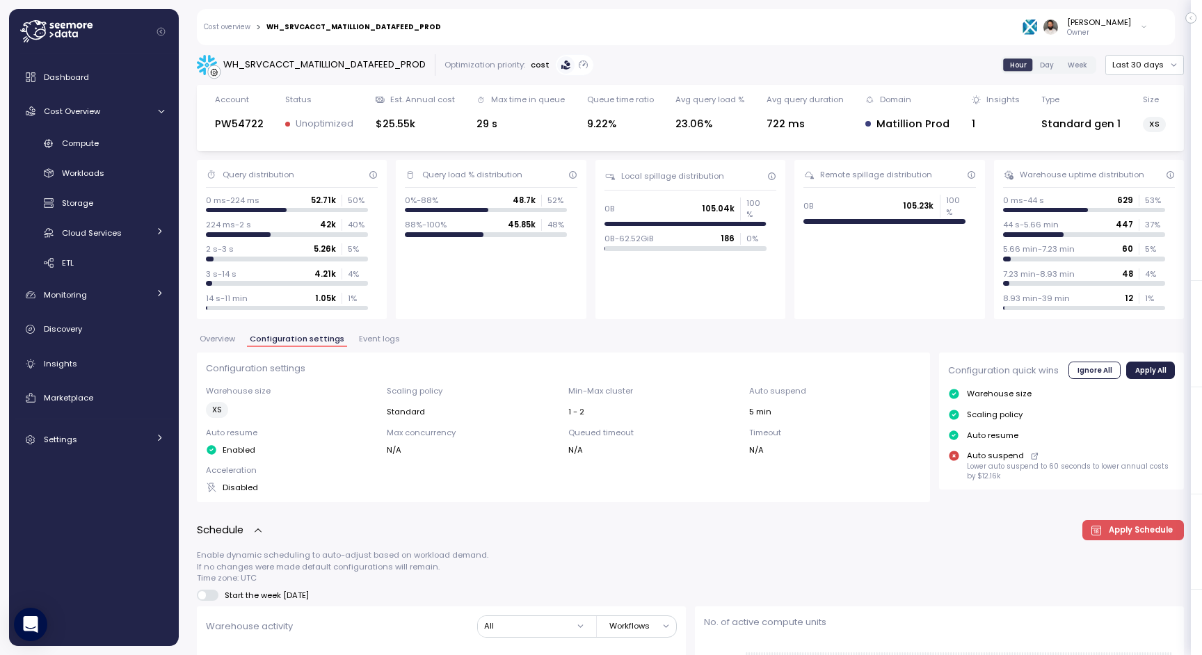
click at [396, 55] on div "WH_SRVCACCT_MATILLION_DATAFEED_PROD" at bounding box center [311, 65] width 229 height 21
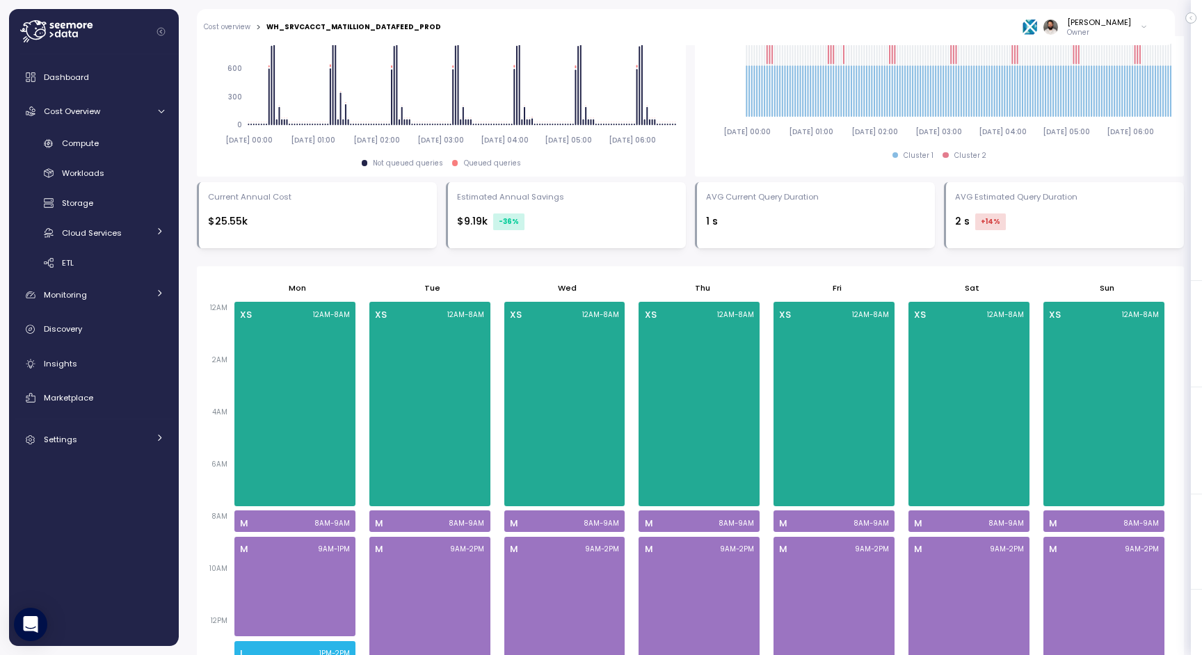
scroll to position [760, 0]
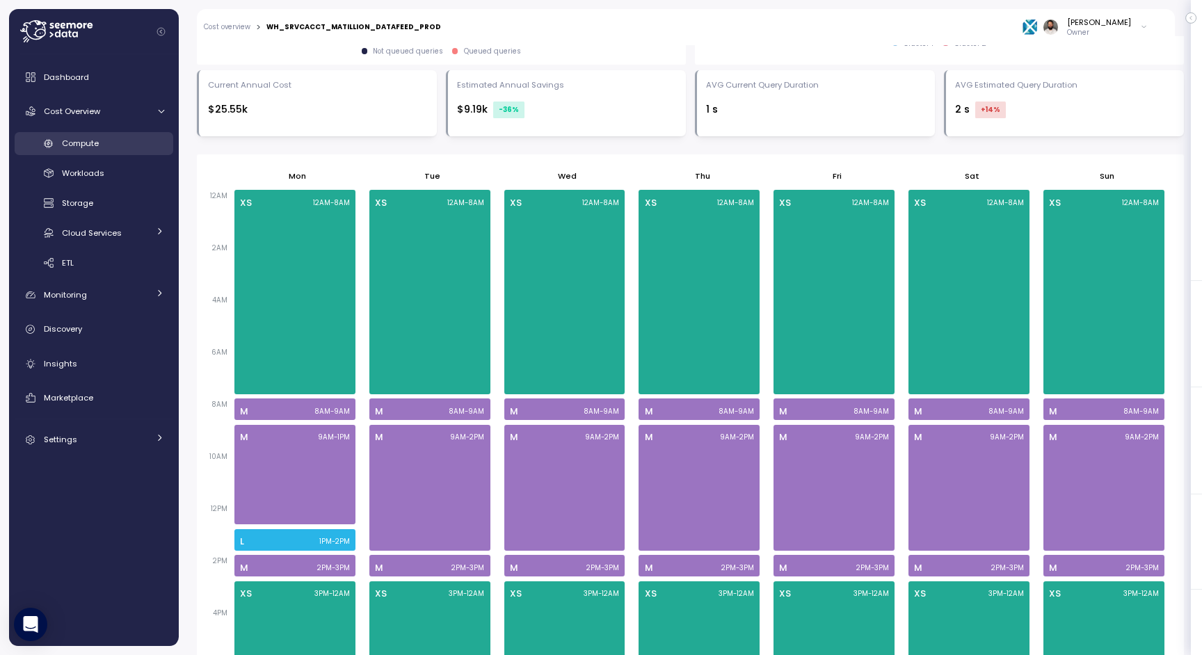
click at [129, 138] on div "Compute" at bounding box center [113, 143] width 102 height 14
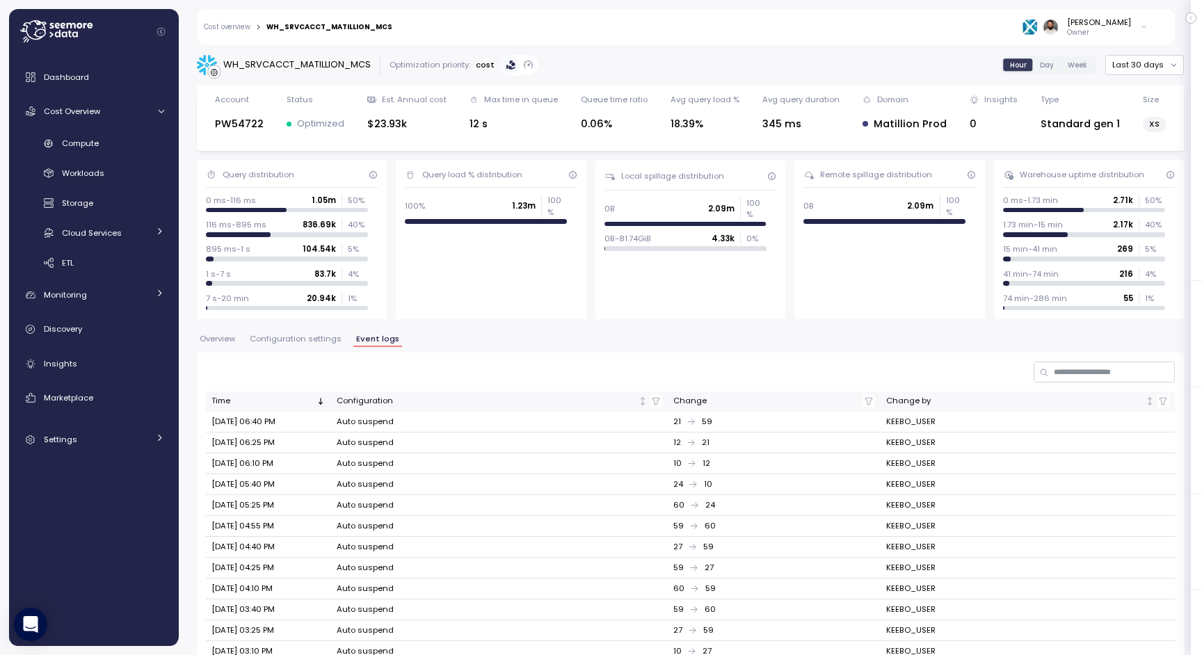
scroll to position [221, 0]
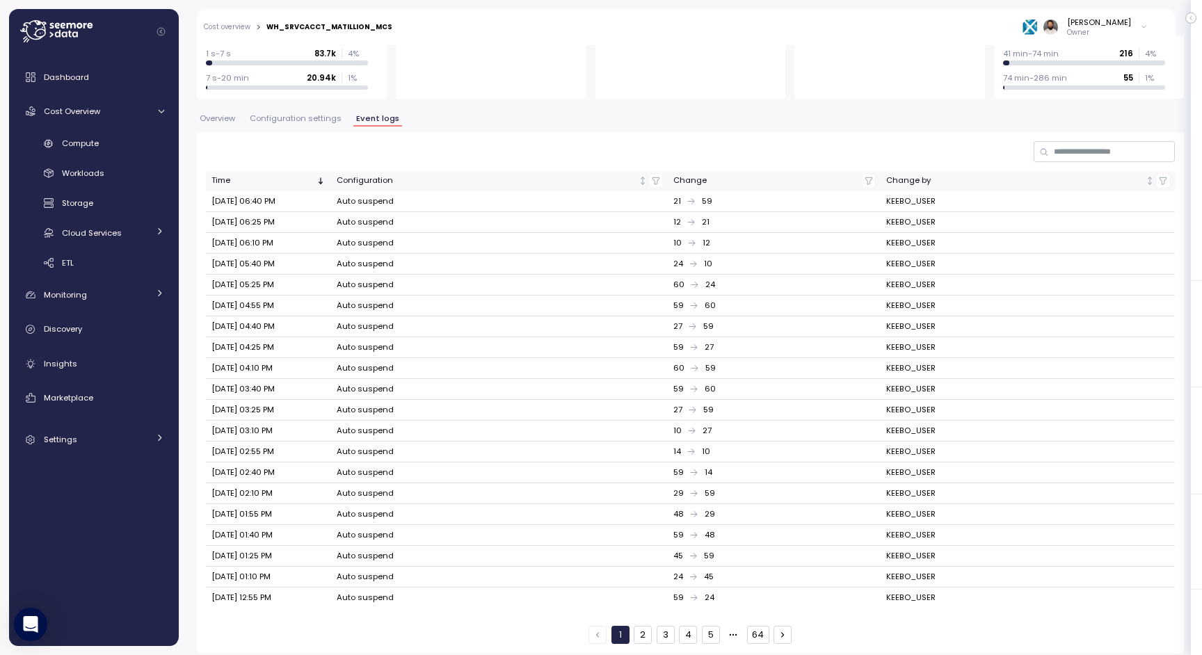
click at [218, 118] on span "Overview" at bounding box center [217, 119] width 35 height 8
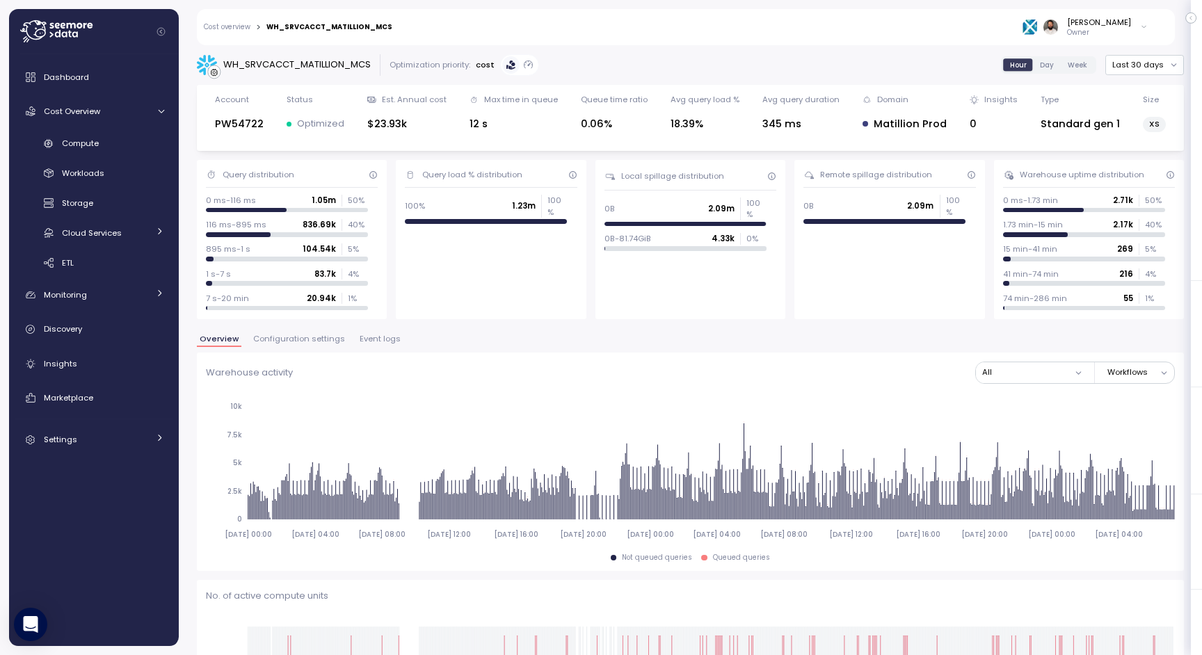
click at [354, 24] on div "WH_SRVCACCT_MATILLION_MCS" at bounding box center [329, 27] width 126 height 7
copy div "WH_SRVCACCT_MATILLION_MCS"
click at [124, 146] on div "Compute" at bounding box center [113, 143] width 102 height 14
click at [122, 144] on div "Compute" at bounding box center [113, 143] width 102 height 14
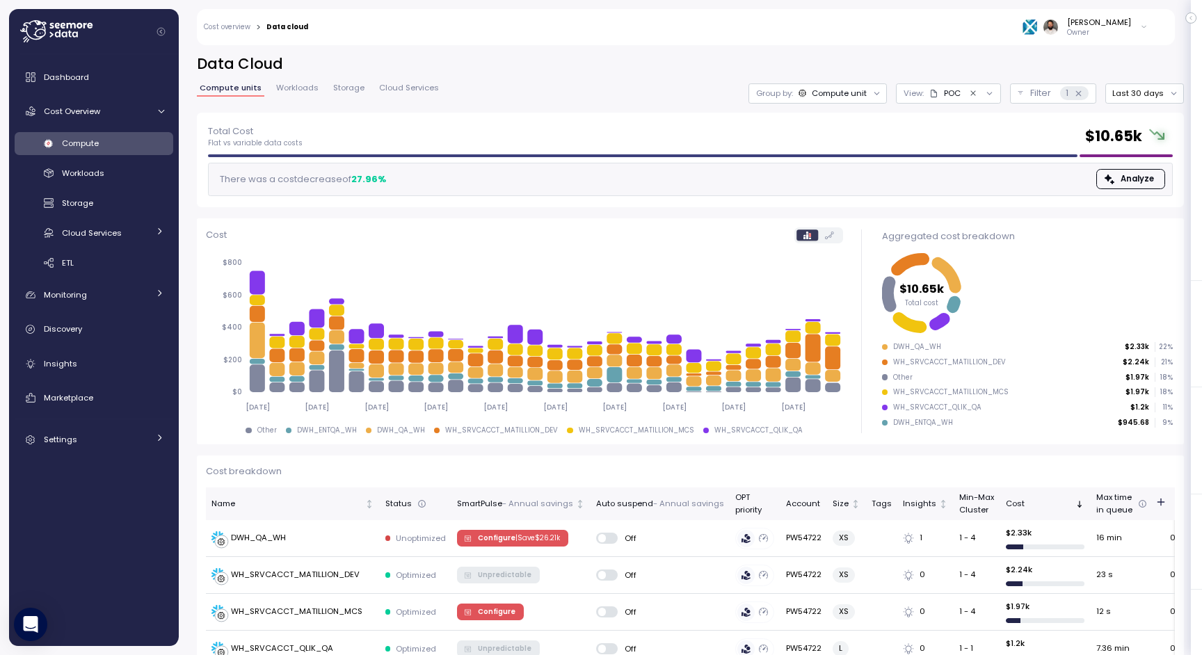
click at [864, 97] on div "Compute unit" at bounding box center [839, 93] width 55 height 11
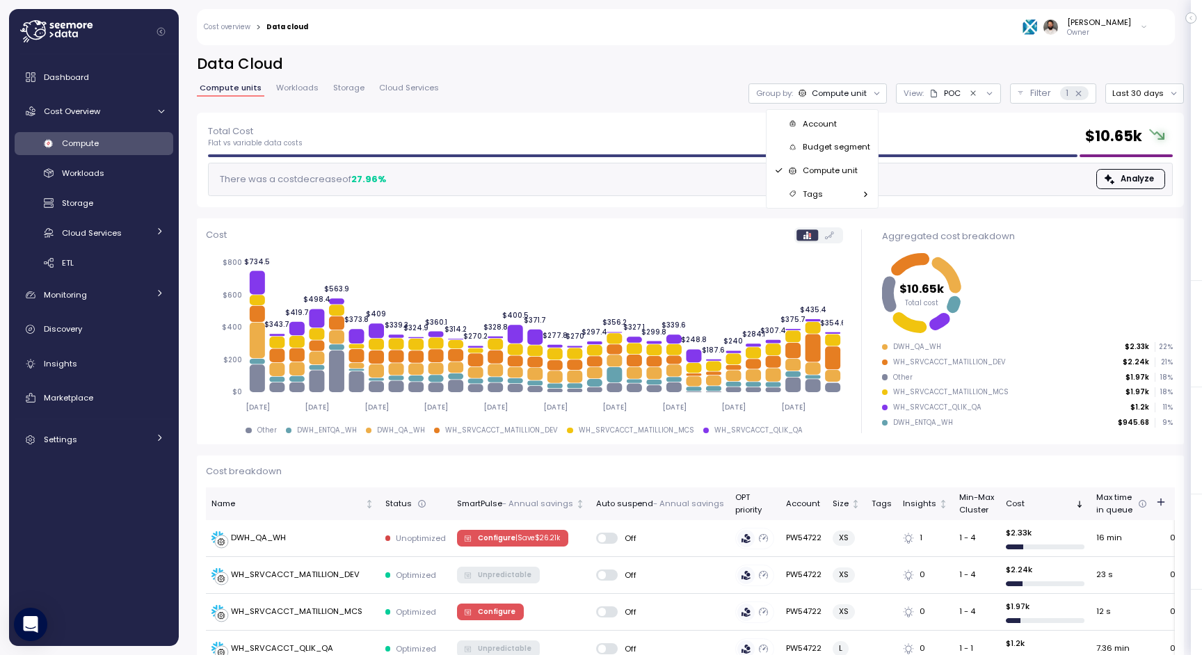
click at [917, 97] on p "View :" at bounding box center [914, 93] width 20 height 11
click at [1045, 86] on p "Filter" at bounding box center [1040, 93] width 21 height 14
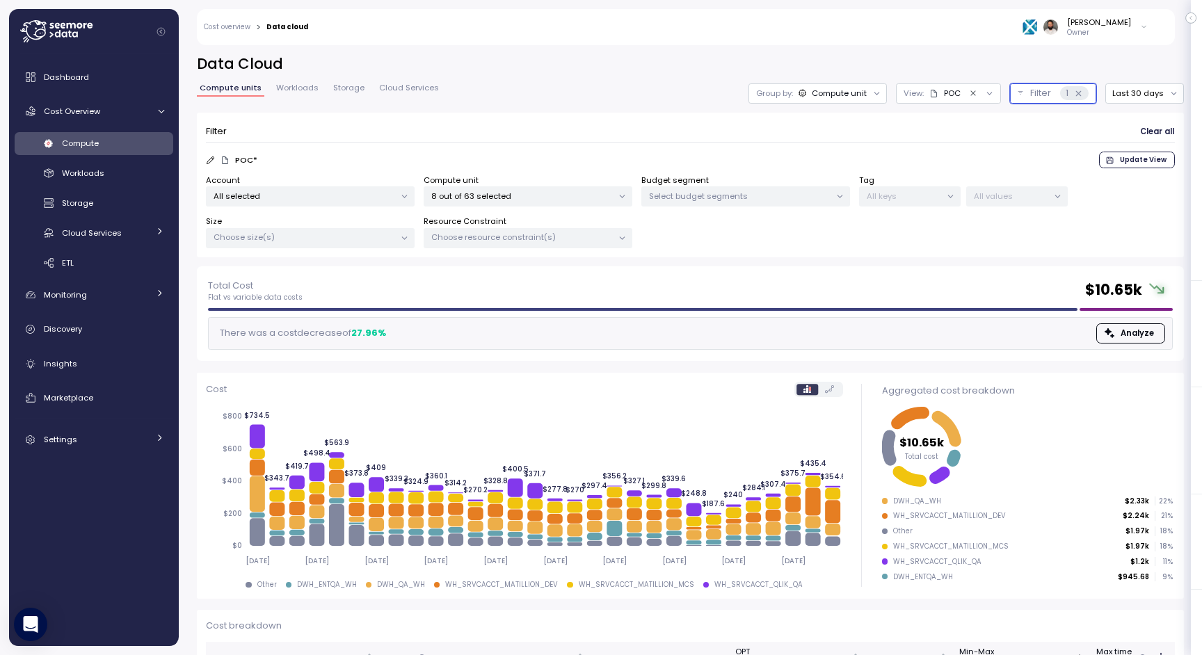
click at [536, 204] on div "8 out of 63 selected" at bounding box center [528, 196] width 209 height 20
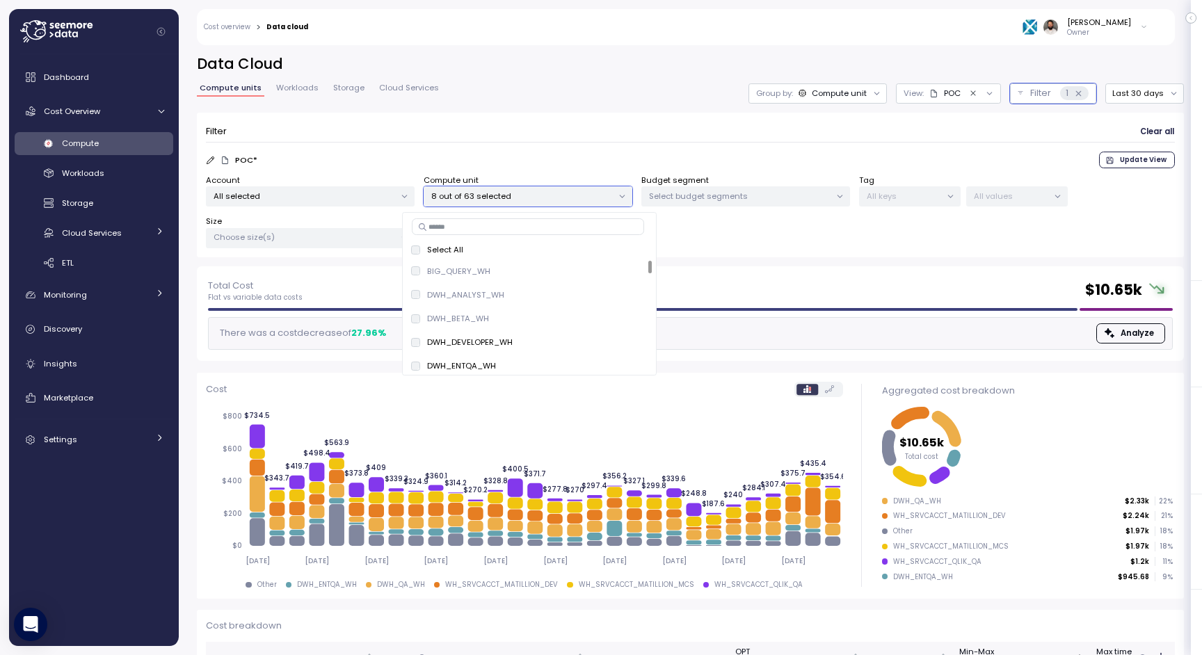
click at [528, 229] on input at bounding box center [528, 226] width 232 height 17
paste input "**********"
type input "**********"
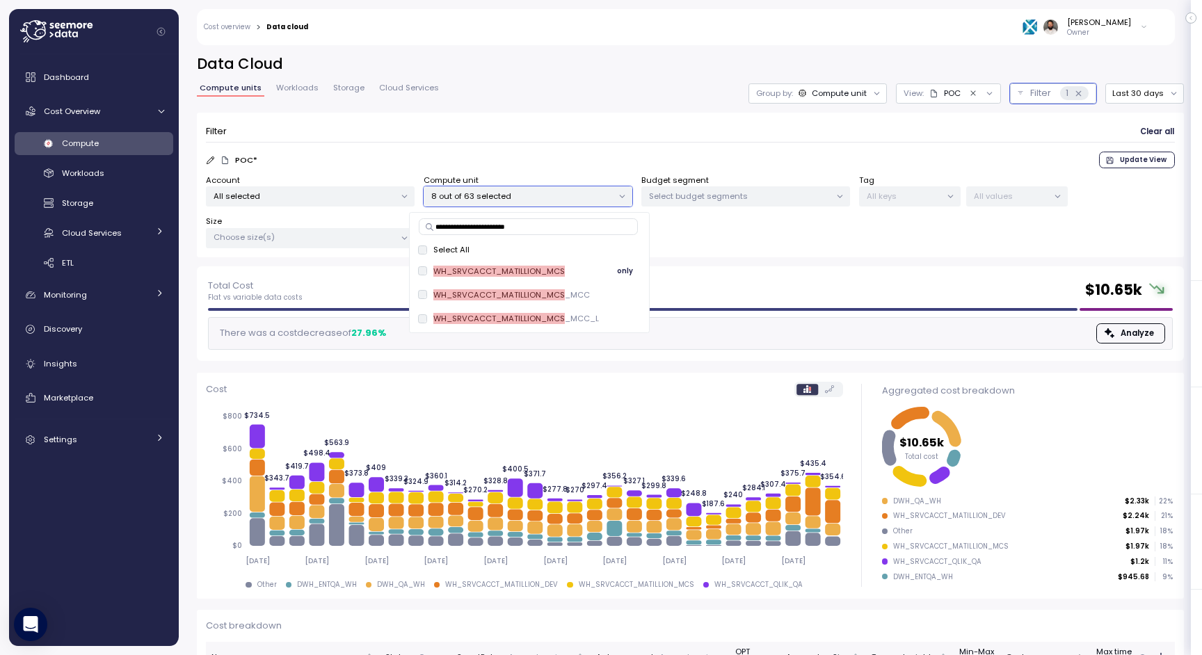
click at [622, 271] on span "only" at bounding box center [625, 271] width 16 height 15
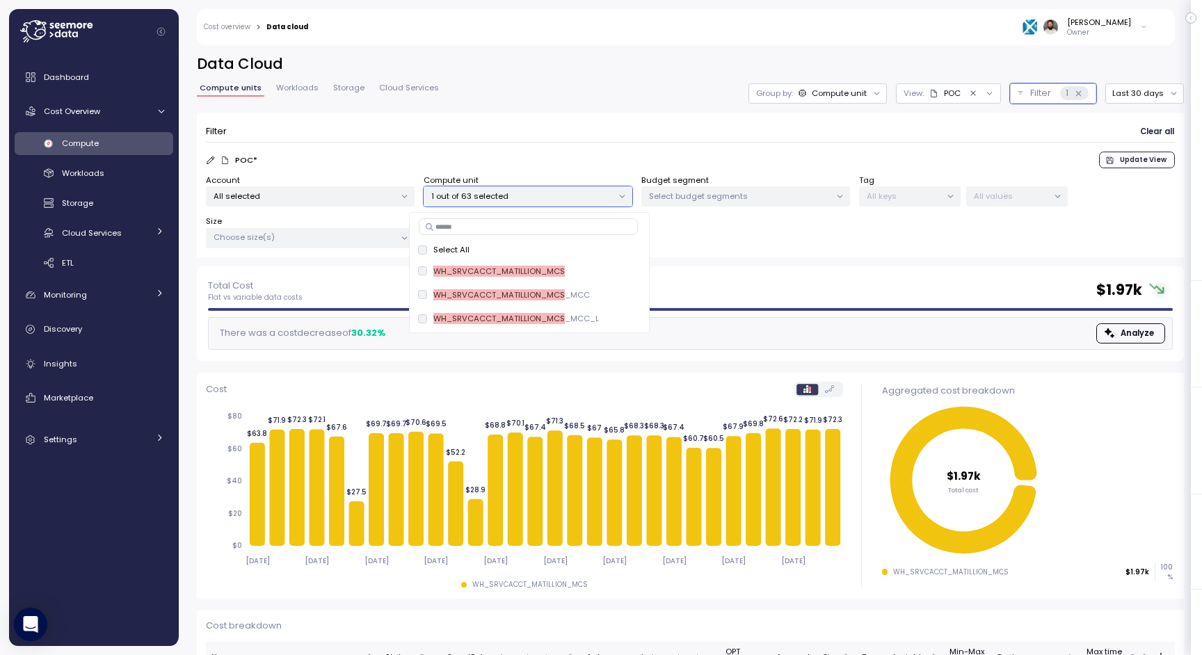
click at [687, 131] on div "Filter Clear all" at bounding box center [690, 132] width 969 height 20
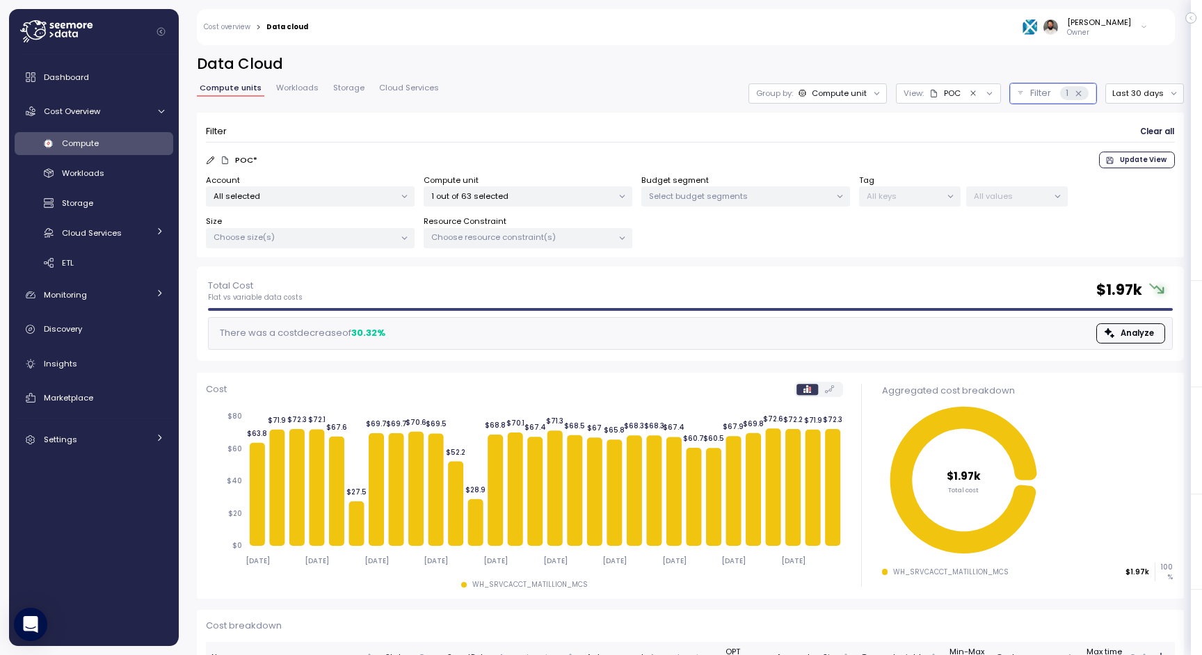
scroll to position [83, 0]
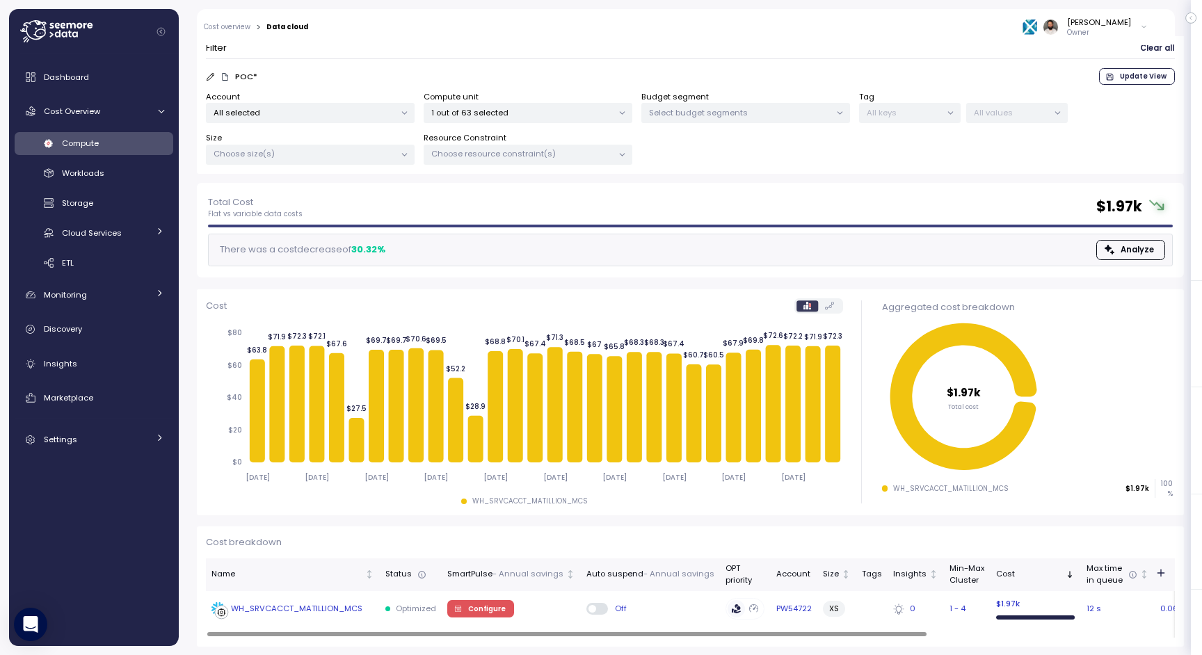
click at [646, 608] on div "Off" at bounding box center [651, 608] width 128 height 11
click at [648, 602] on td "Off" at bounding box center [650, 609] width 139 height 36
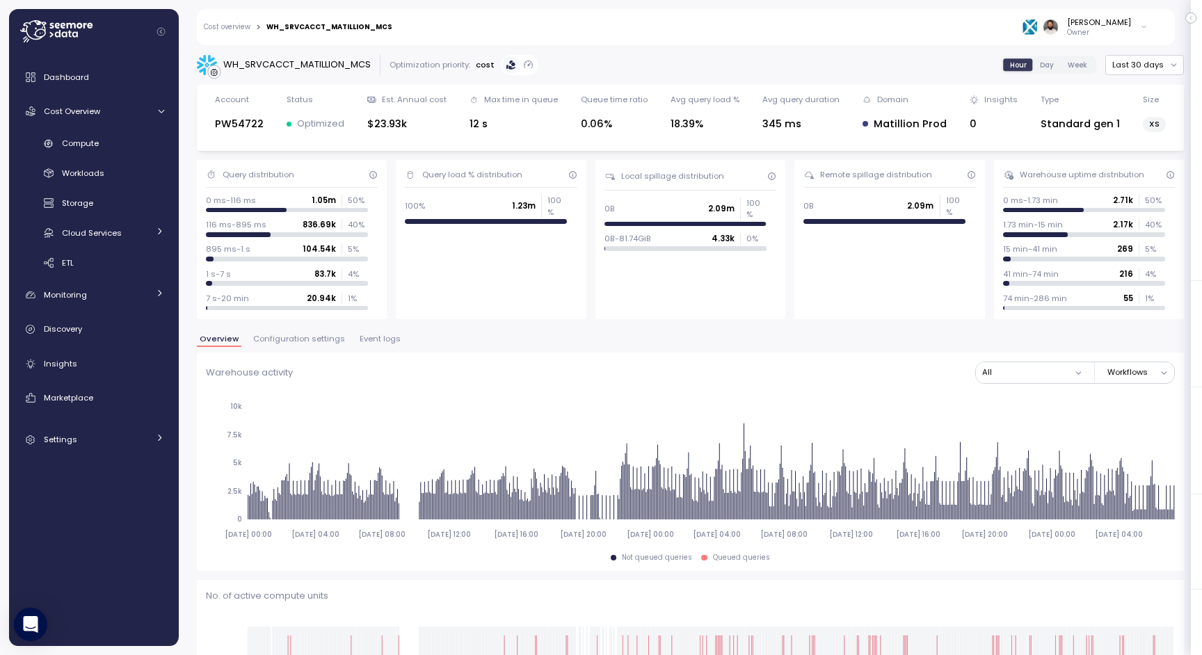
click at [360, 343] on span "Event logs" at bounding box center [380, 339] width 41 height 8
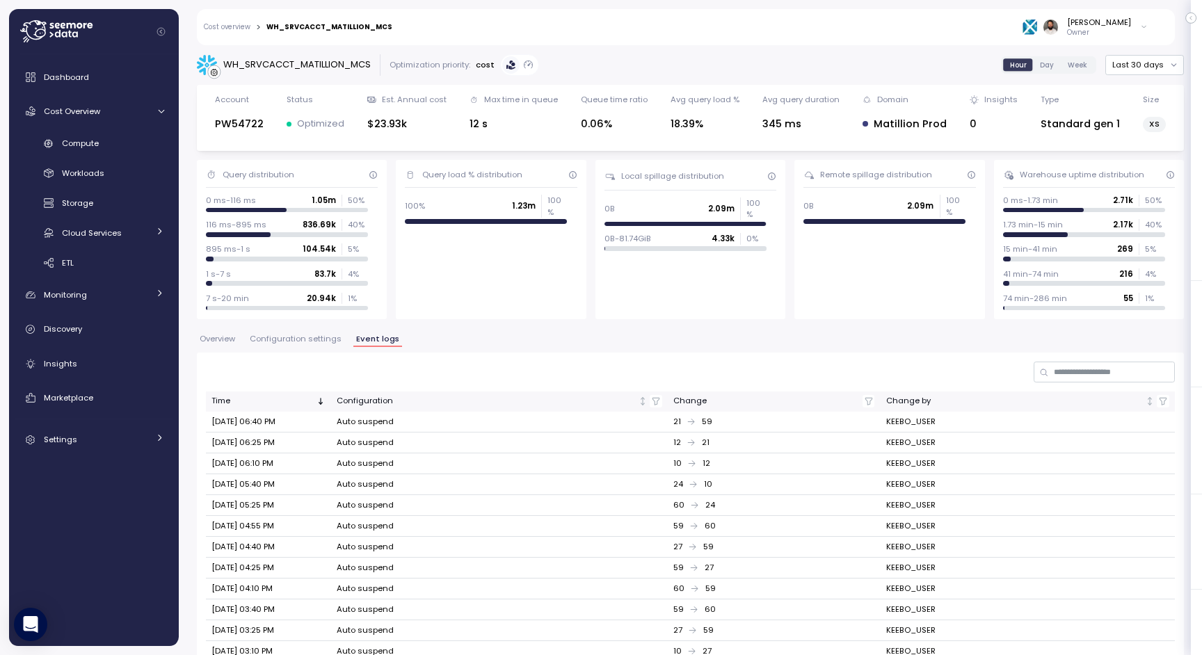
click at [228, 336] on span "Overview" at bounding box center [217, 339] width 35 height 8
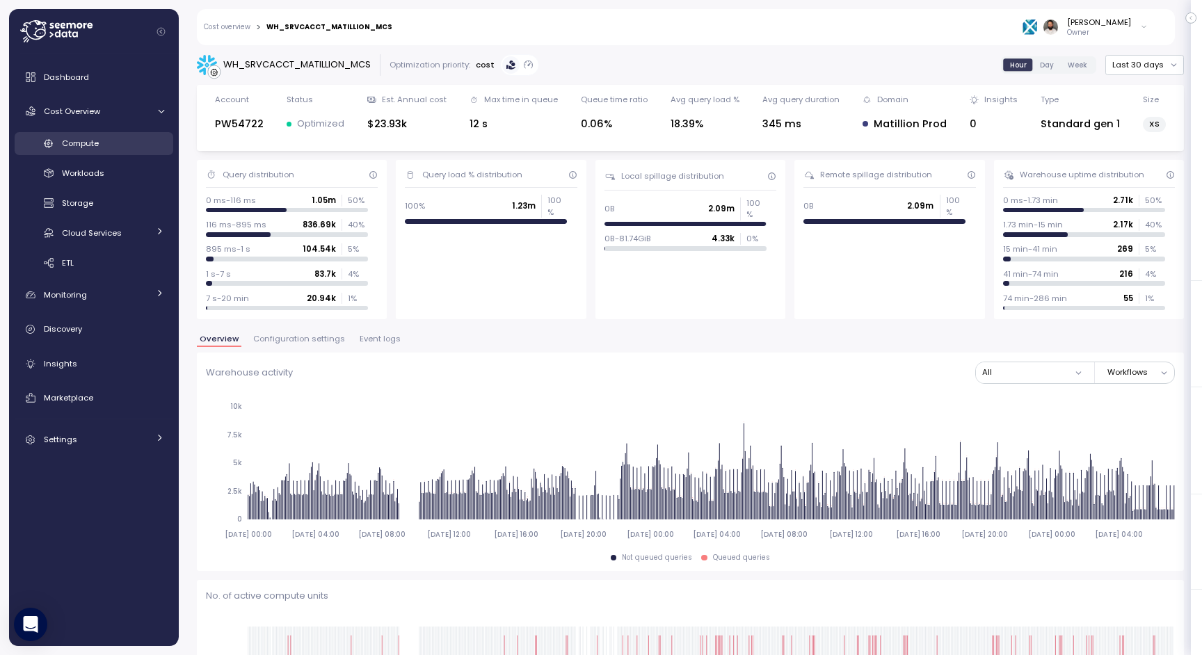
click at [90, 136] on div "Compute" at bounding box center [113, 143] width 102 height 14
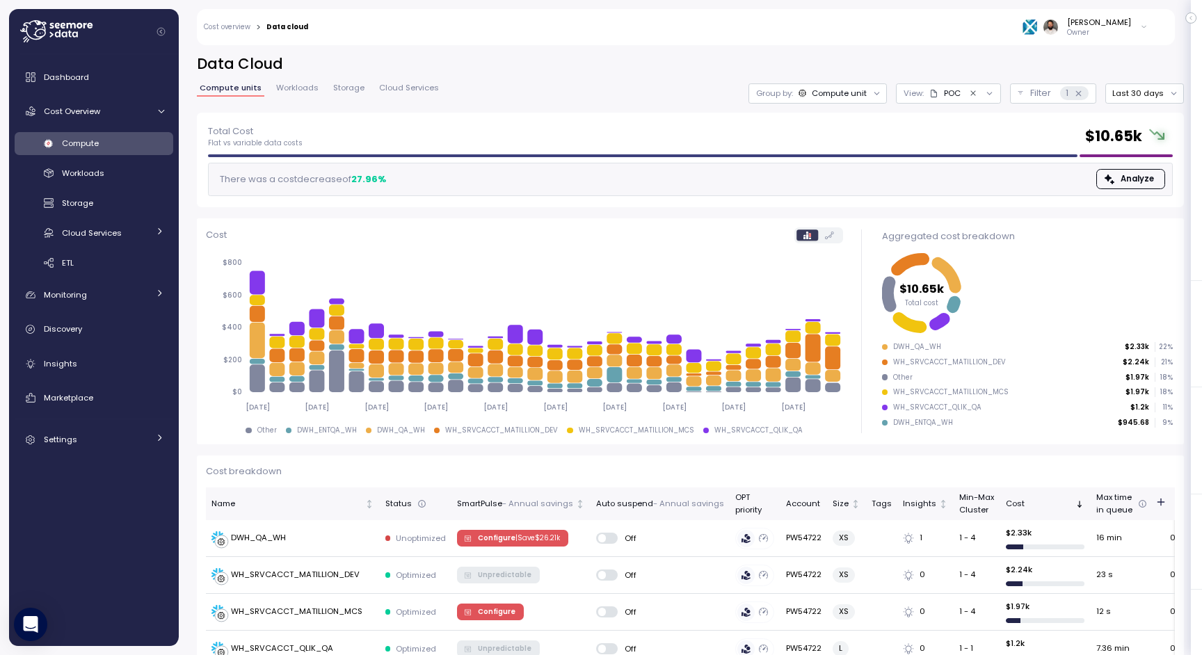
click at [840, 89] on div "Compute unit" at bounding box center [839, 93] width 55 height 11
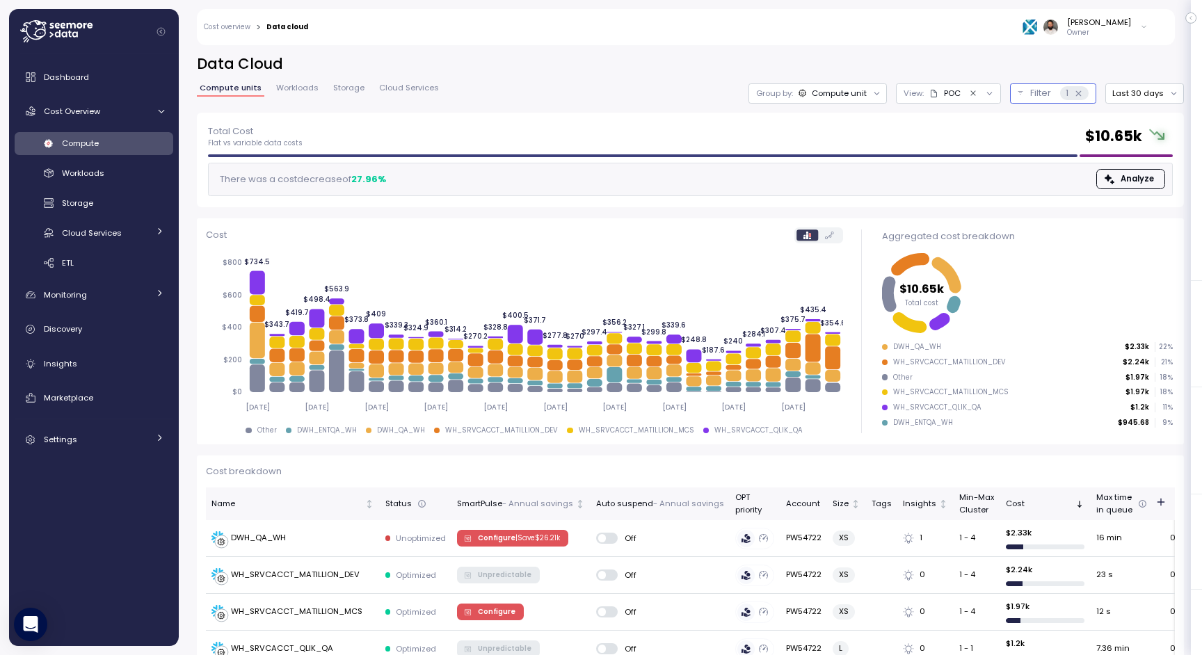
click at [1032, 99] on button "Filter 1" at bounding box center [1053, 93] width 86 height 20
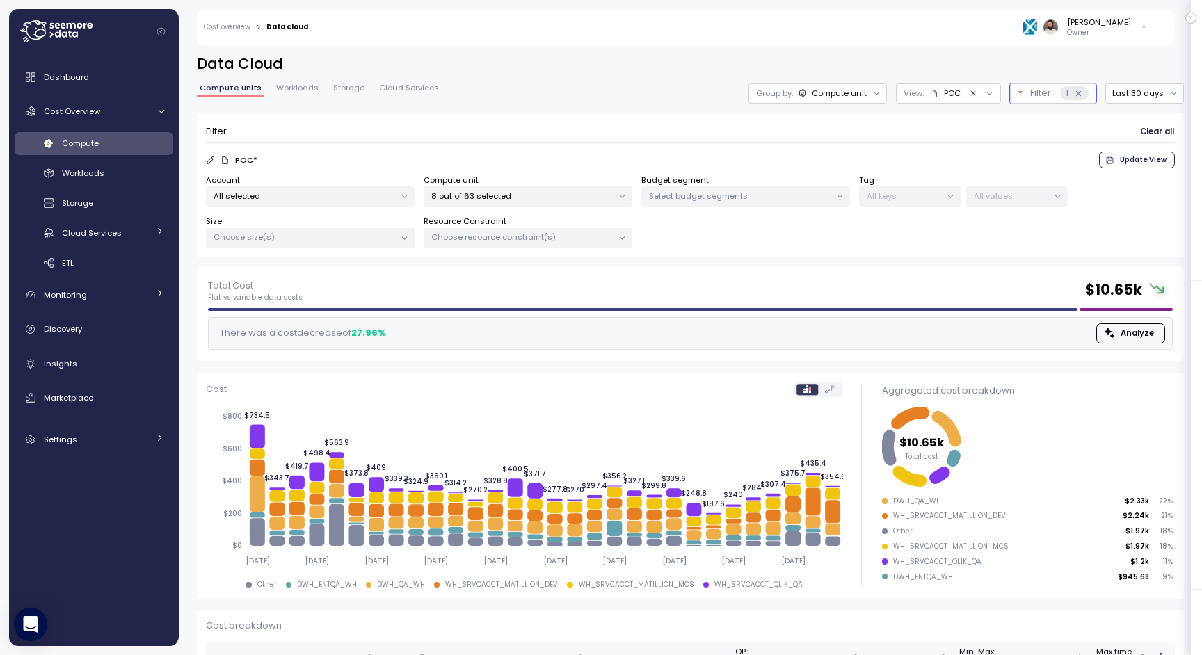
click at [614, 193] on div at bounding box center [621, 196] width 19 height 19
click at [588, 202] on div "8 out of 63 selected" at bounding box center [528, 196] width 209 height 20
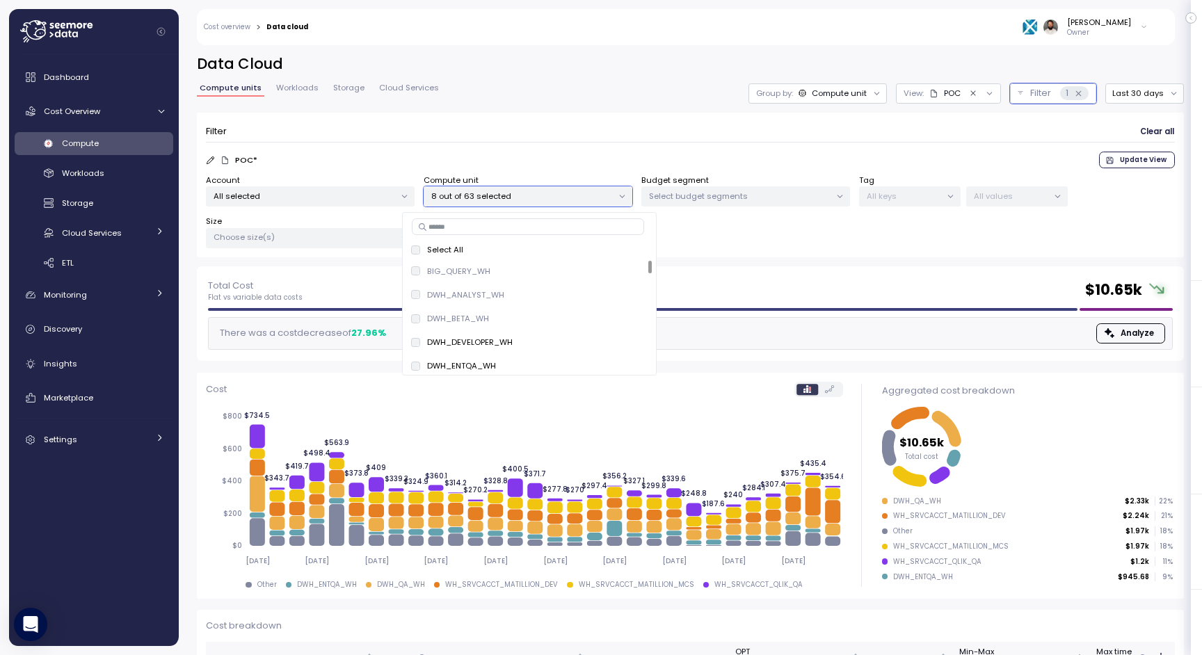
click at [585, 228] on input at bounding box center [528, 226] width 232 height 17
paste input "**********"
type input "**********"
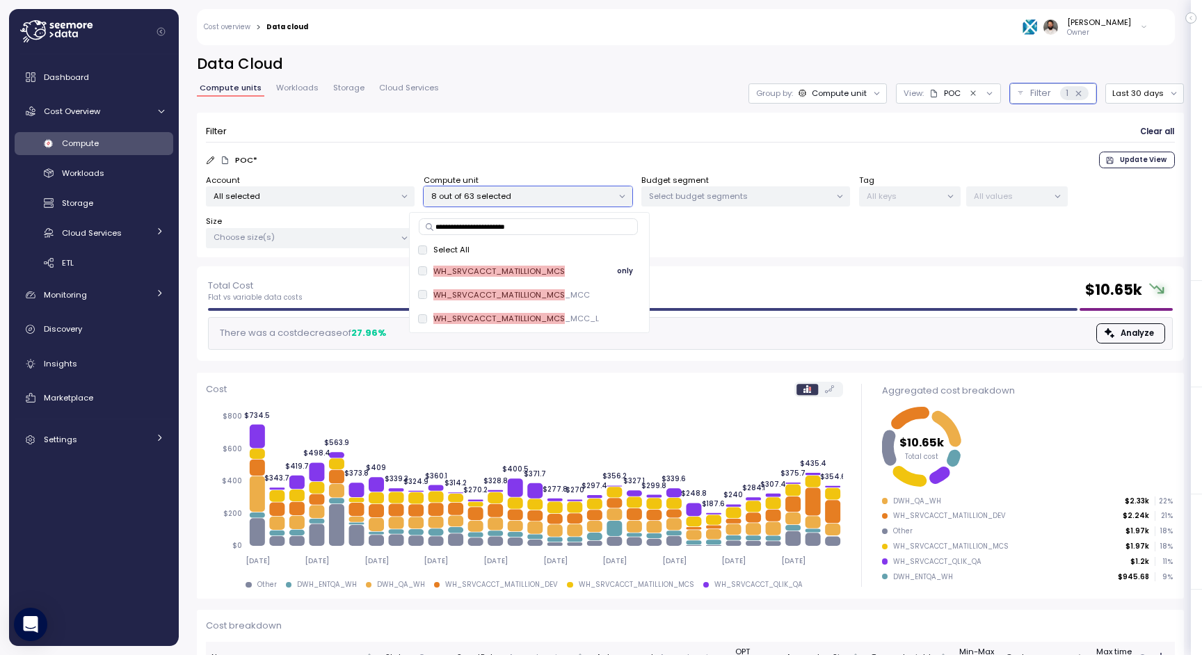
click at [620, 270] on span "only" at bounding box center [625, 271] width 16 height 15
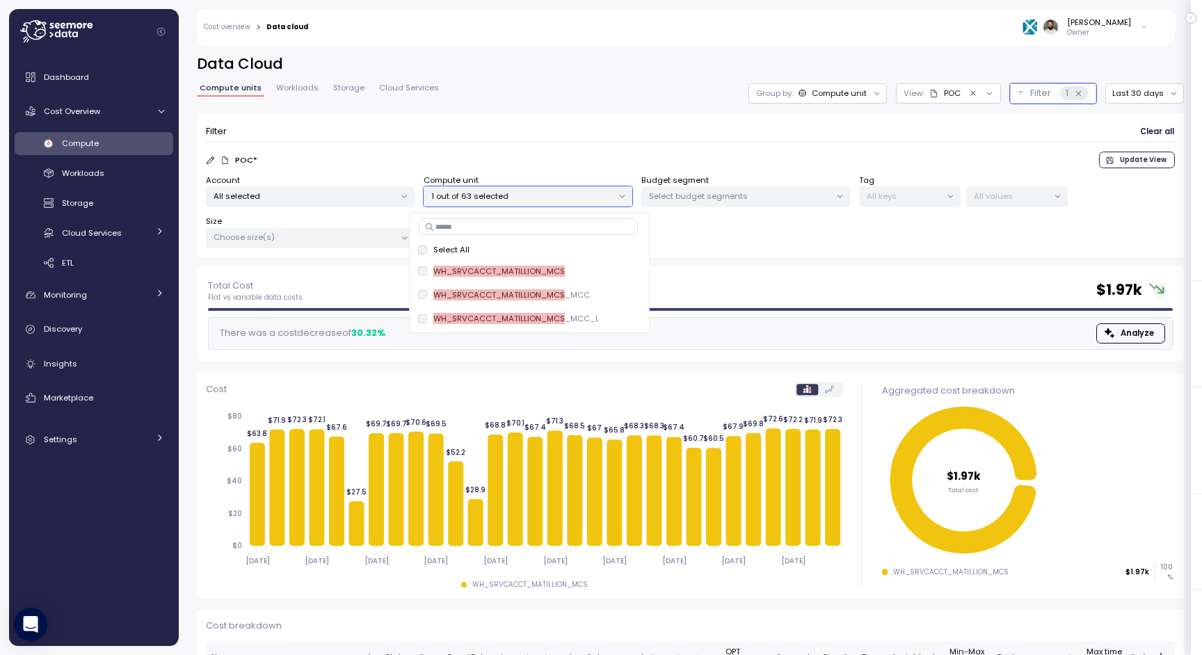
click at [655, 136] on div "Filter Clear all" at bounding box center [690, 132] width 969 height 20
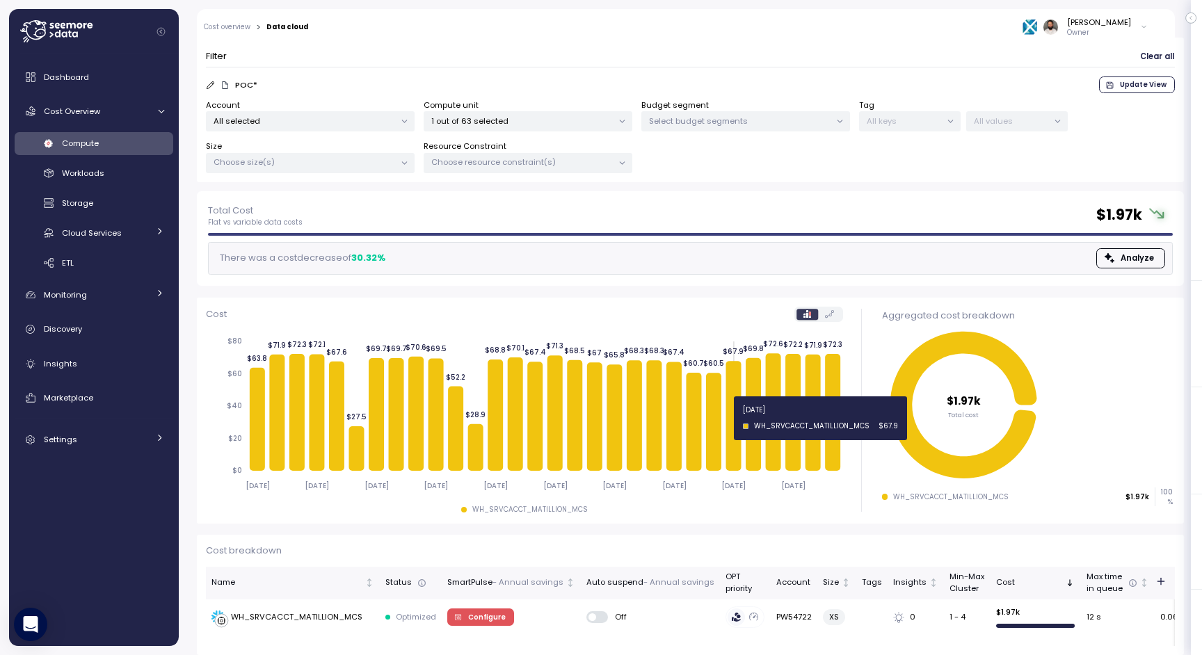
scroll to position [83, 0]
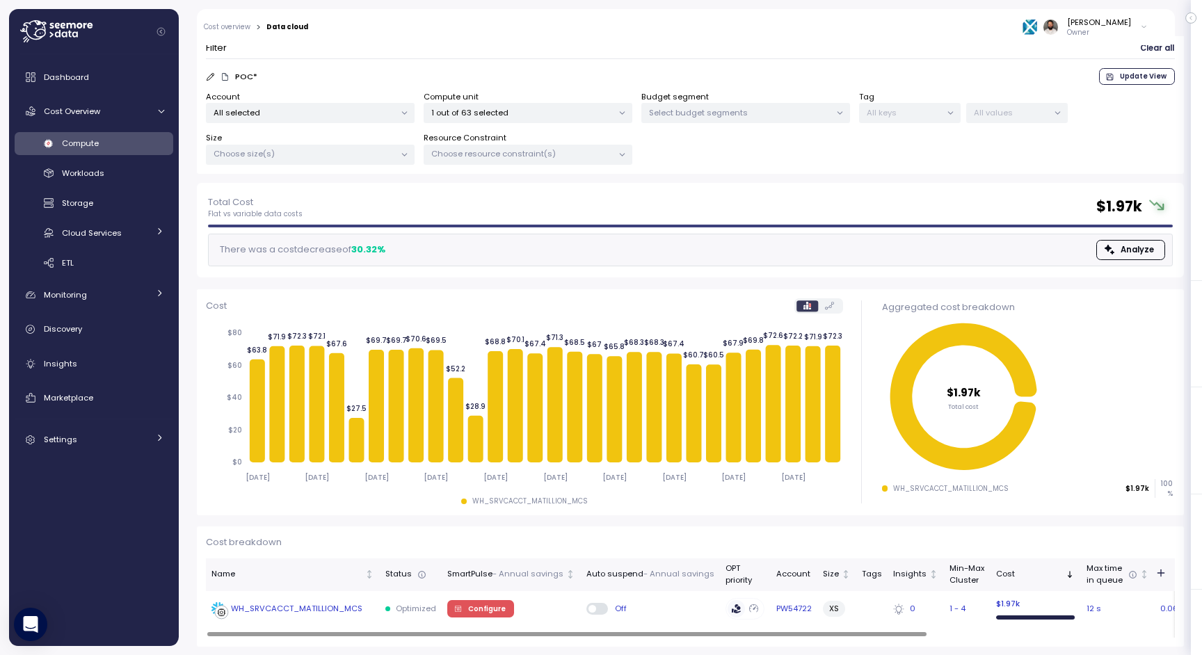
click at [558, 602] on td "Configure" at bounding box center [511, 609] width 139 height 36
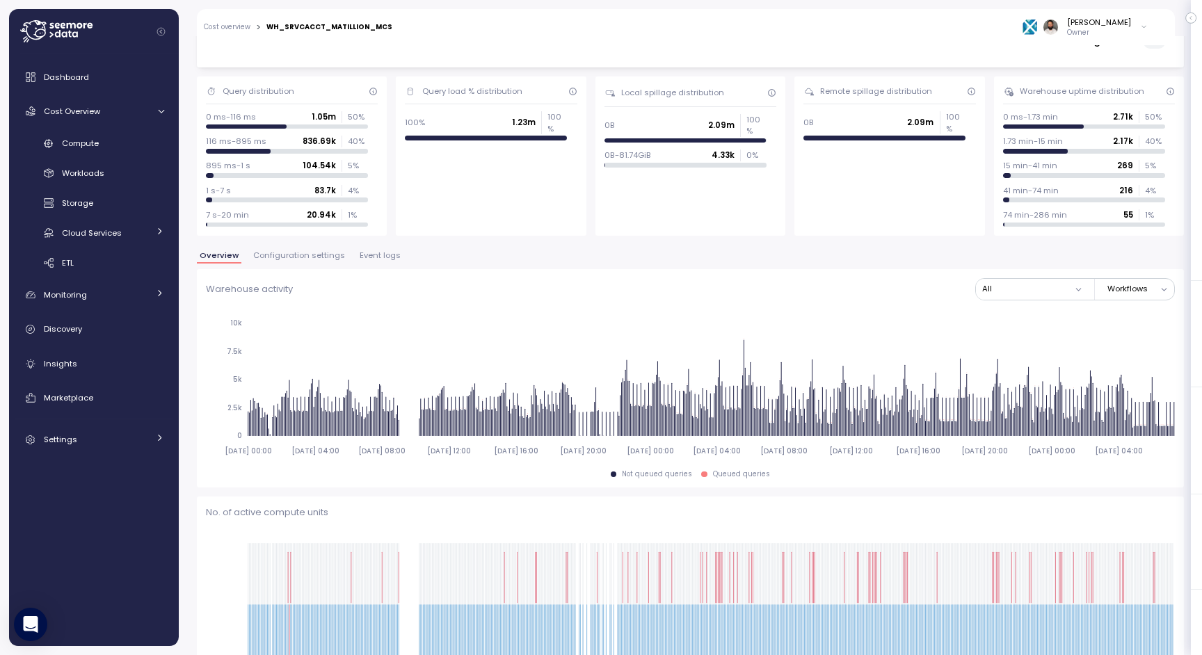
click at [330, 255] on span "Configuration settings" at bounding box center [299, 256] width 92 height 8
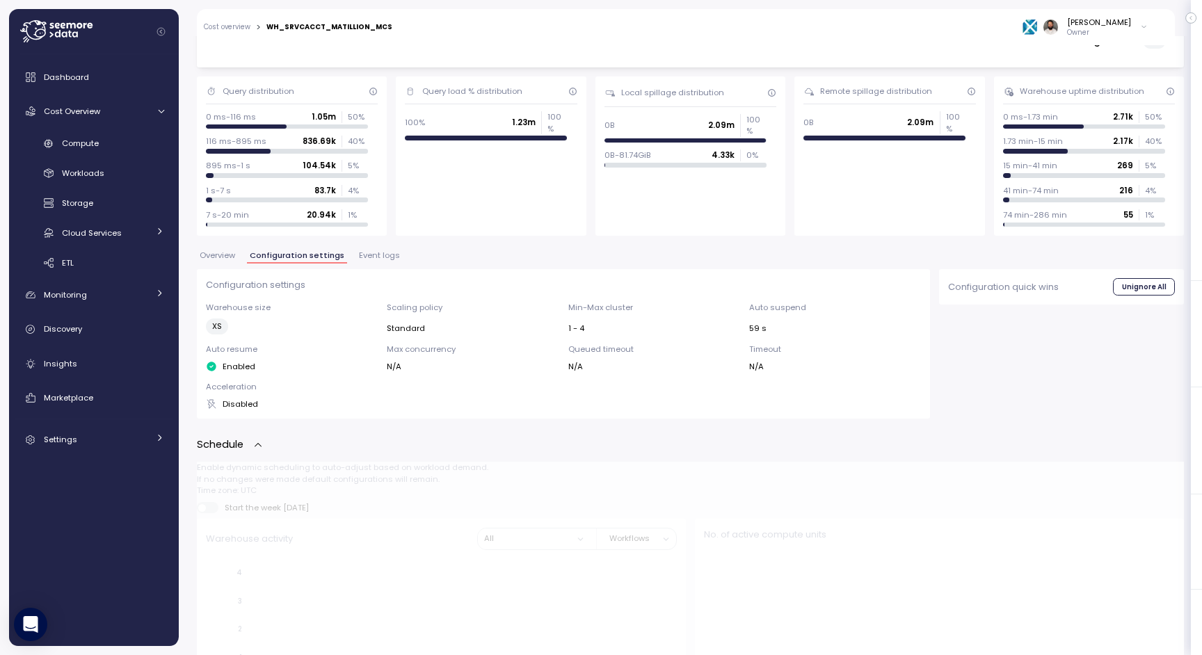
click at [325, 255] on span "Configuration settings" at bounding box center [297, 256] width 95 height 8
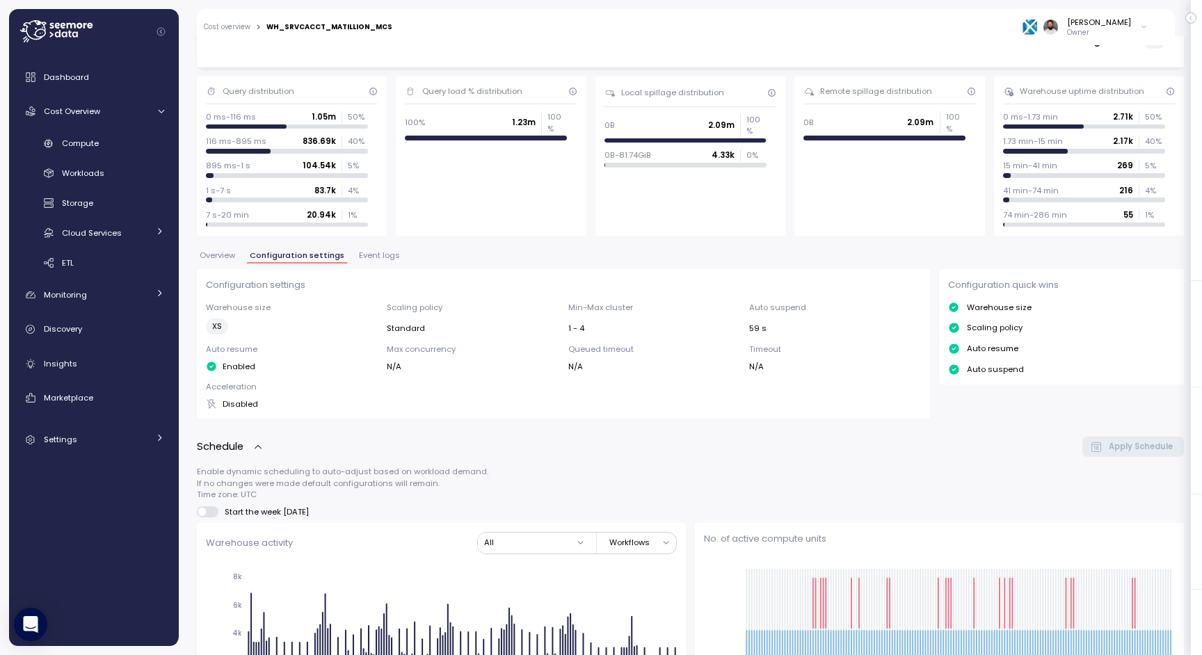
click at [248, 266] on div "Overview Configuration settings Event logs" at bounding box center [690, 261] width 987 height 18
click at [220, 252] on span "Overview" at bounding box center [217, 256] width 35 height 8
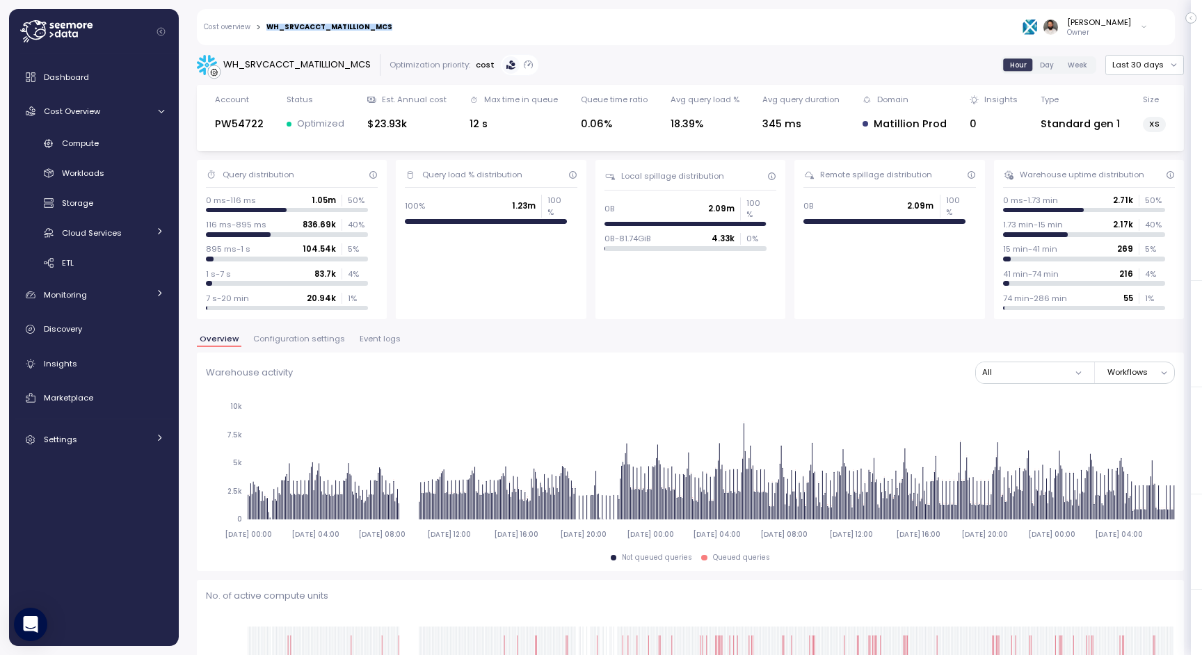
click at [316, 342] on span "Configuration settings" at bounding box center [299, 339] width 92 height 8
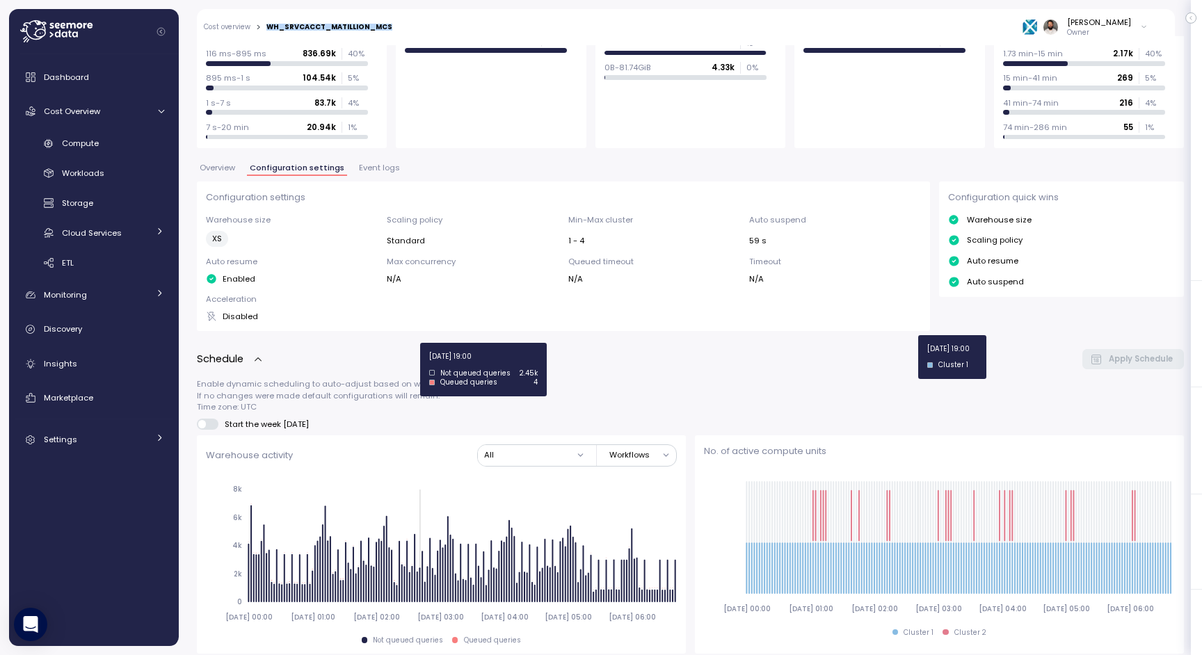
scroll to position [122, 0]
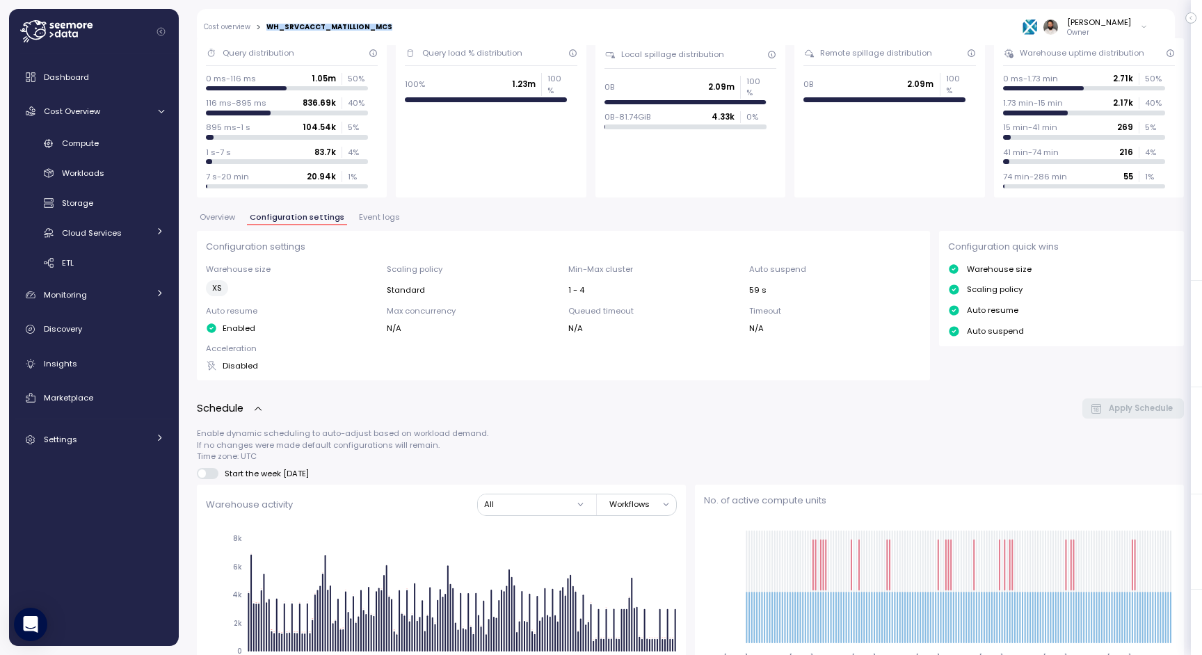
click at [369, 220] on span "Event logs" at bounding box center [379, 218] width 41 height 8
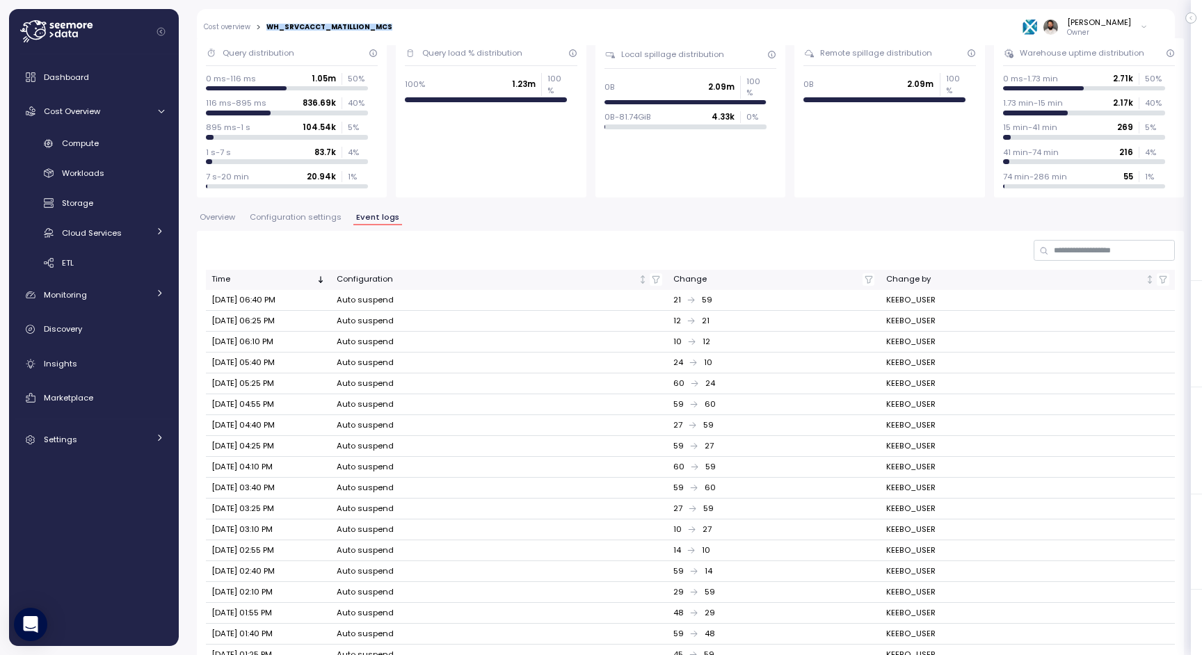
scroll to position [221, 0]
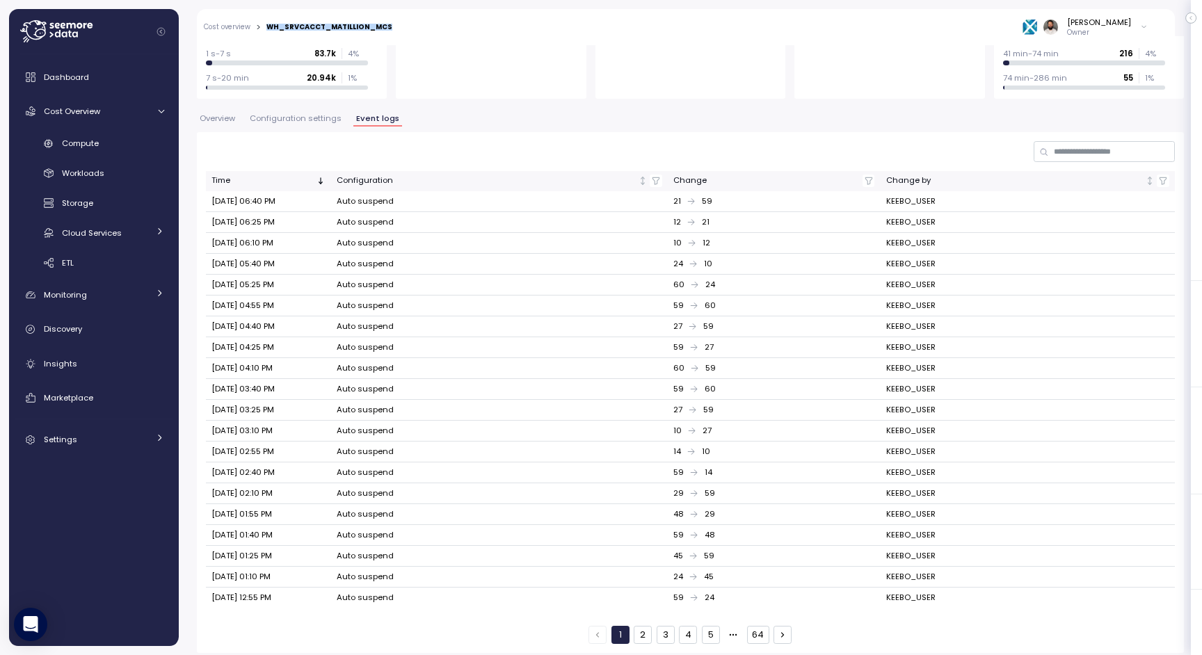
click at [680, 626] on button "4" at bounding box center [688, 635] width 18 height 18
click at [660, 628] on button "3" at bounding box center [666, 635] width 18 height 18
click at [1071, 150] on input at bounding box center [1104, 151] width 141 height 20
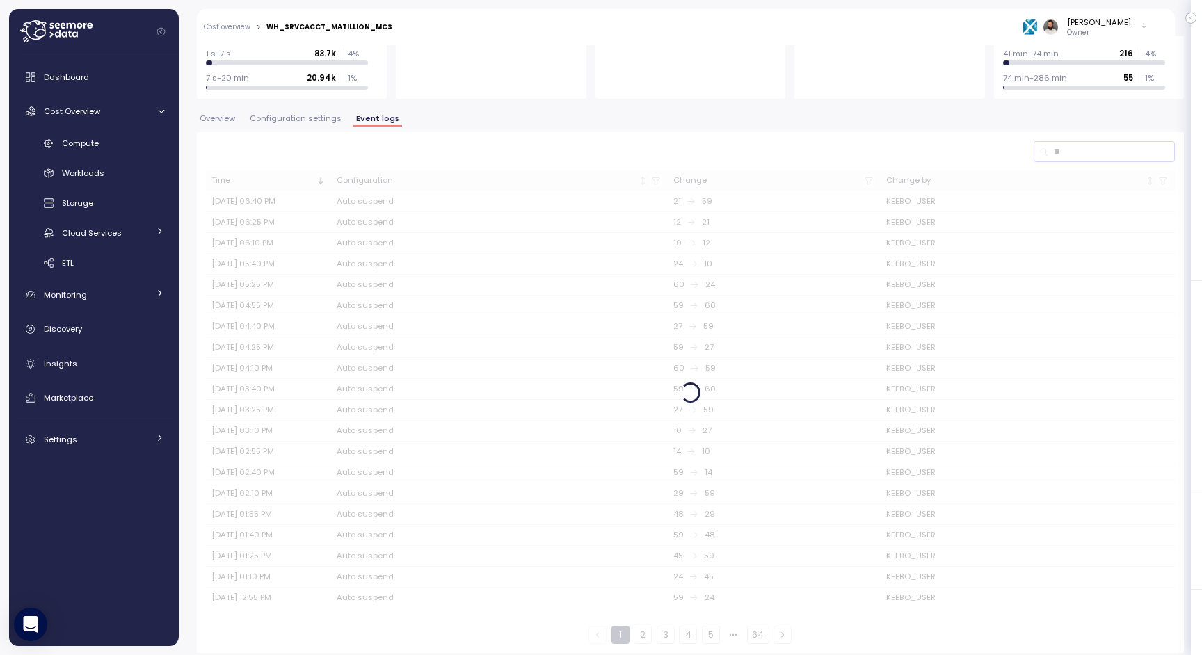
scroll to position [0, 0]
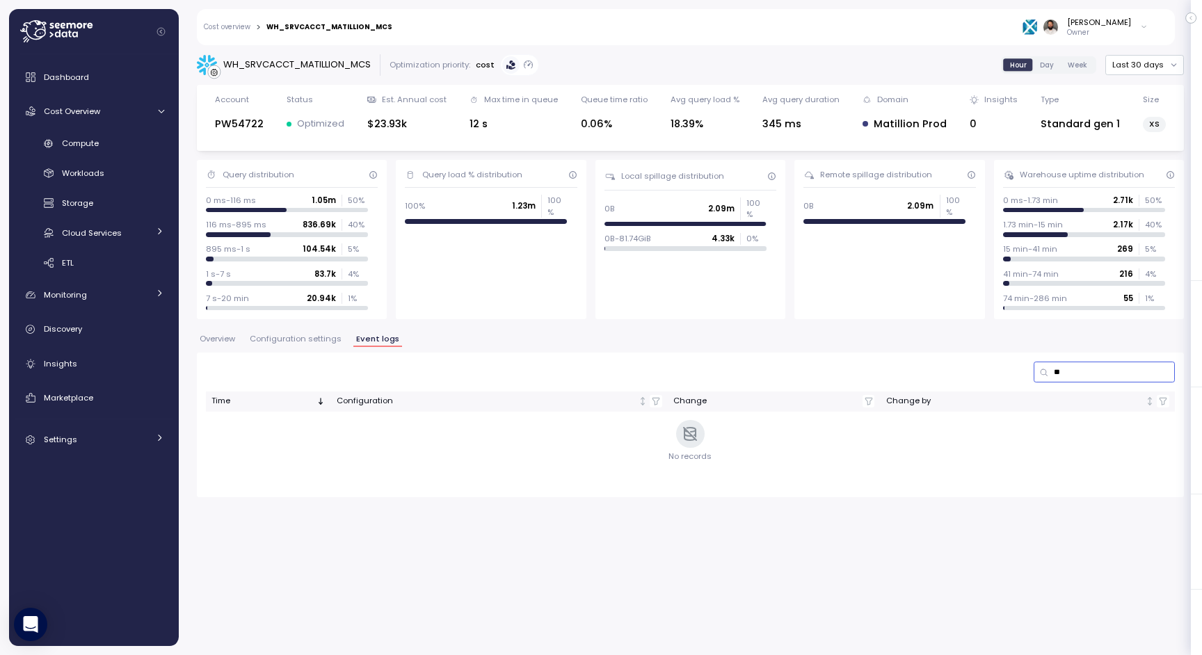
type input "*"
type input "****"
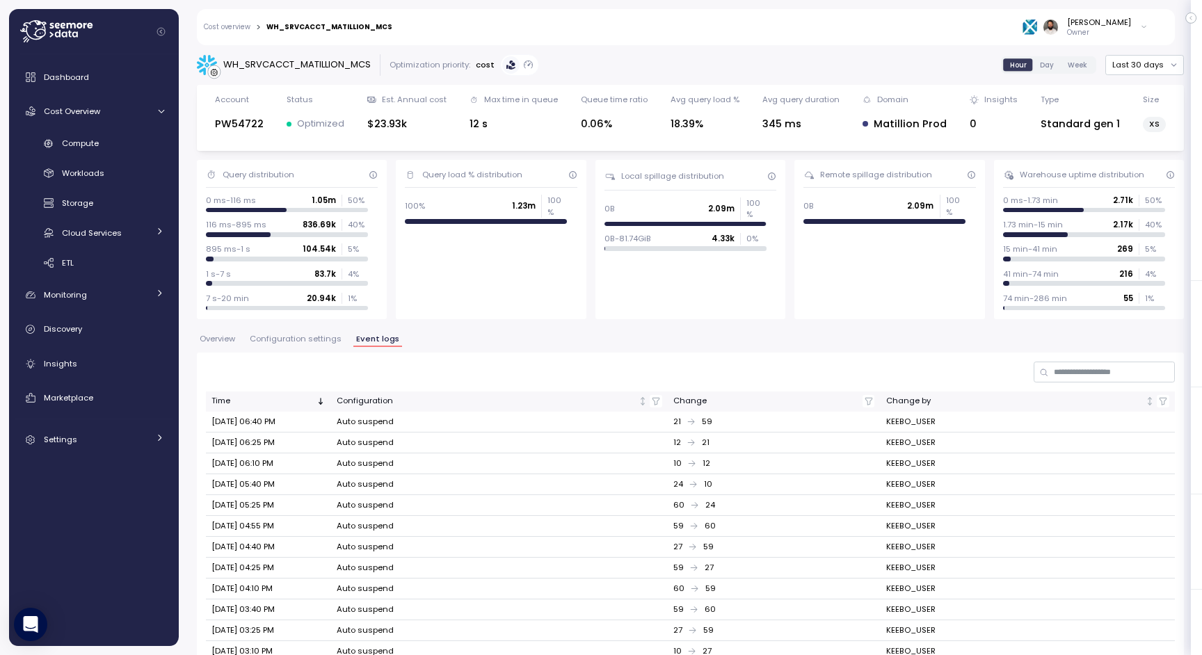
click at [352, 67] on div "WH_SRVCACCT_MATILLION_MCS" at bounding box center [297, 65] width 148 height 14
copy div "WH_SRVCACCT_MATILLION_MCS"
click at [312, 342] on span "Configuration settings" at bounding box center [296, 339] width 92 height 8
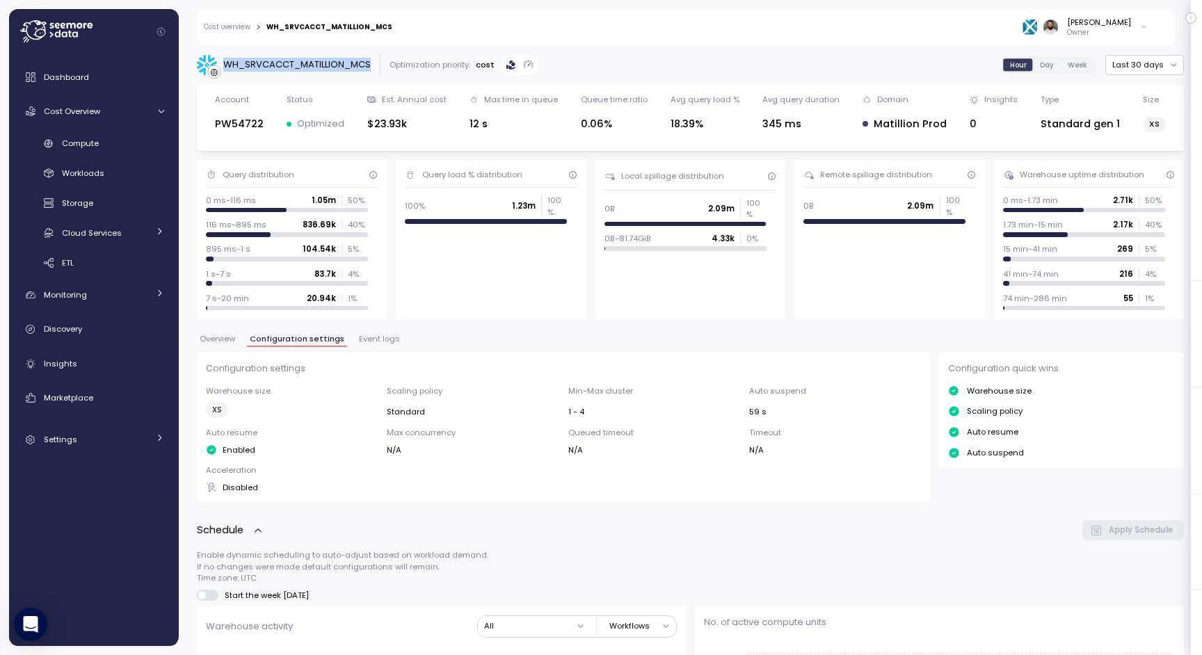
click at [244, 27] on link "Cost overview" at bounding box center [227, 27] width 47 height 7
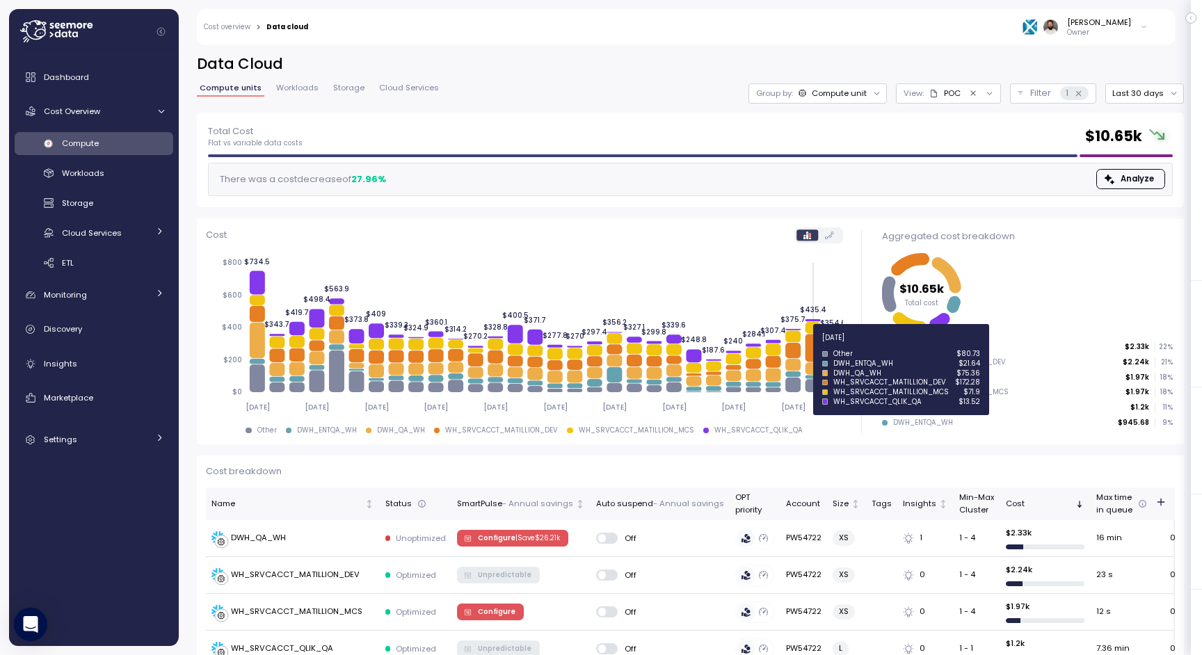
click at [809, 346] on icon at bounding box center [812, 348] width 15 height 28
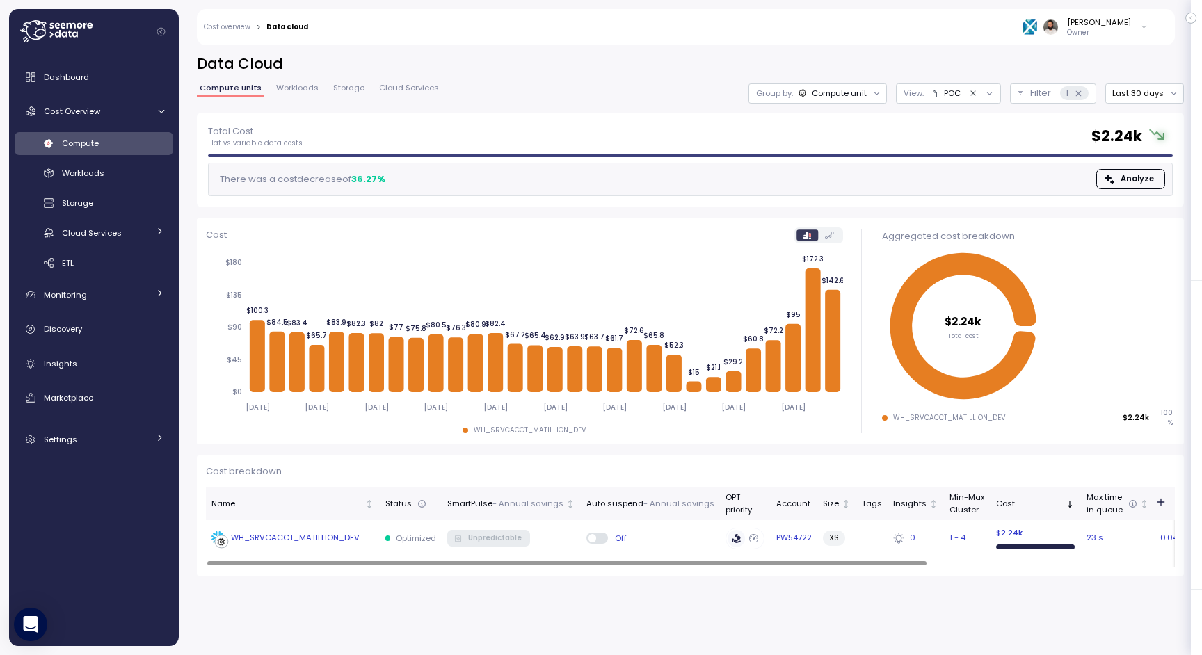
click at [317, 545] on div "WH_SRVCACCT_MATILLION_DEV" at bounding box center [286, 539] width 148 height 14
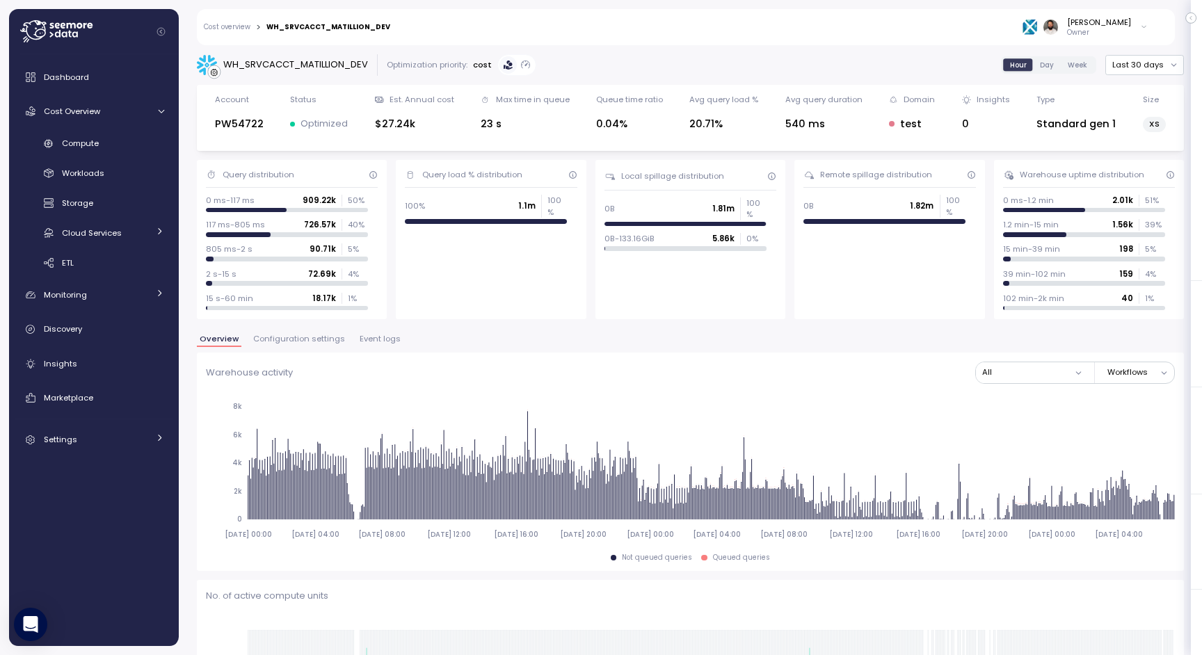
click at [347, 63] on div "WH_SRVCACCT_MATILLION_DEV" at bounding box center [295, 65] width 145 height 14
copy div "WH_SRVCACCT_MATILLION_DEV"
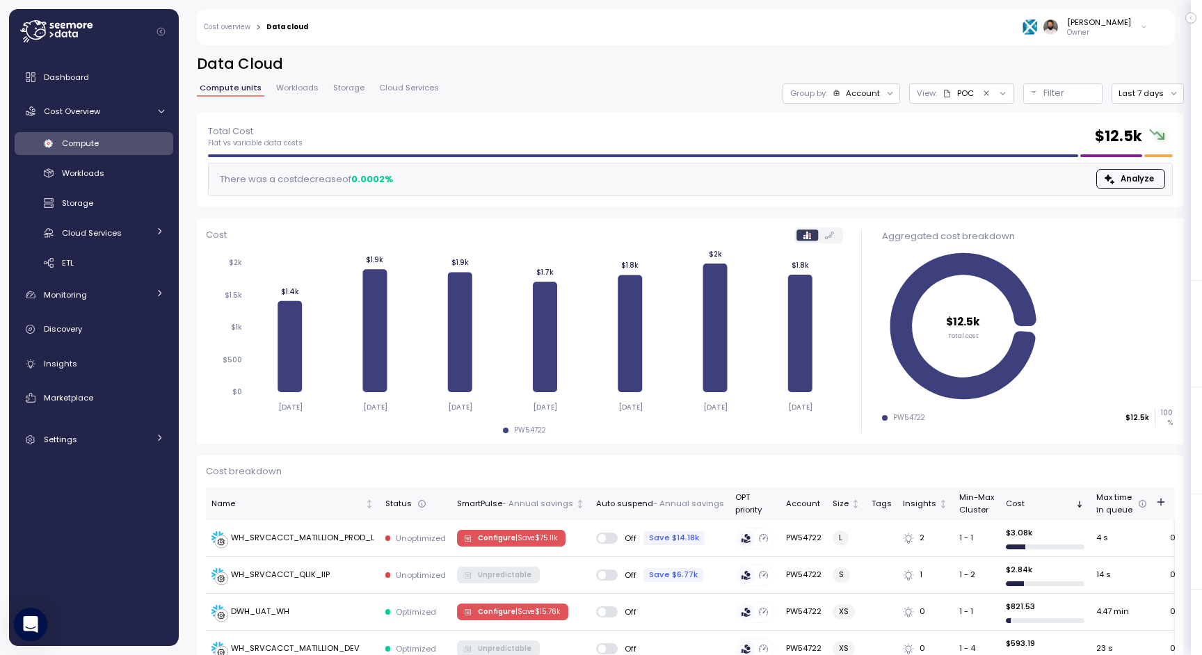
click at [991, 94] on icon "Clear value" at bounding box center [986, 93] width 9 height 9
click at [982, 94] on div at bounding box center [994, 92] width 40 height 19
click at [958, 94] on div "Untitled" at bounding box center [958, 93] width 31 height 11
click at [924, 171] on div "POC" at bounding box center [929, 169] width 17 height 13
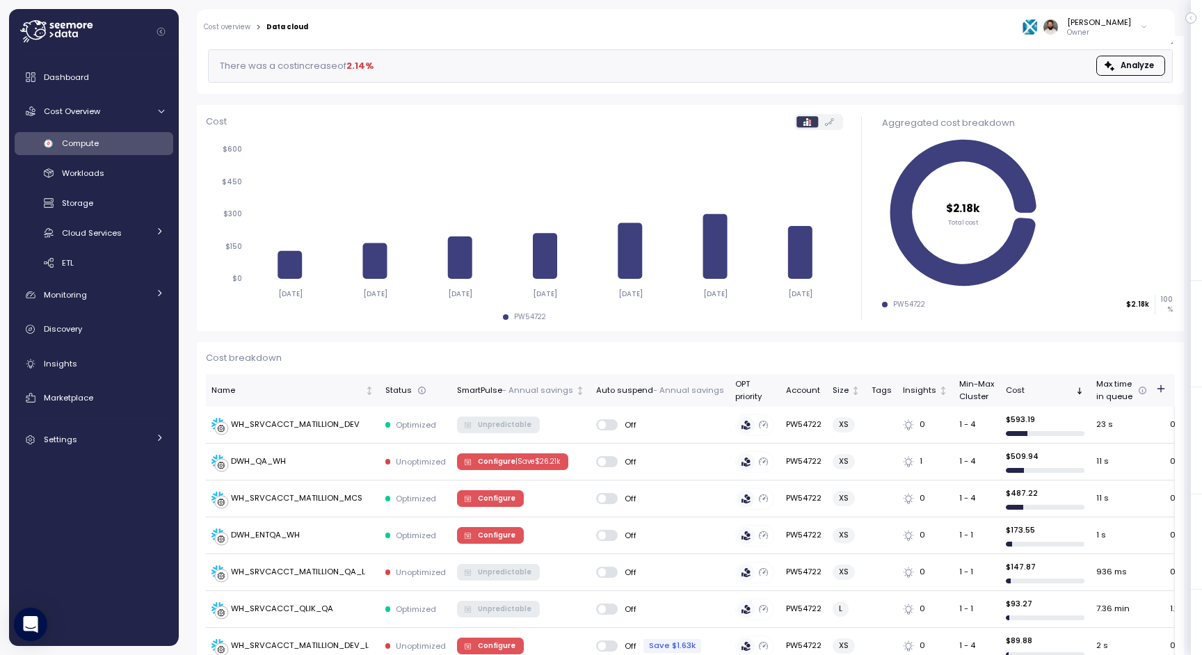
scroll to position [175, 0]
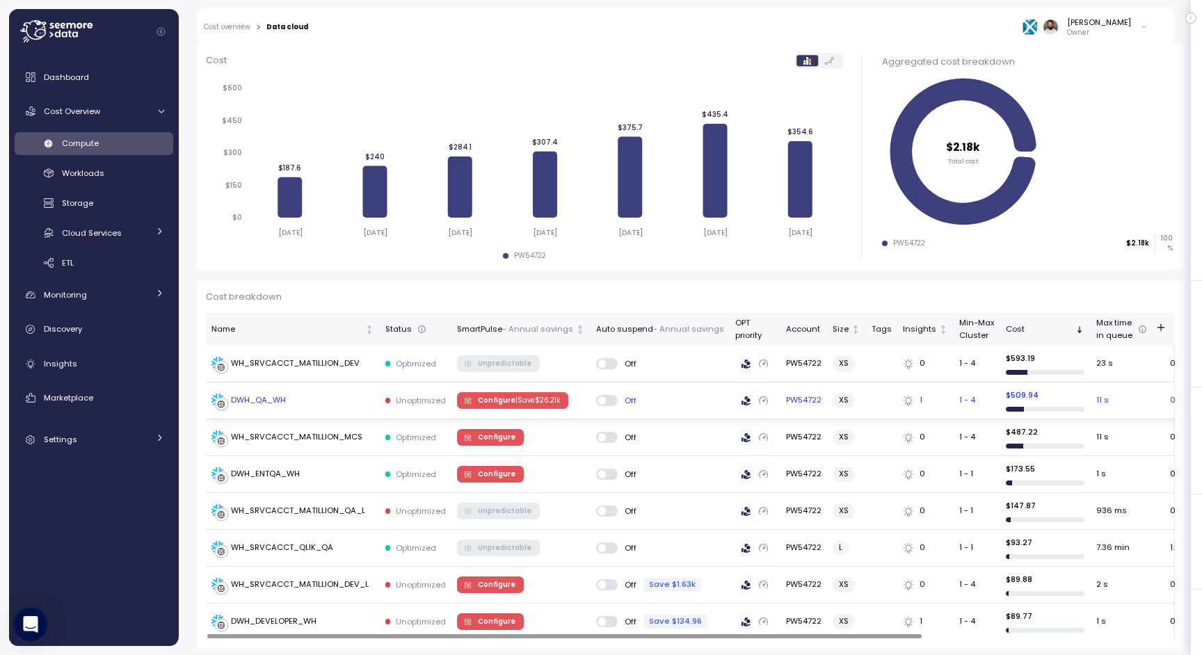
click at [305, 401] on div "DWH_QA_WH" at bounding box center [293, 401] width 163 height 14
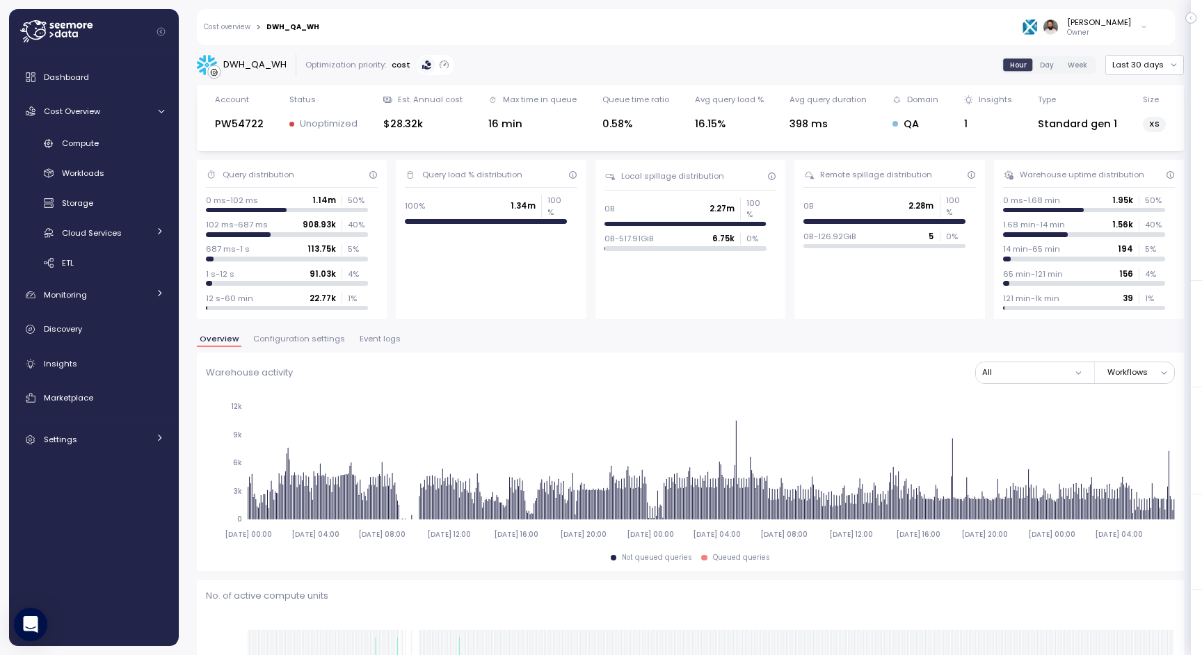
click at [315, 337] on span "Configuration settings" at bounding box center [299, 339] width 92 height 8
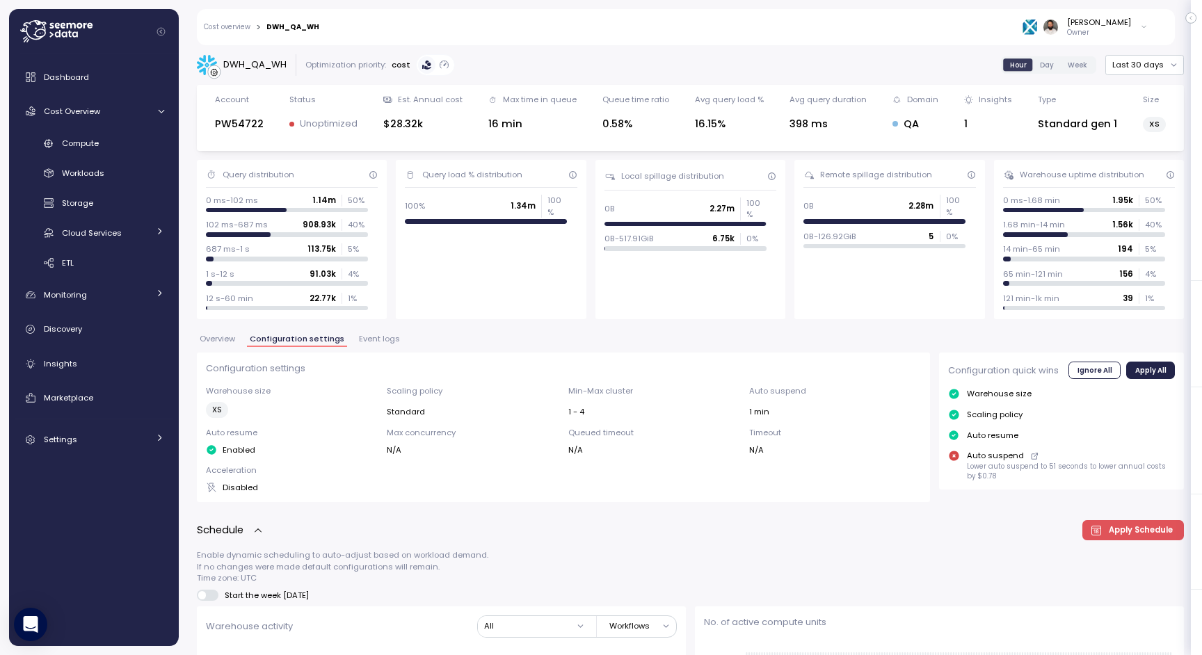
click at [280, 58] on div "DWH_QA_WH" at bounding box center [254, 65] width 63 height 14
copy div "DWH_QA_WH"
click at [132, 138] on div "Compute" at bounding box center [113, 143] width 102 height 14
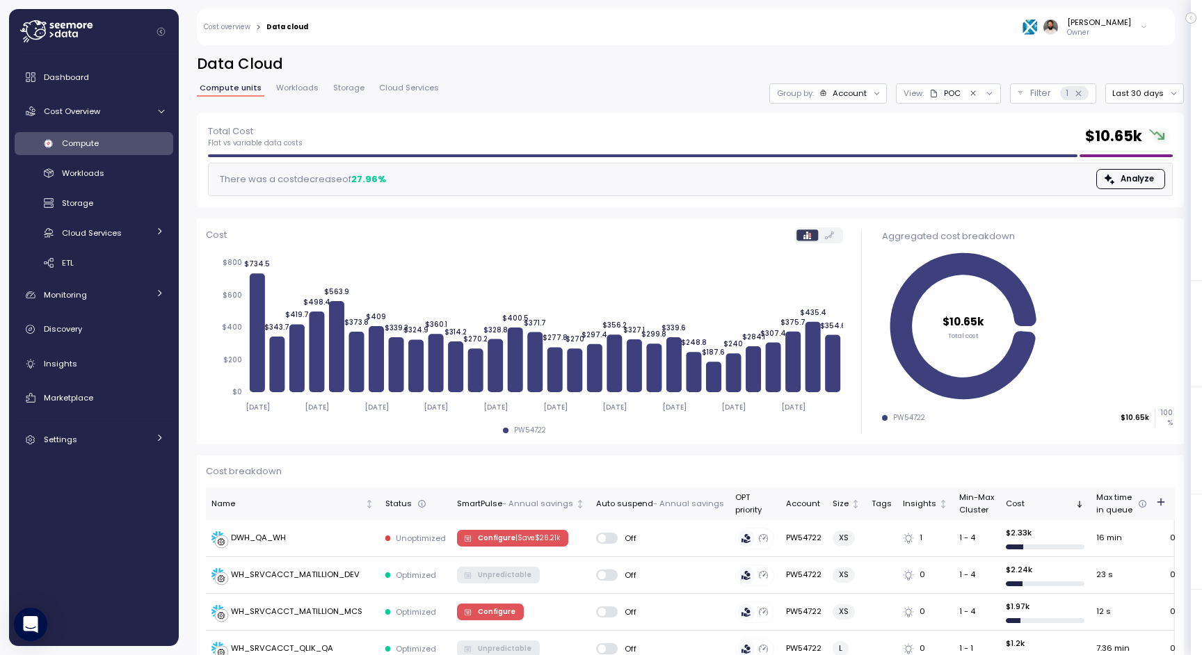
click at [123, 140] on div "Compute" at bounding box center [113, 143] width 102 height 14
click at [115, 162] on link "Workloads" at bounding box center [94, 173] width 159 height 23
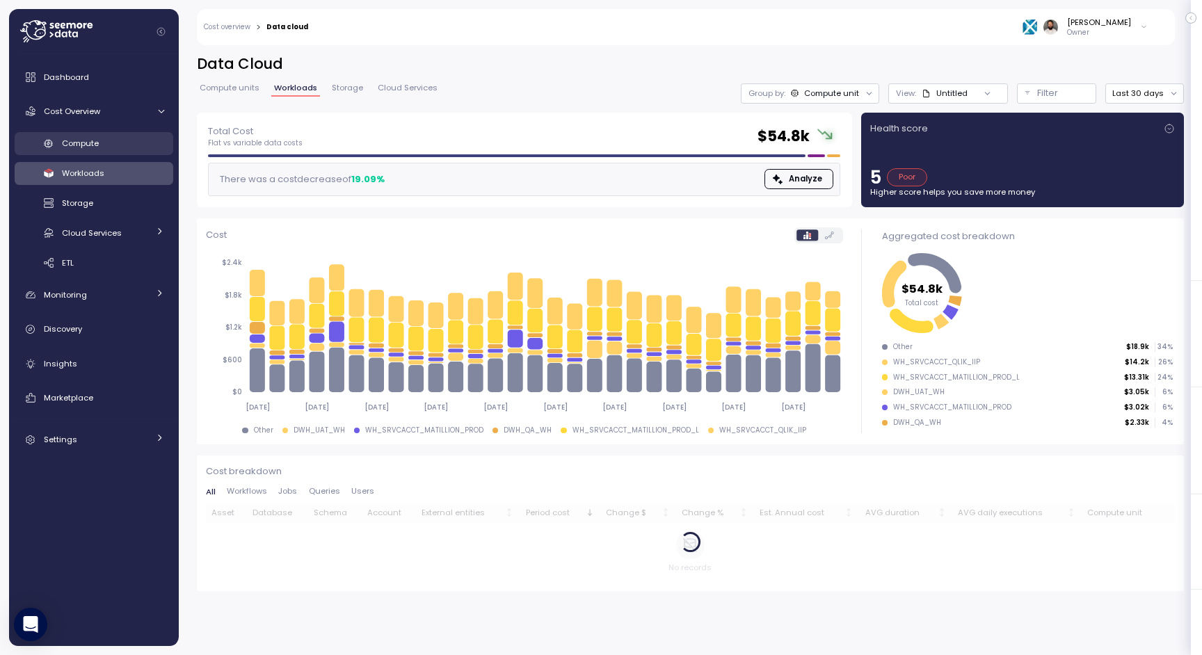
click at [109, 148] on div "Compute" at bounding box center [113, 143] width 102 height 14
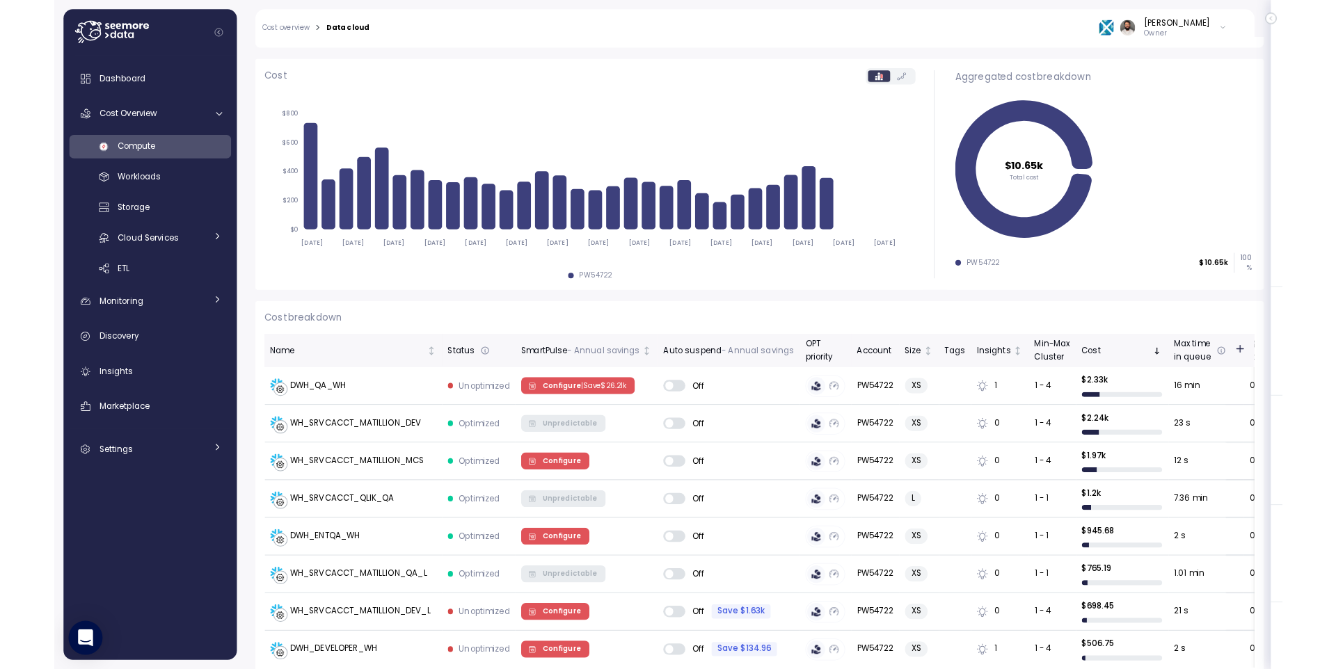
scroll to position [161, 0]
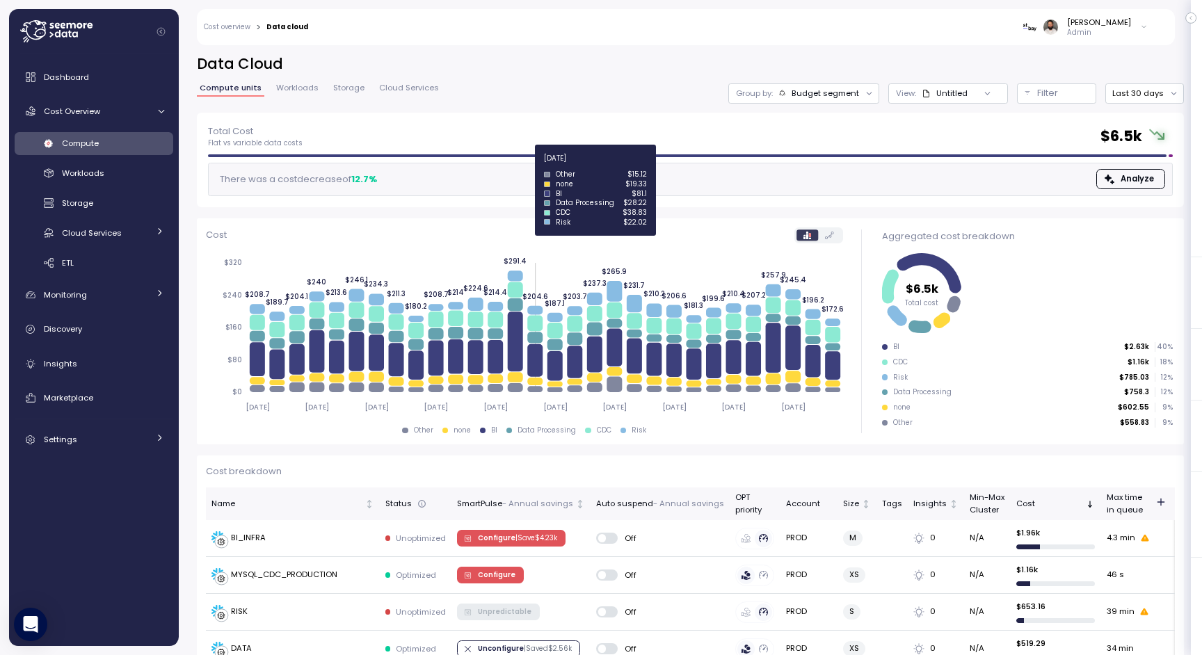
scroll to position [135, 0]
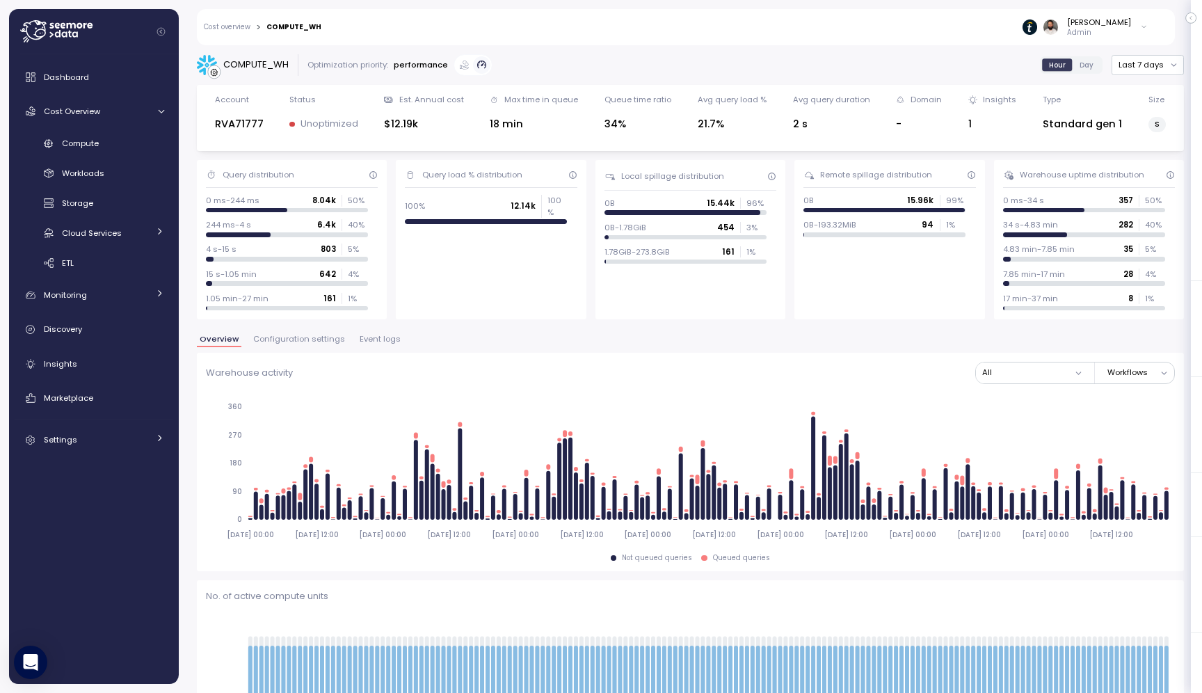
scroll to position [270, 0]
